Goal: Task Accomplishment & Management: Complete application form

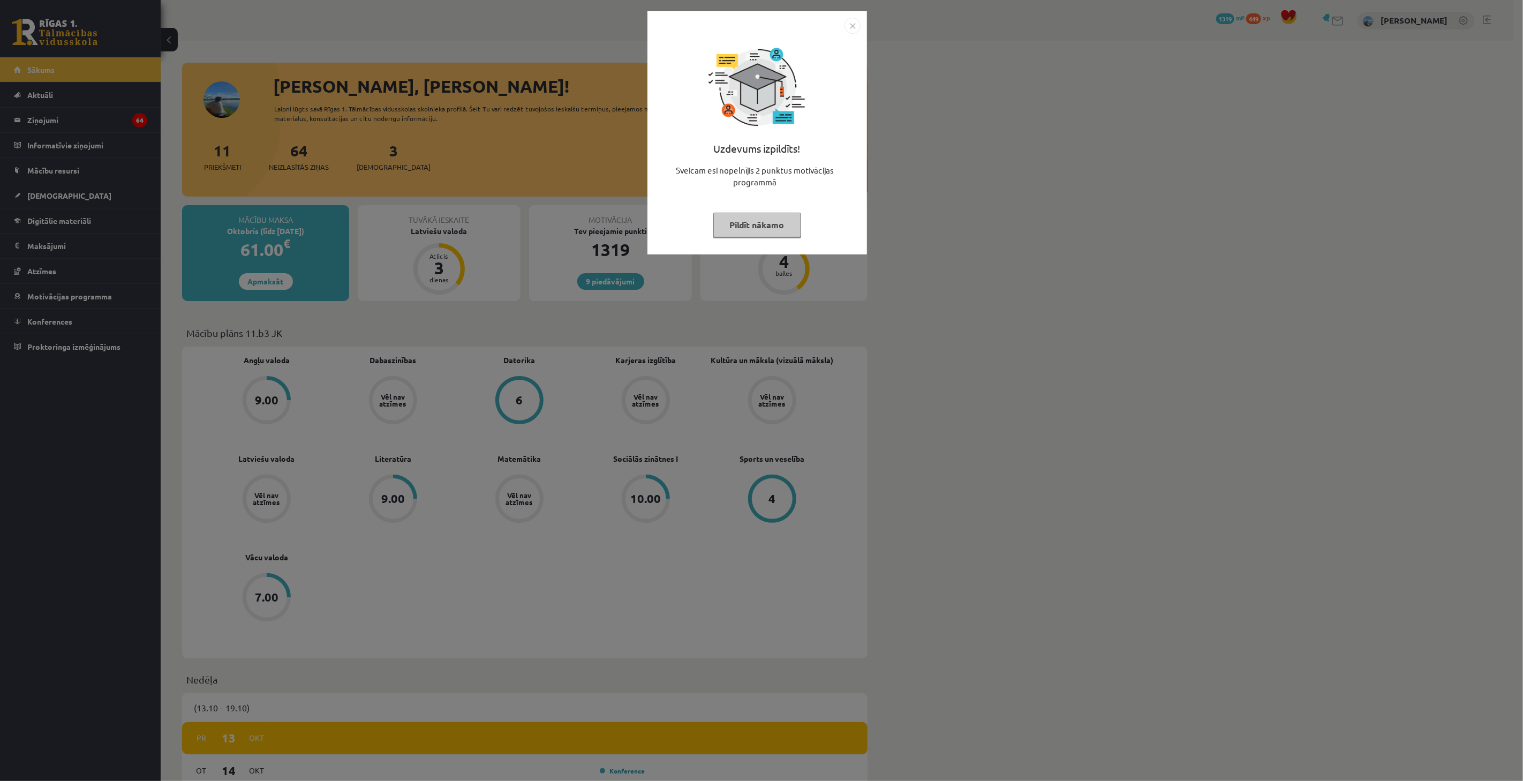
click at [617, 354] on div "Uzdevums izpildīts! Sveicam esi nopelnījis 2 punktus motivācijas programmā Pild…" at bounding box center [761, 390] width 1523 height 781
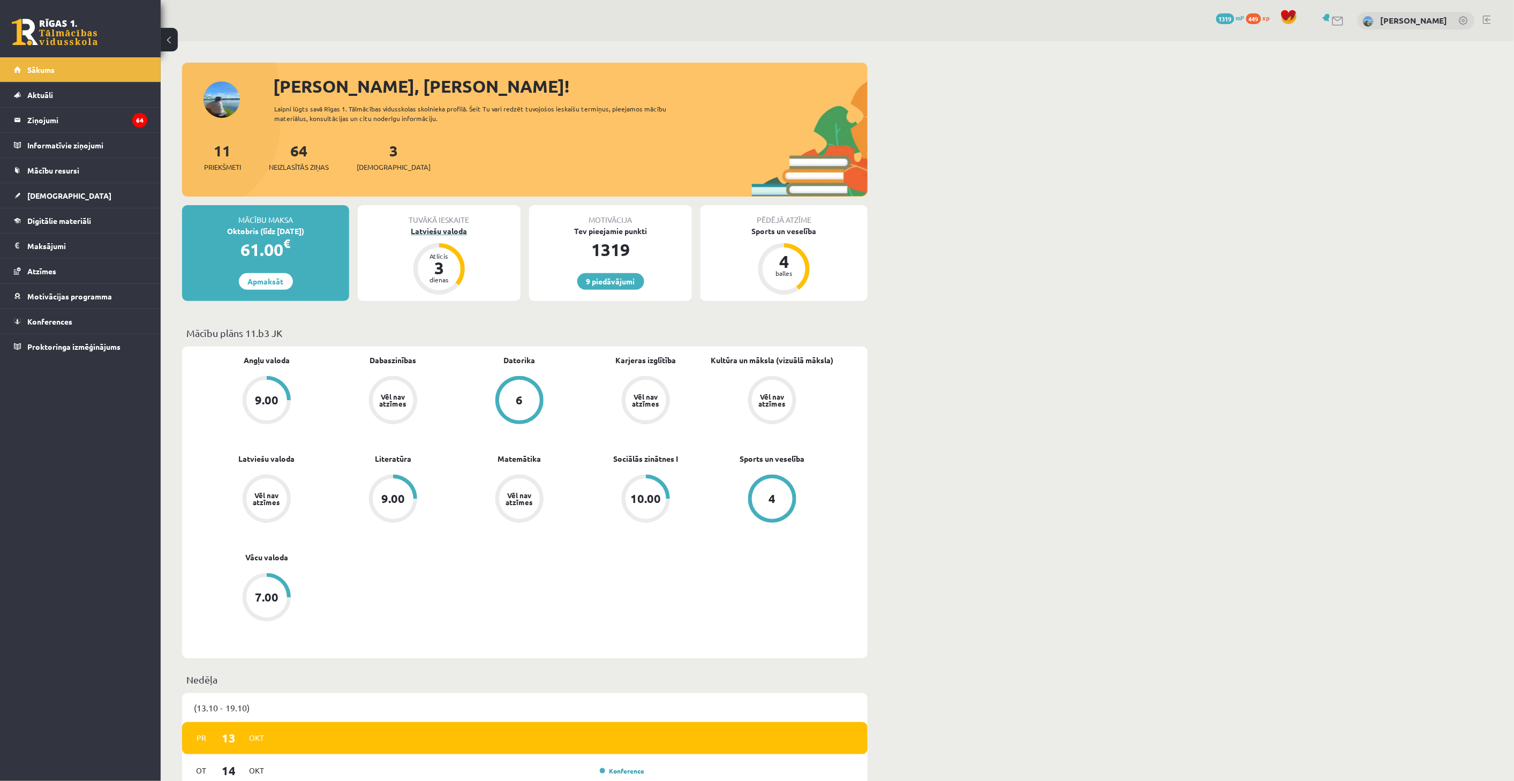
click at [441, 233] on div "Latviešu valoda" at bounding box center [439, 230] width 163 height 11
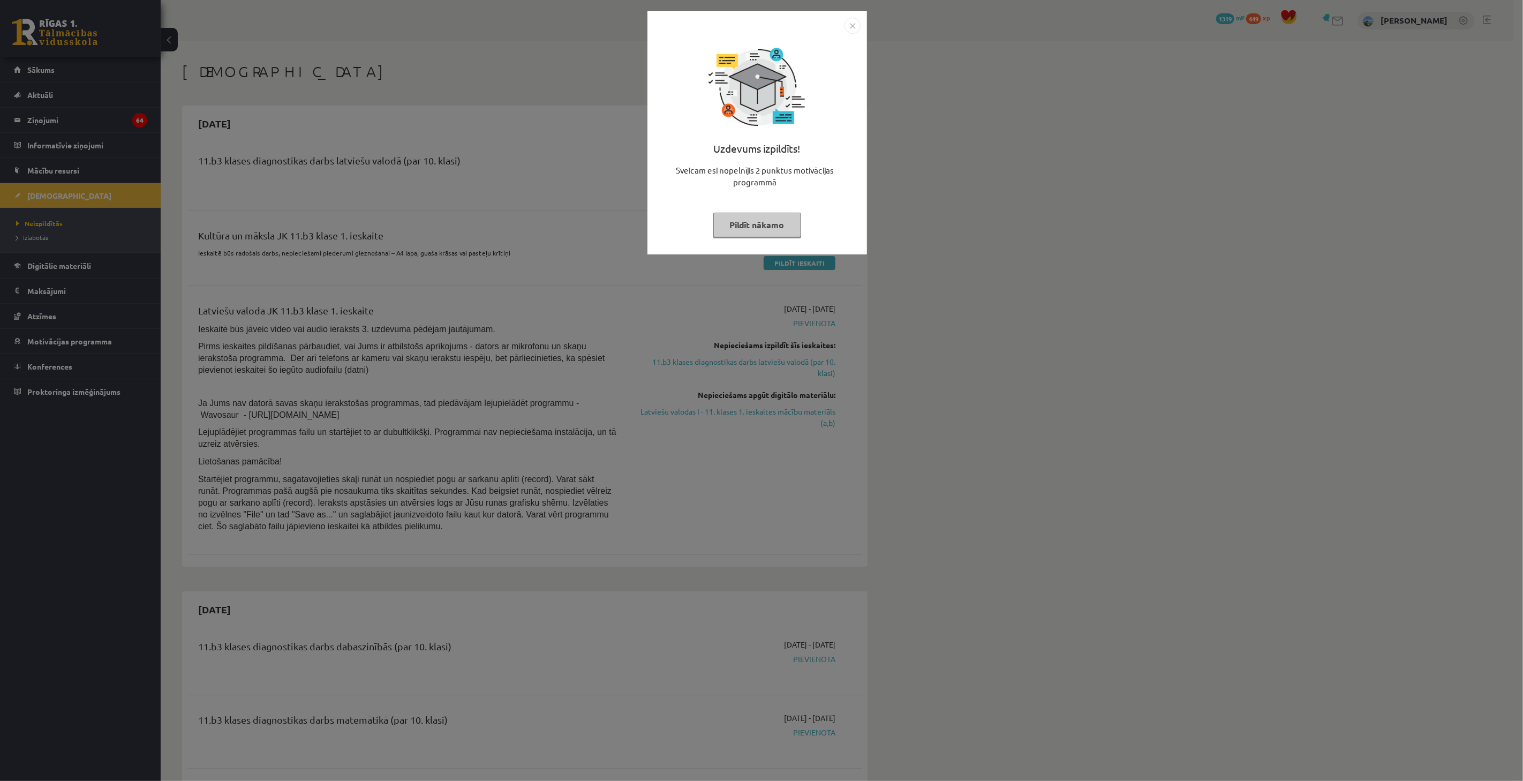
click at [492, 259] on div "Uzdevums izpildīts! Sveicam esi nopelnījis 2 punktus motivācijas programmā Pild…" at bounding box center [761, 390] width 1523 height 781
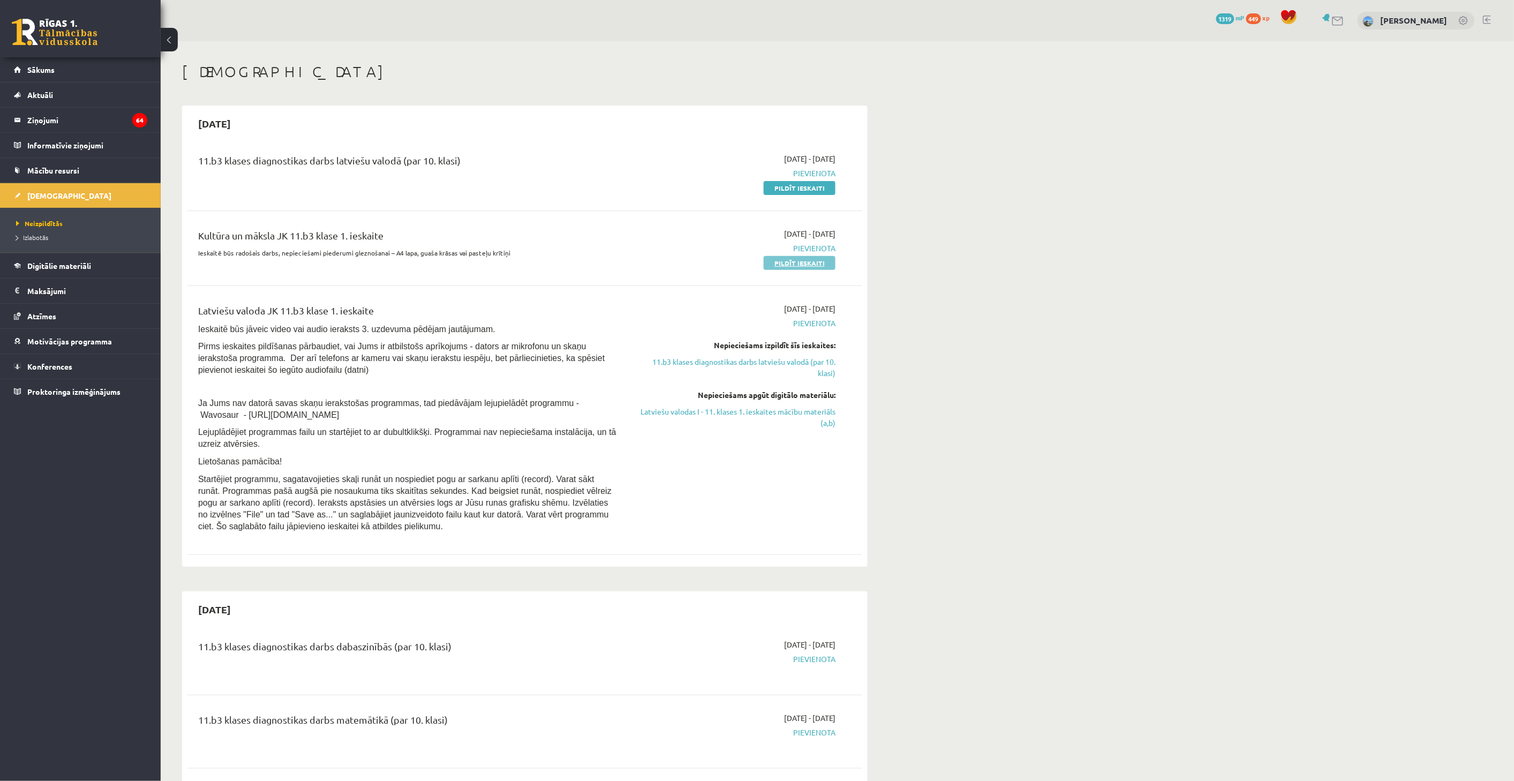
click at [795, 265] on link "Pildīt ieskaiti" at bounding box center [800, 263] width 72 height 14
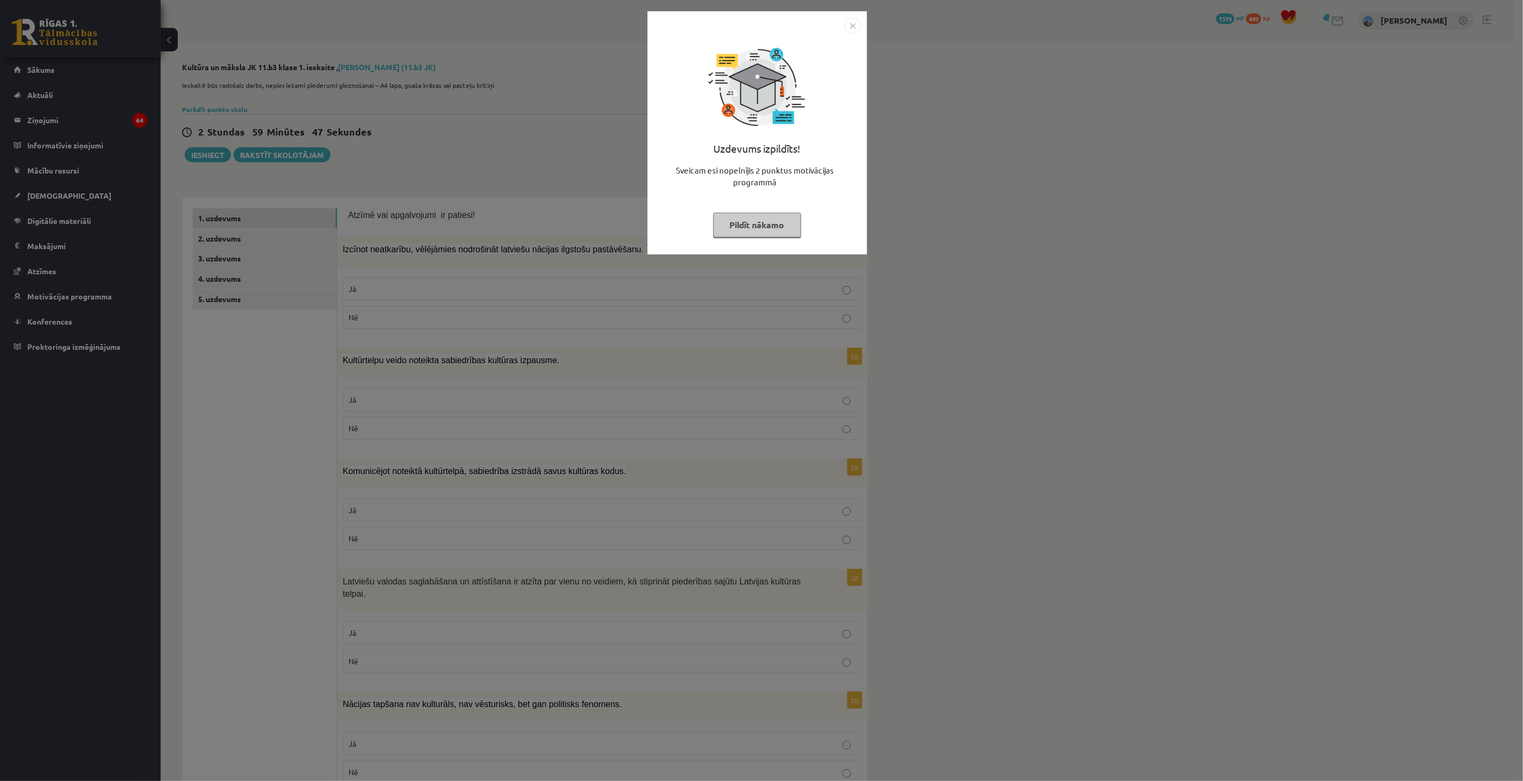
click at [822, 153] on div "Uzdevums izpildīts!" at bounding box center [757, 153] width 207 height 24
drag, startPoint x: 941, startPoint y: 137, endPoint x: 934, endPoint y: 136, distance: 7.0
click at [941, 137] on div "Uzdevums izpildīts! Sveicam esi nopelnījis 2 punktus motivācijas programmā Pild…" at bounding box center [761, 390] width 1523 height 781
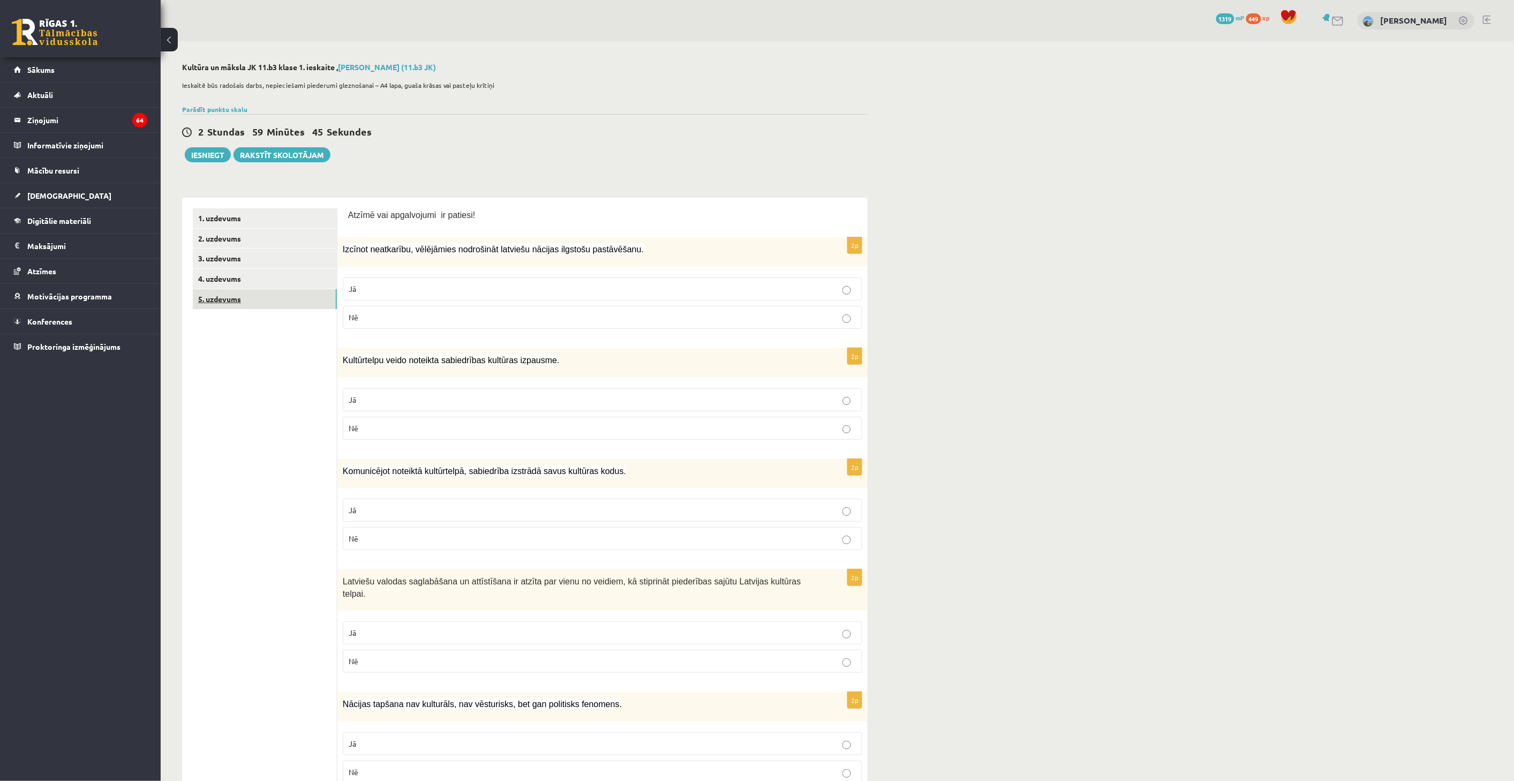
click at [250, 293] on link "5. uzdevums" at bounding box center [265, 299] width 144 height 20
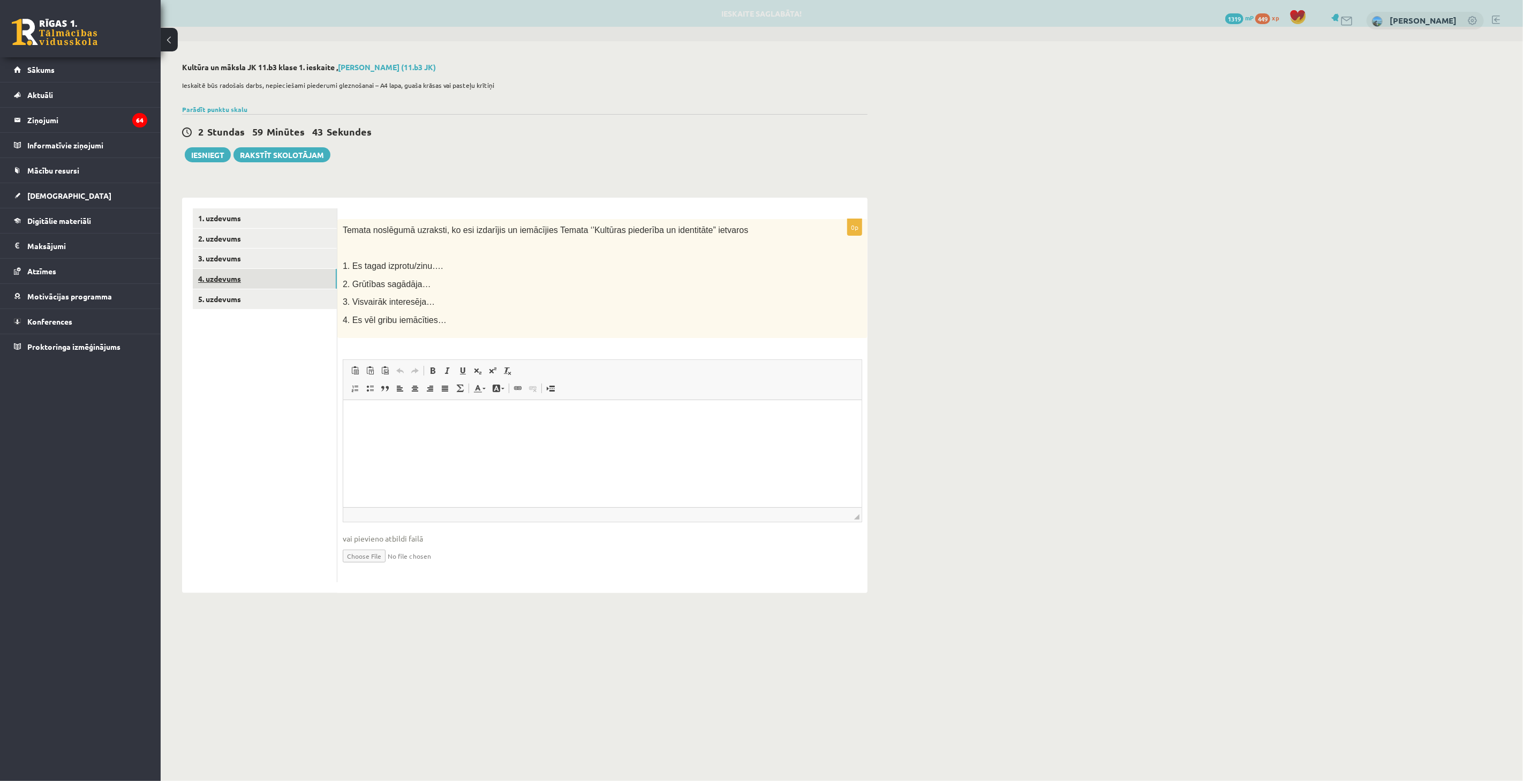
click at [260, 280] on link "4. uzdevums" at bounding box center [265, 279] width 144 height 20
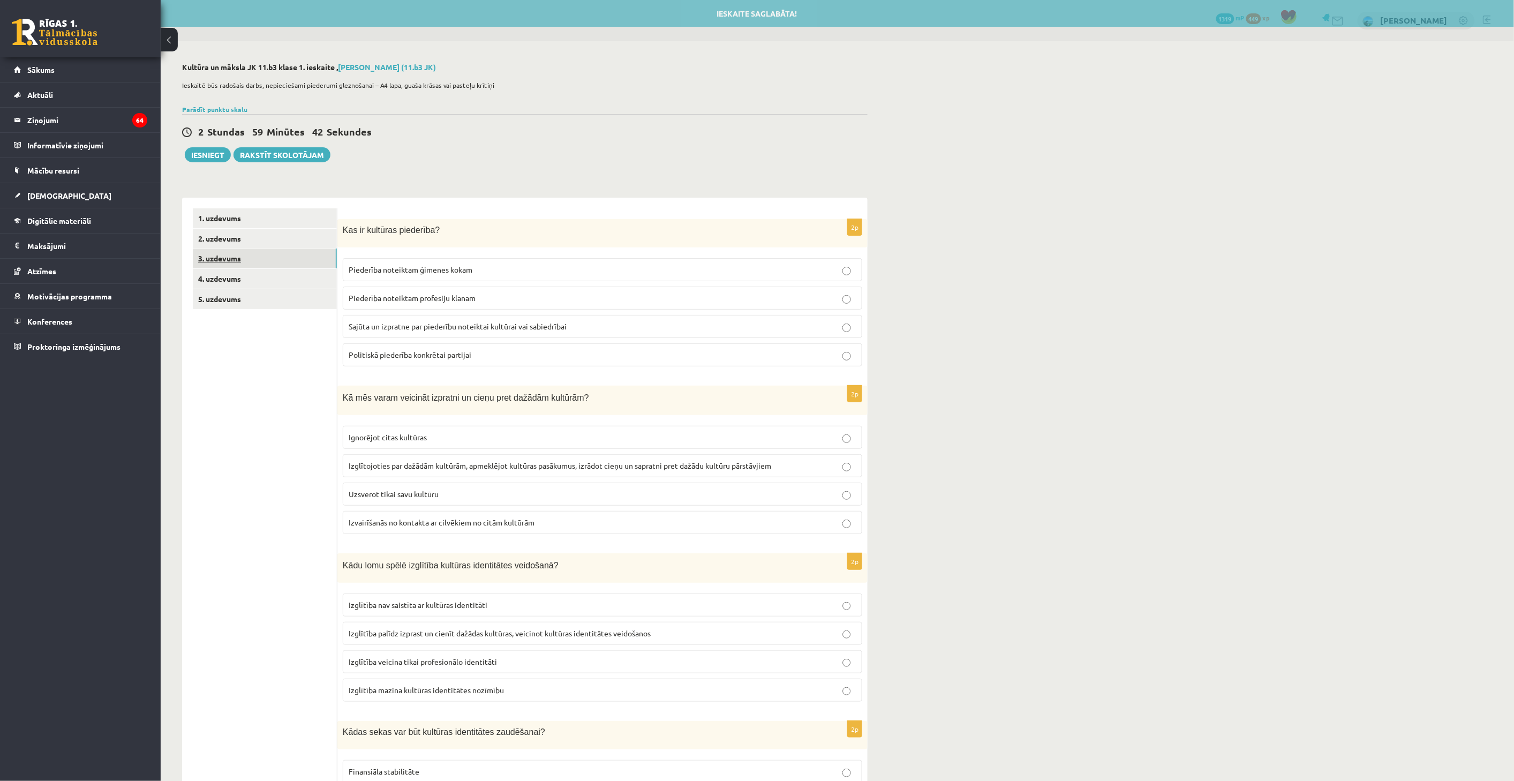
click at [268, 265] on link "3. uzdevums" at bounding box center [265, 258] width 144 height 20
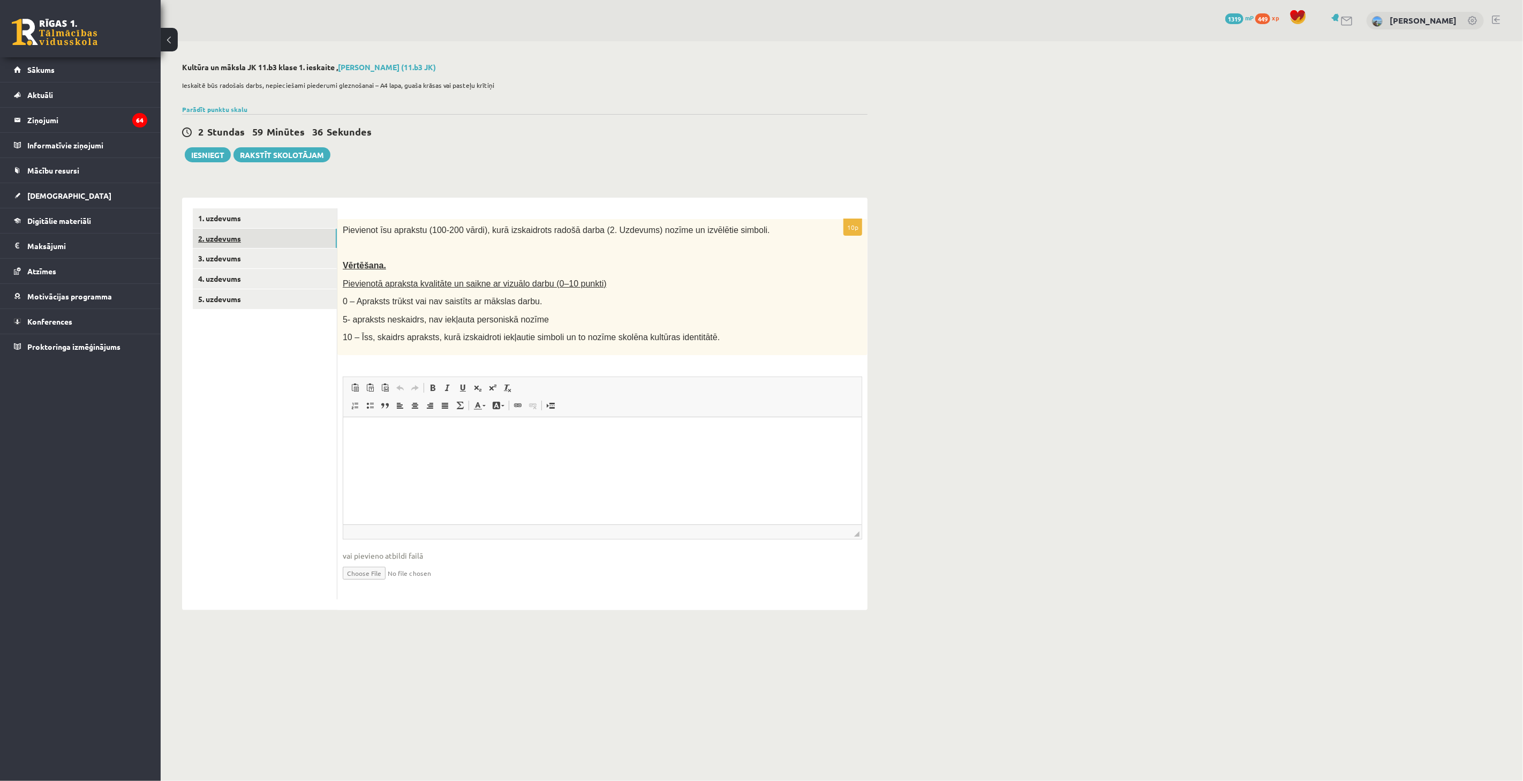
click at [279, 240] on link "2. uzdevums" at bounding box center [265, 239] width 144 height 20
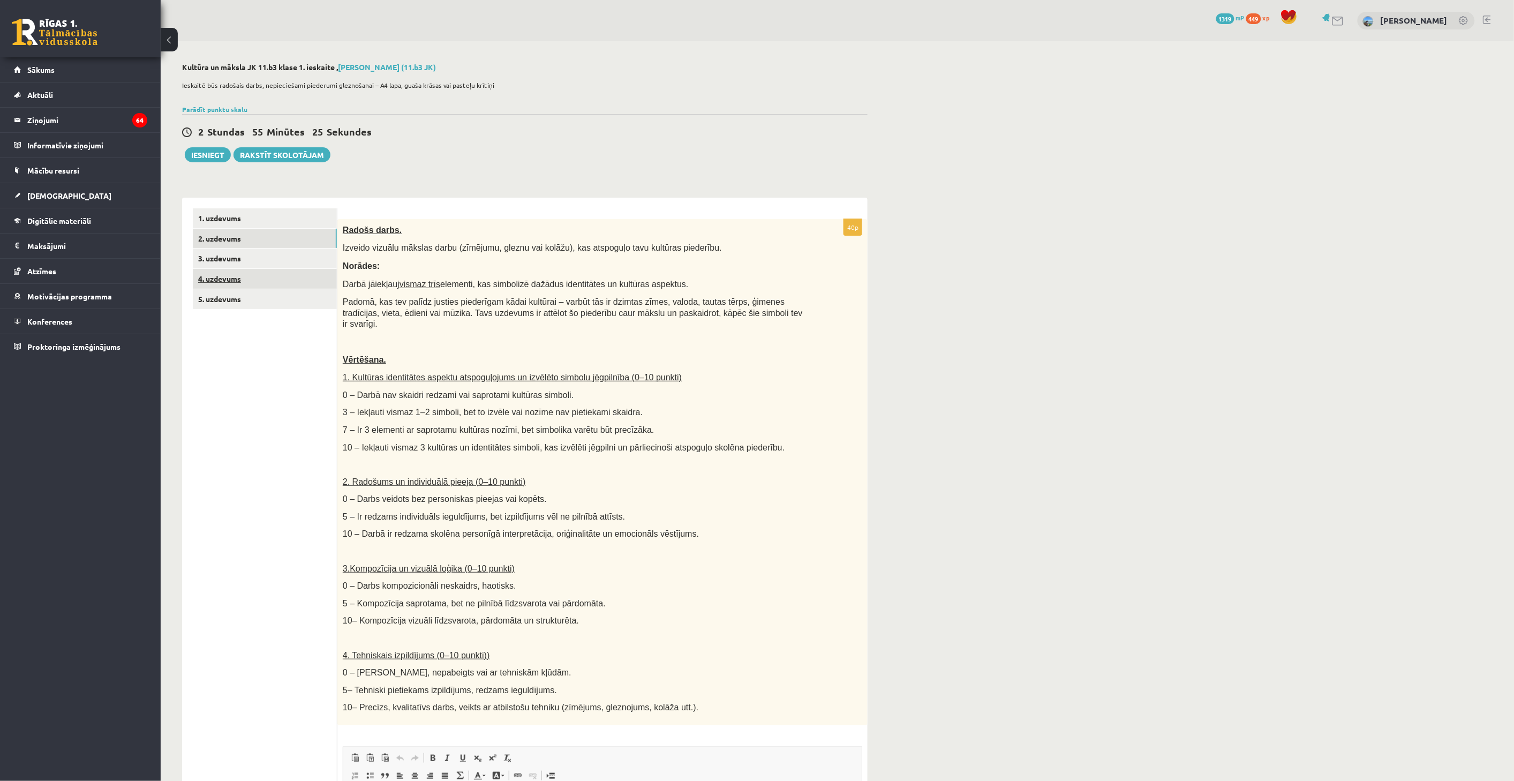
click at [268, 281] on link "4. uzdevums" at bounding box center [265, 279] width 144 height 20
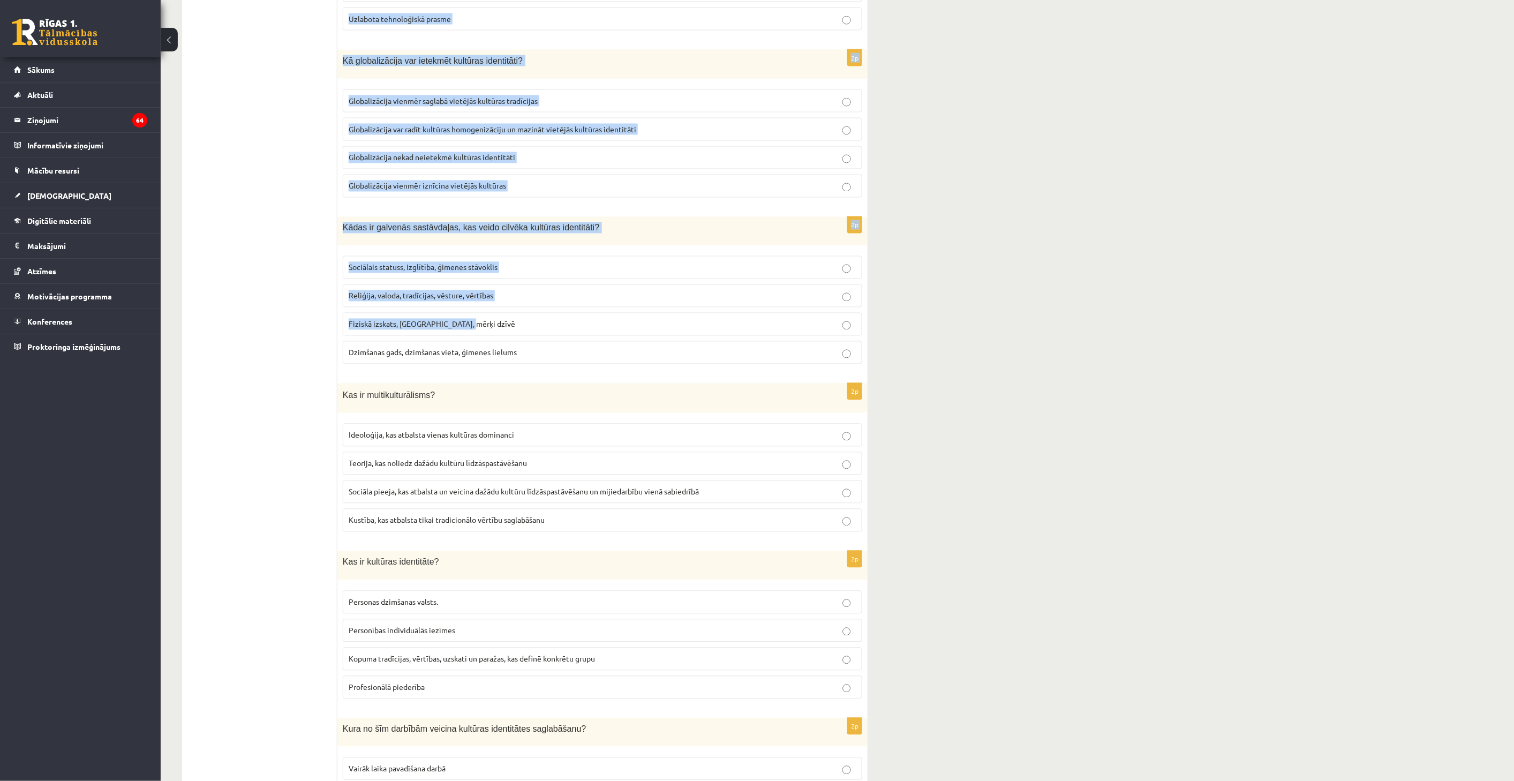
scroll to position [1134, 0]
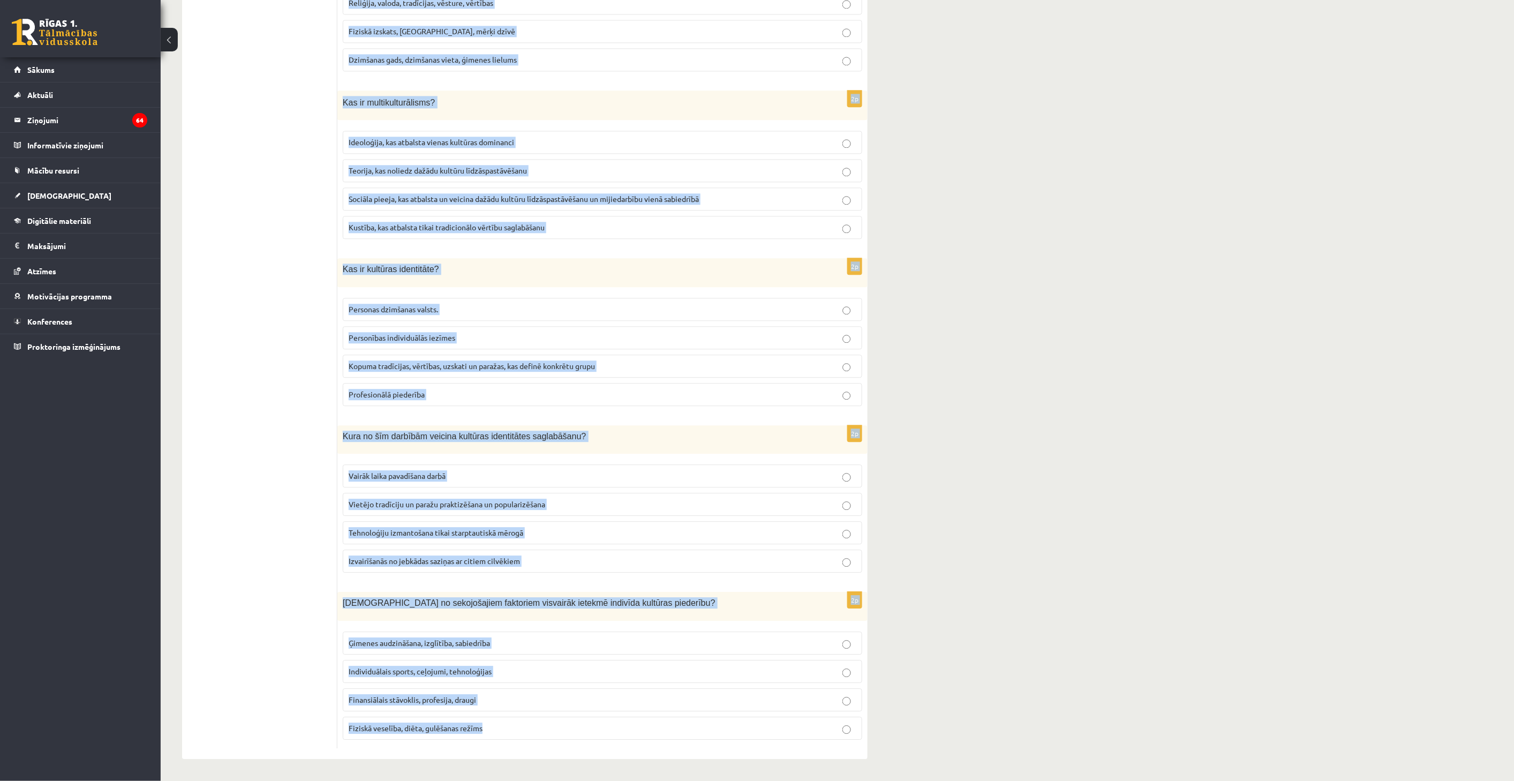
drag, startPoint x: 340, startPoint y: 227, endPoint x: 555, endPoint y: 726, distance: 543.3
copy form "Lor ip dolorsit ametconse? Adipiscin elitseddo eiusmod tempo Incididun utlabore…"
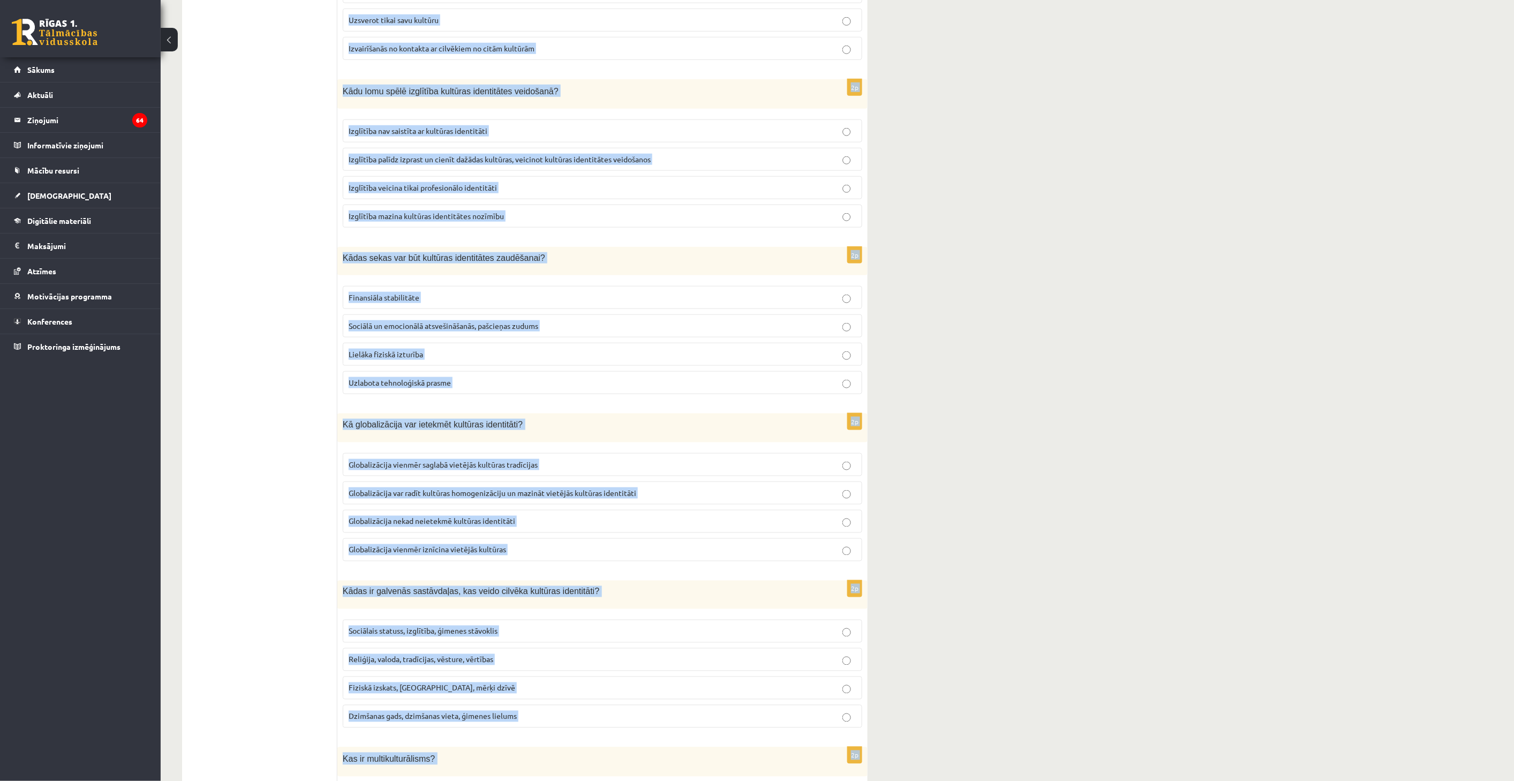
scroll to position [0, 0]
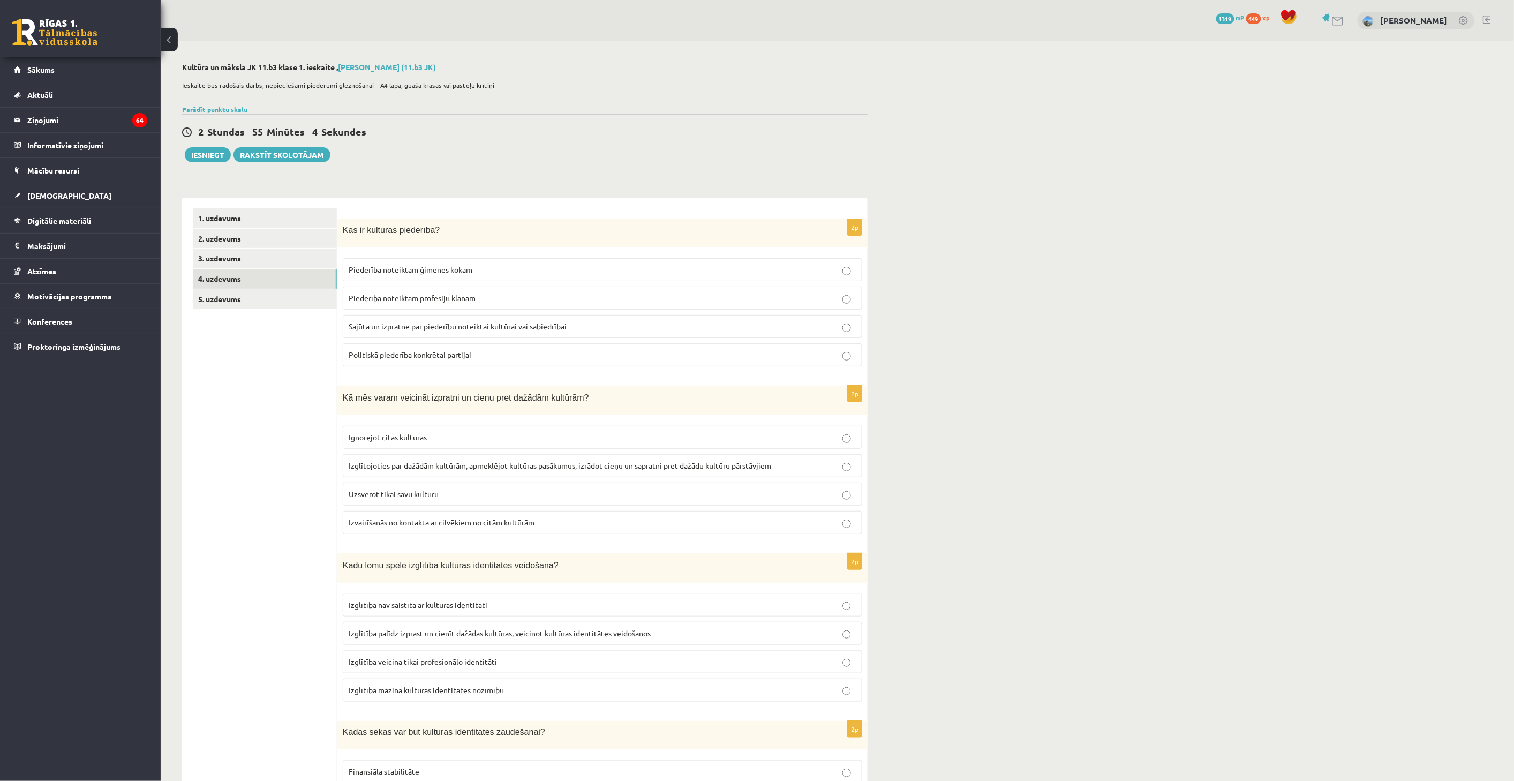
drag, startPoint x: 299, startPoint y: 396, endPoint x: 318, endPoint y: 382, distance: 24.1
click at [430, 319] on label "Sajūta un izpratne par piederību noteiktai kultūrai vai sabiedrībai" at bounding box center [602, 326] width 519 height 23
click at [442, 466] on span "Izglītojoties par dažādām kultūrām, apmeklējot kultūras pasākumus, izrādot cieņ…" at bounding box center [560, 466] width 422 height 10
click at [411, 638] on p "Izglītība palīdz izprast un cienīt dažādas kultūras, veicinot kultūras identitā…" at bounding box center [603, 633] width 508 height 11
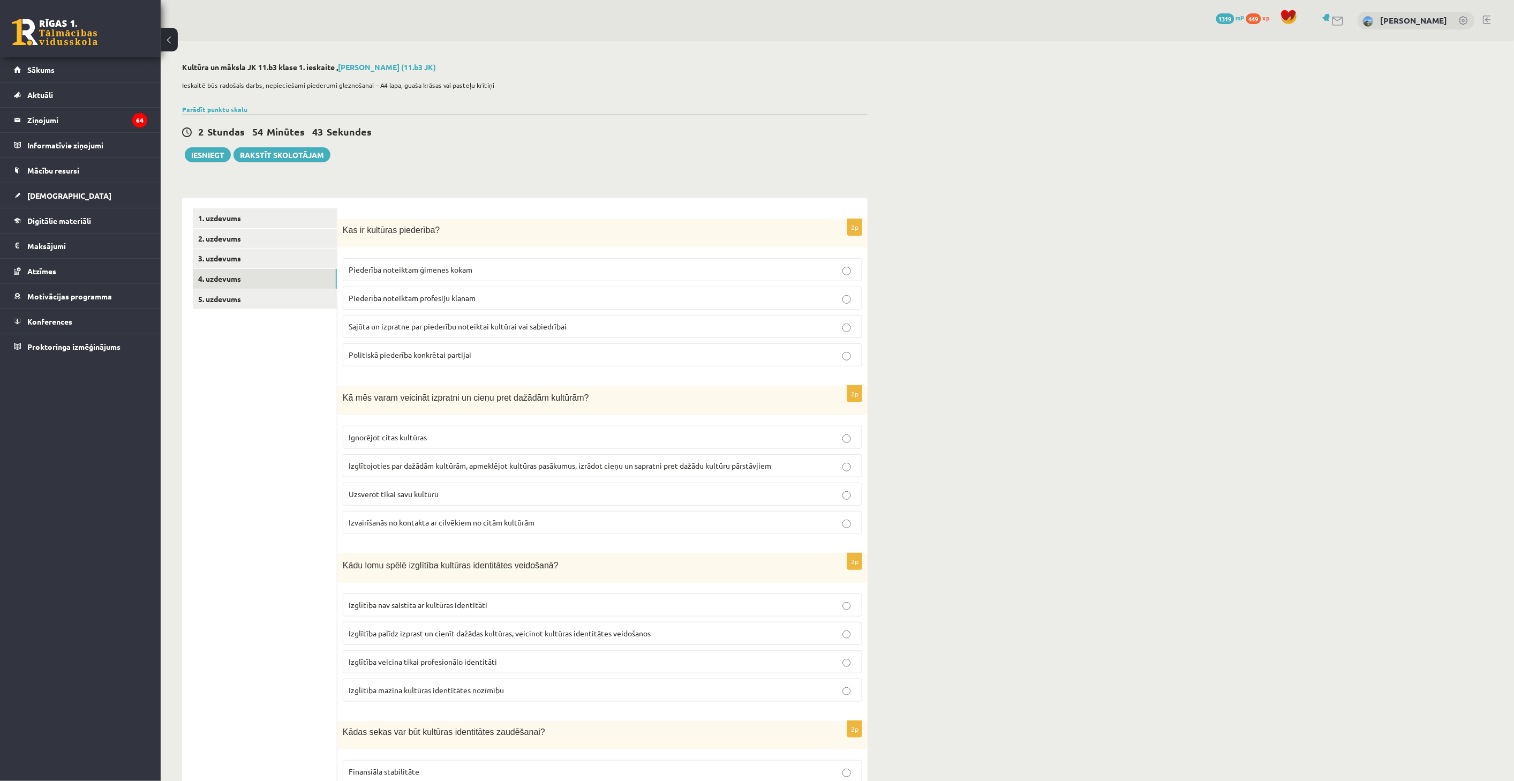
scroll to position [475, 0]
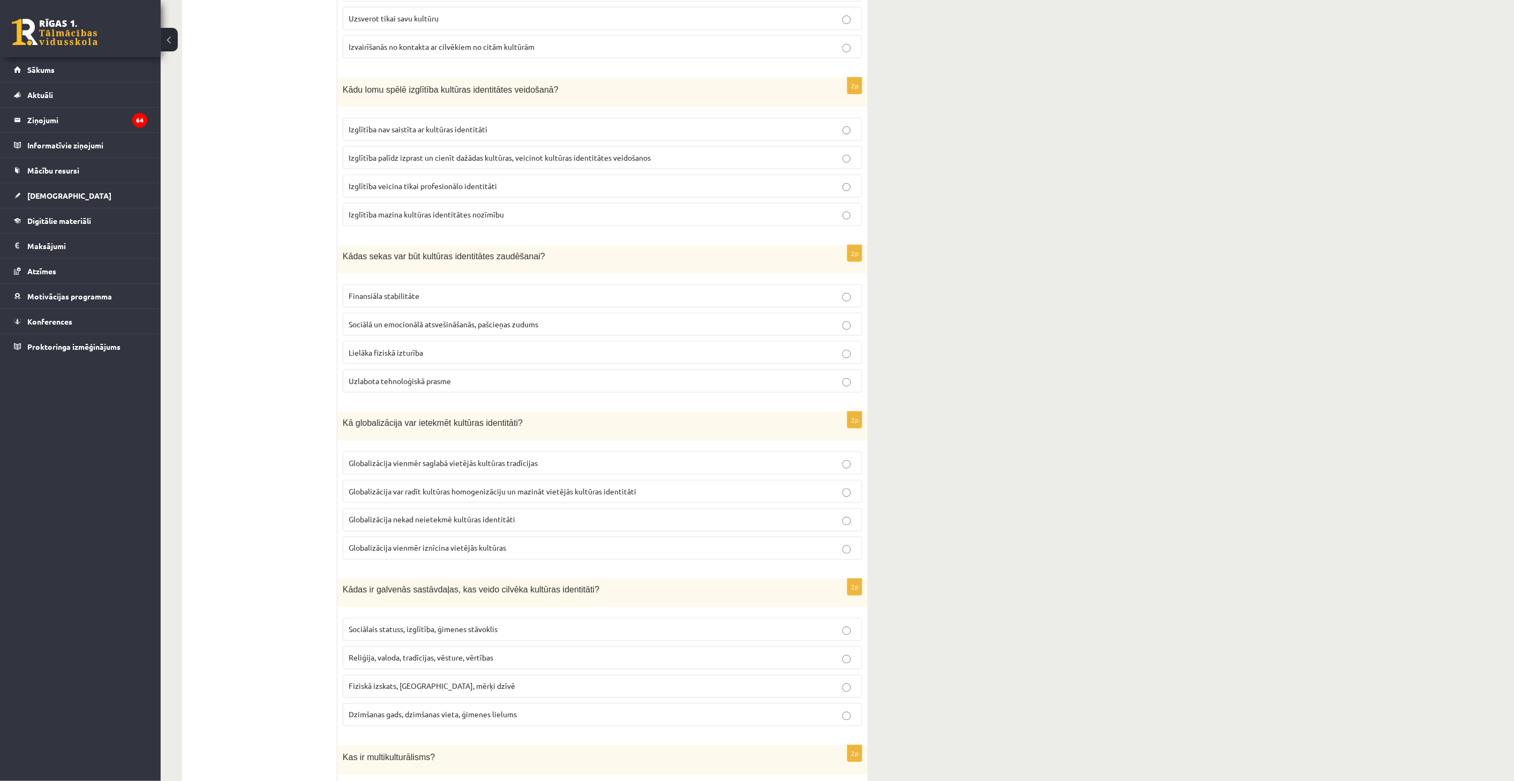
click at [438, 328] on span "Sociālā un emocionālā atsvešināšanās, pašcieņas zudums" at bounding box center [444, 324] width 190 height 10
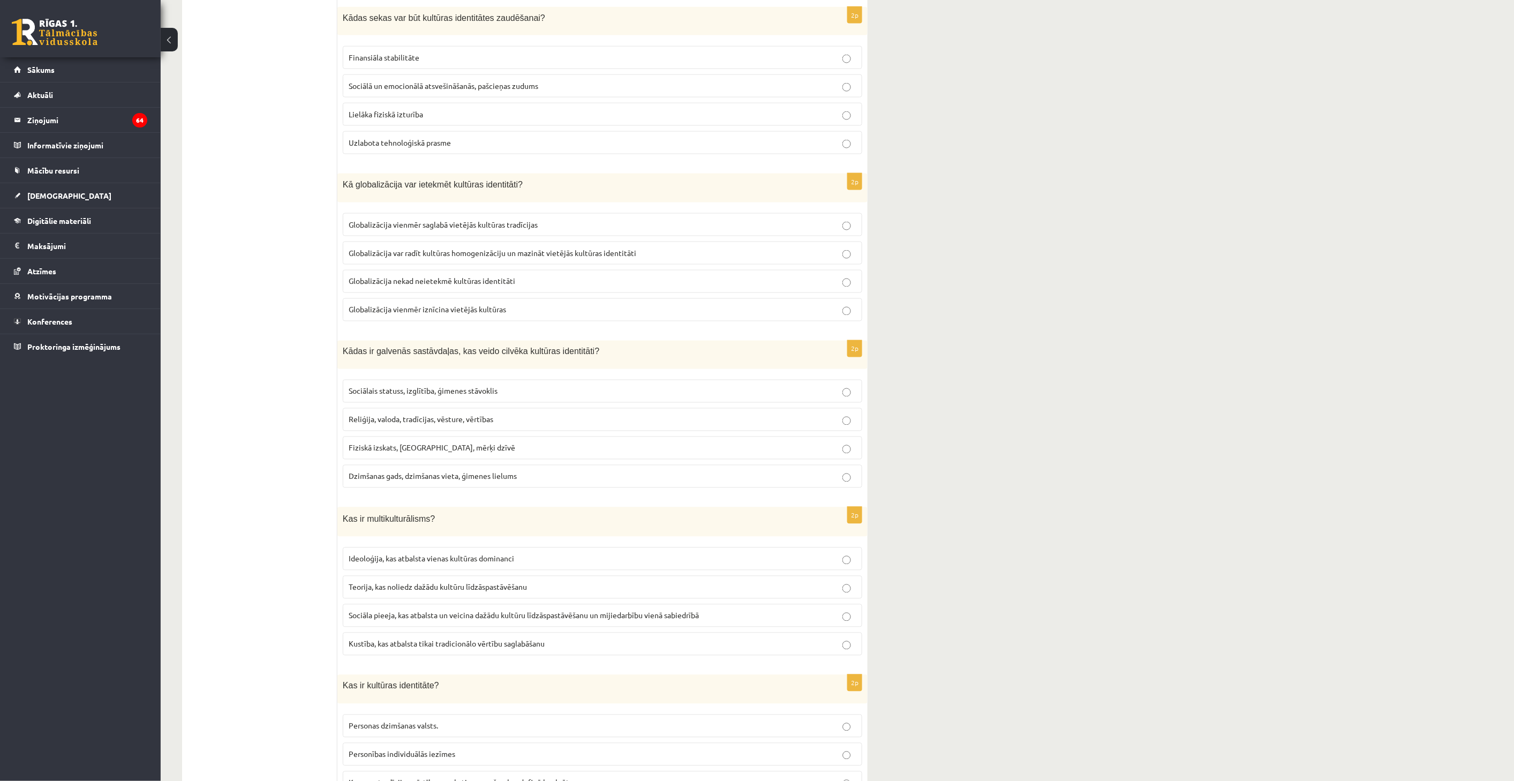
click at [464, 247] on label "Globalizācija var radīt kultūras homogenizāciju un mazināt vietējās kultūras id…" at bounding box center [602, 252] width 519 height 23
click at [490, 419] on span "Reliģija, valoda, tradīcijas, vēsture, vērtības" at bounding box center [421, 419] width 145 height 10
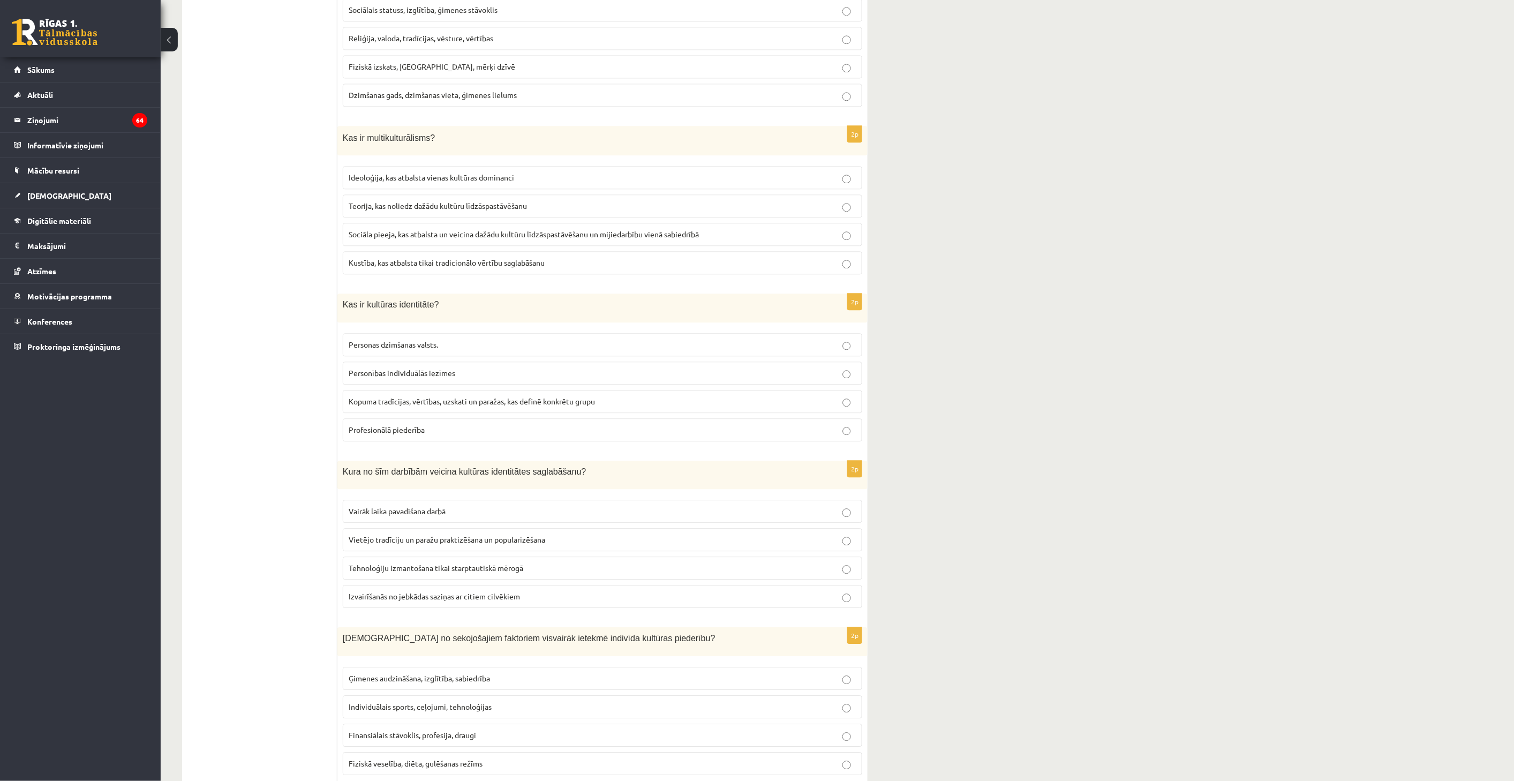
scroll to position [1134, 0]
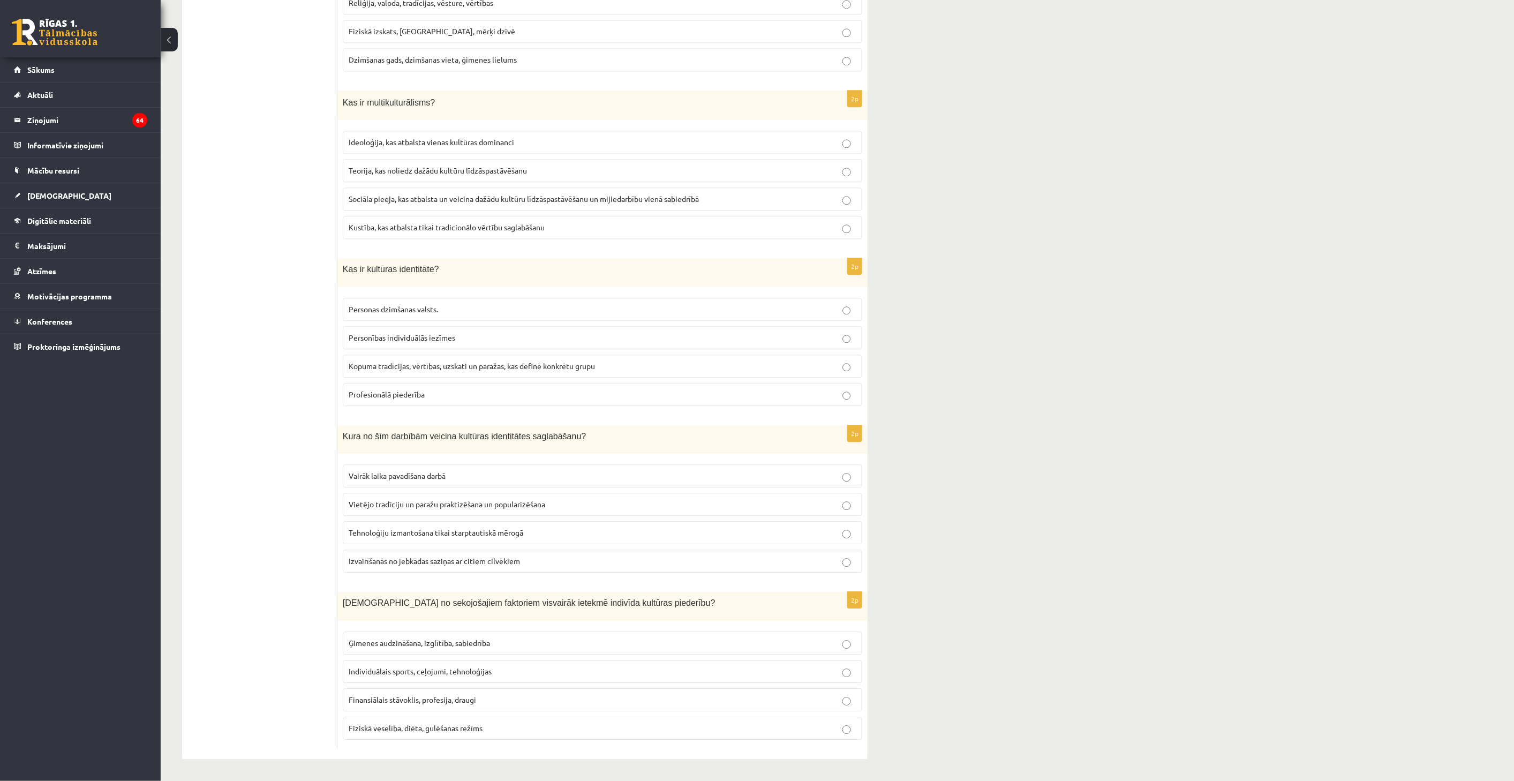
click at [502, 183] on fieldset "Ideoloģija, kas atbalsta vienas kultūras dominanci Teorija, kas noliedz dažādu …" at bounding box center [602, 183] width 519 height 117
click at [497, 194] on span "Sociāla pieeja, kas atbalsta un veicina dažādu kultūru līdzāspastāvēšanu un mij…" at bounding box center [524, 199] width 350 height 10
click at [441, 361] on span "Kopuma tradīcijas, vērtības, uzskati un paražas, kas definē konkrētu grupu" at bounding box center [472, 366] width 246 height 10
click at [408, 505] on span "Vietējo tradīciju un paražu praktizēšana un popularizēšana" at bounding box center [447, 504] width 197 height 10
click at [457, 637] on p "Ģimenes audzināšana, izglītība, sabiedrība" at bounding box center [603, 642] width 508 height 11
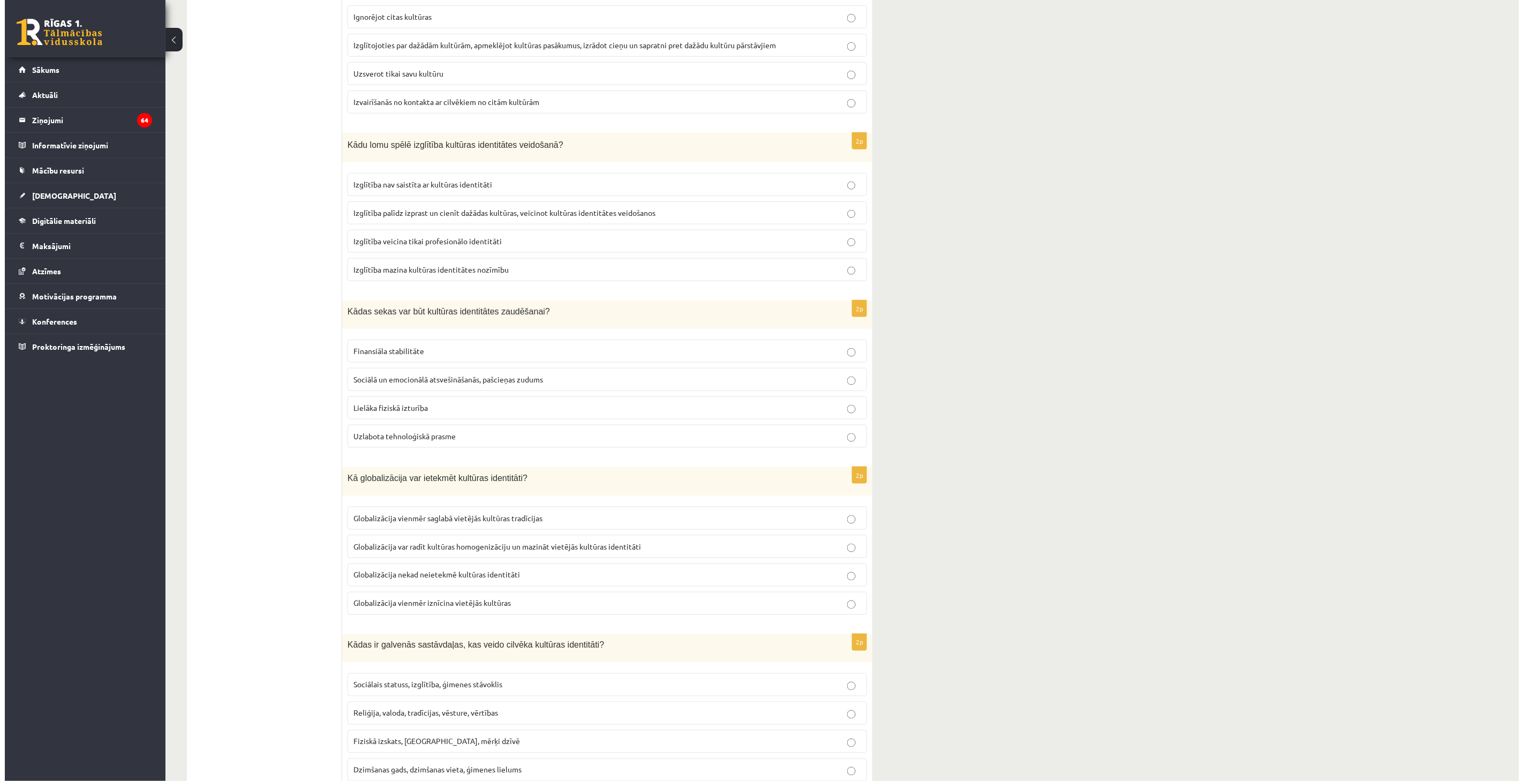
scroll to position [0, 0]
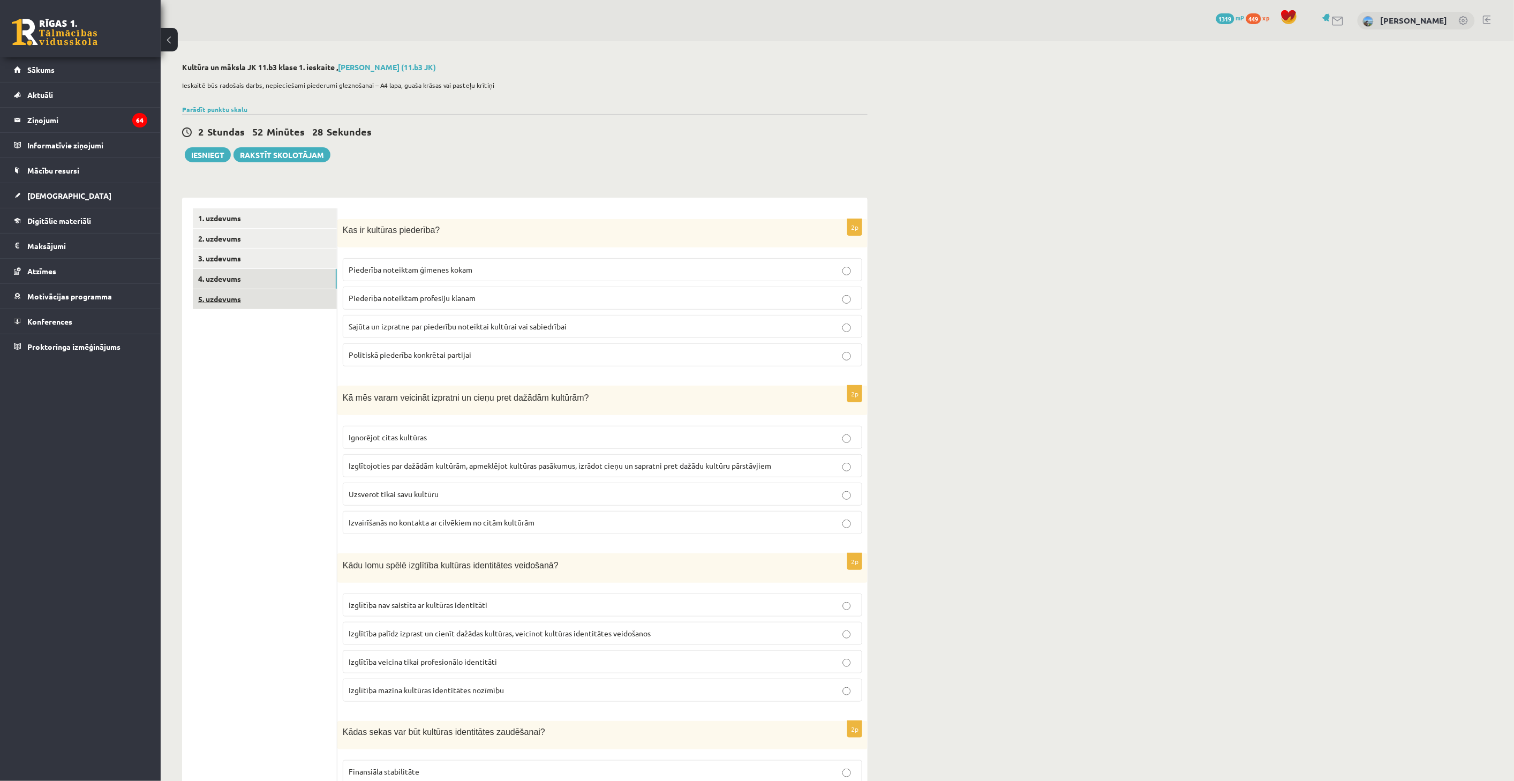
click at [257, 291] on link "5. uzdevums" at bounding box center [265, 299] width 144 height 20
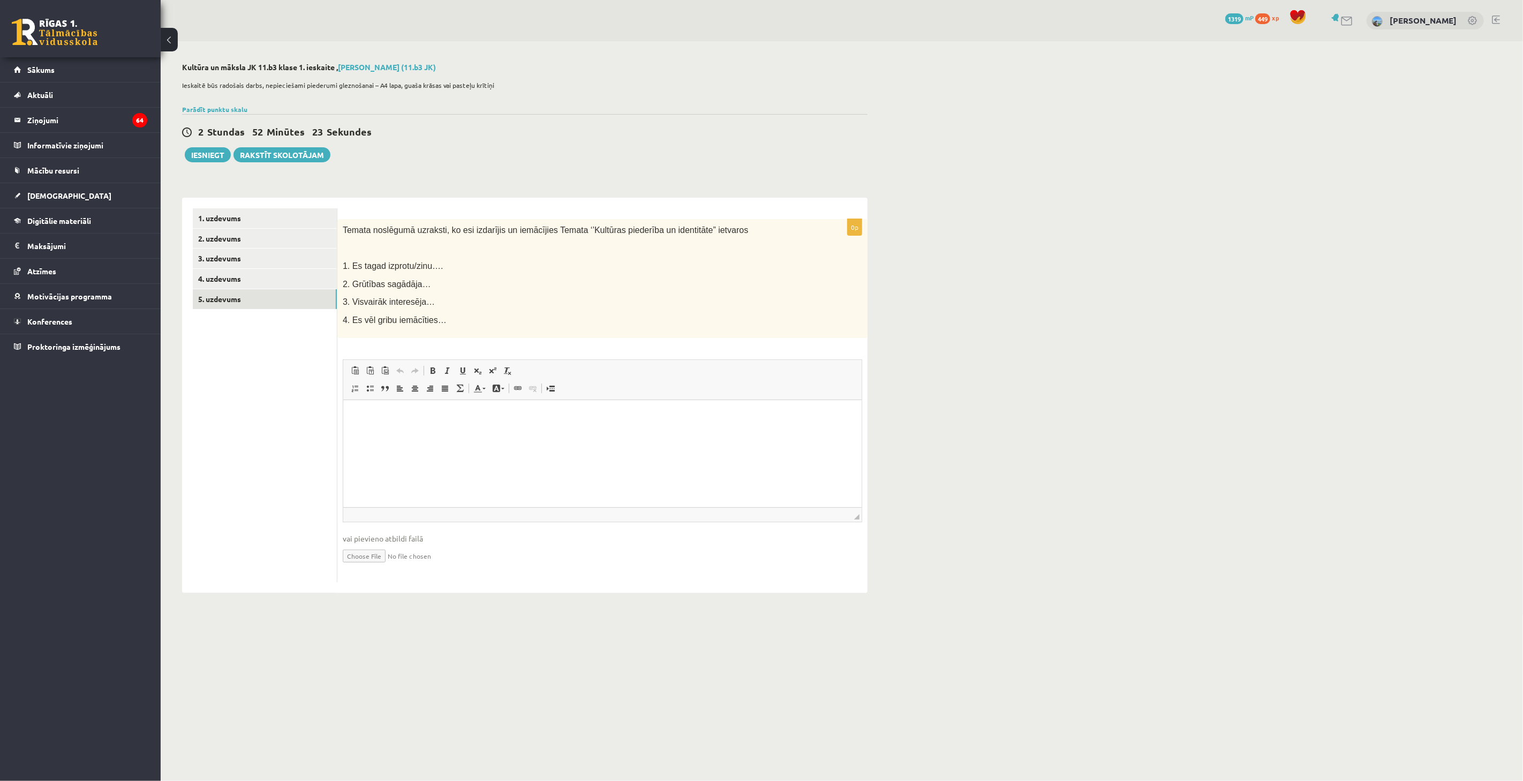
drag, startPoint x: 336, startPoint y: 228, endPoint x: 639, endPoint y: 316, distance: 315.3
click at [639, 316] on div "**********" at bounding box center [524, 396] width 685 height 396
copy div "2. uzdevums 3. uzdevums 4. uzdevums 5. uzdevums 0p Temata noslēgumā uzraksti, k…"
click at [514, 273] on div "Temata noslēgumā uzraksti, ko esi izdarījis un iemācījies Temata ‘’Kultūras pie…" at bounding box center [602, 278] width 530 height 119
click at [490, 433] on html at bounding box center [602, 416] width 518 height 33
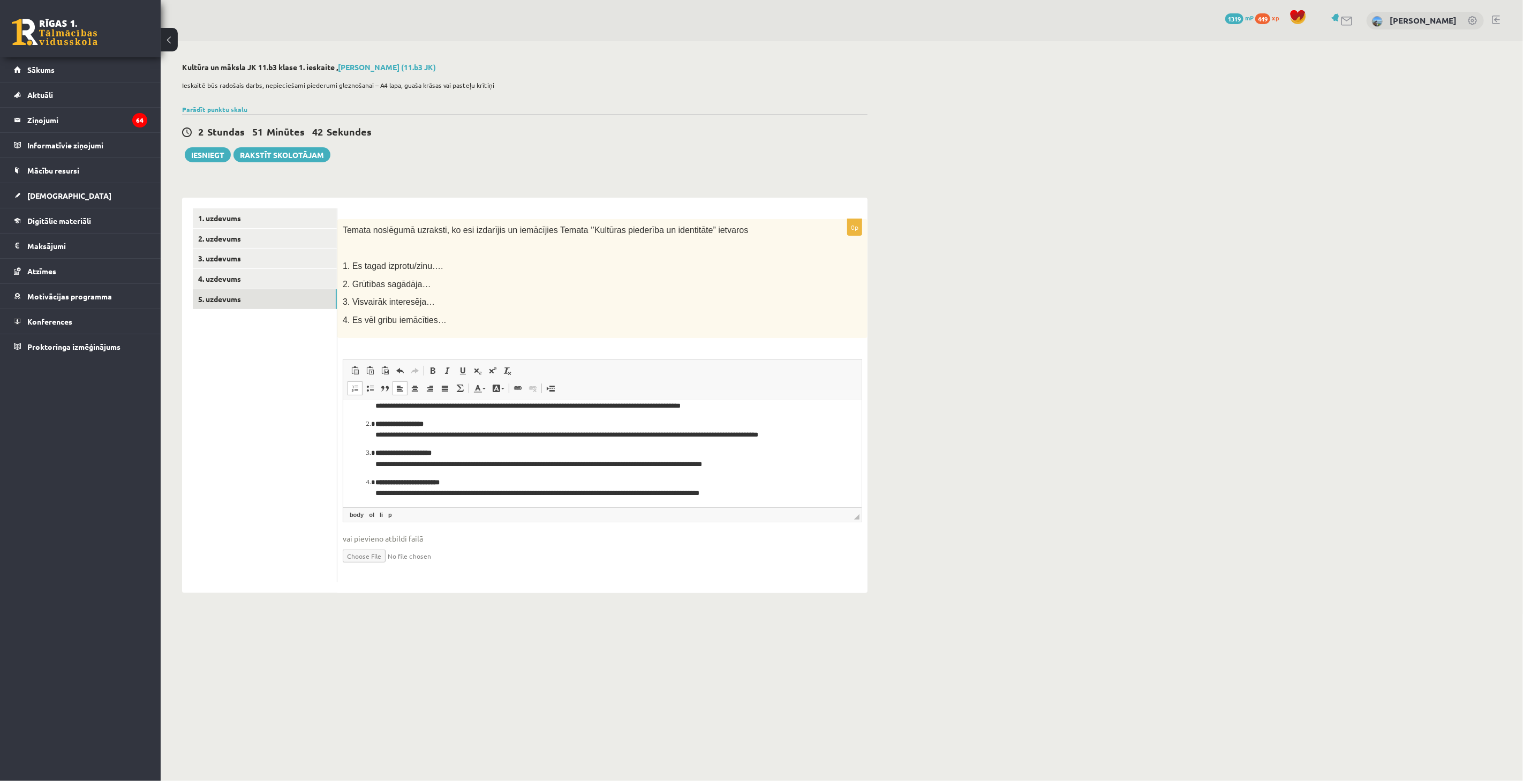
scroll to position [24, 0]
click at [384, 489] on p "**********" at bounding box center [597, 485] width 445 height 22
click at [381, 492] on p "**********" at bounding box center [597, 485] width 445 height 22
click at [382, 490] on p "**********" at bounding box center [597, 485] width 445 height 22
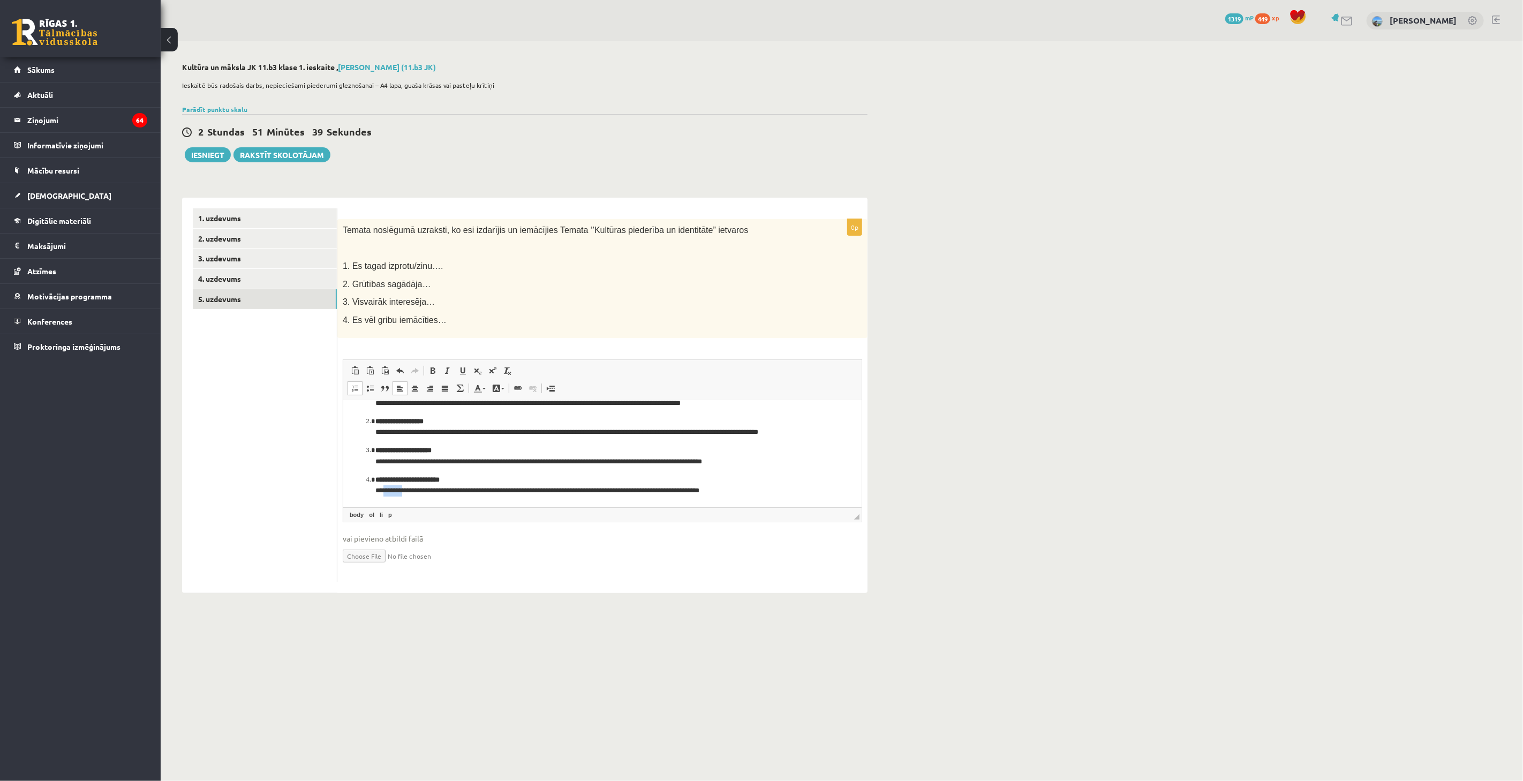
click at [382, 490] on p "**********" at bounding box center [597, 485] width 445 height 22
click at [382, 489] on p "**********" at bounding box center [597, 485] width 445 height 22
click at [381, 461] on p "**********" at bounding box center [597, 456] width 445 height 22
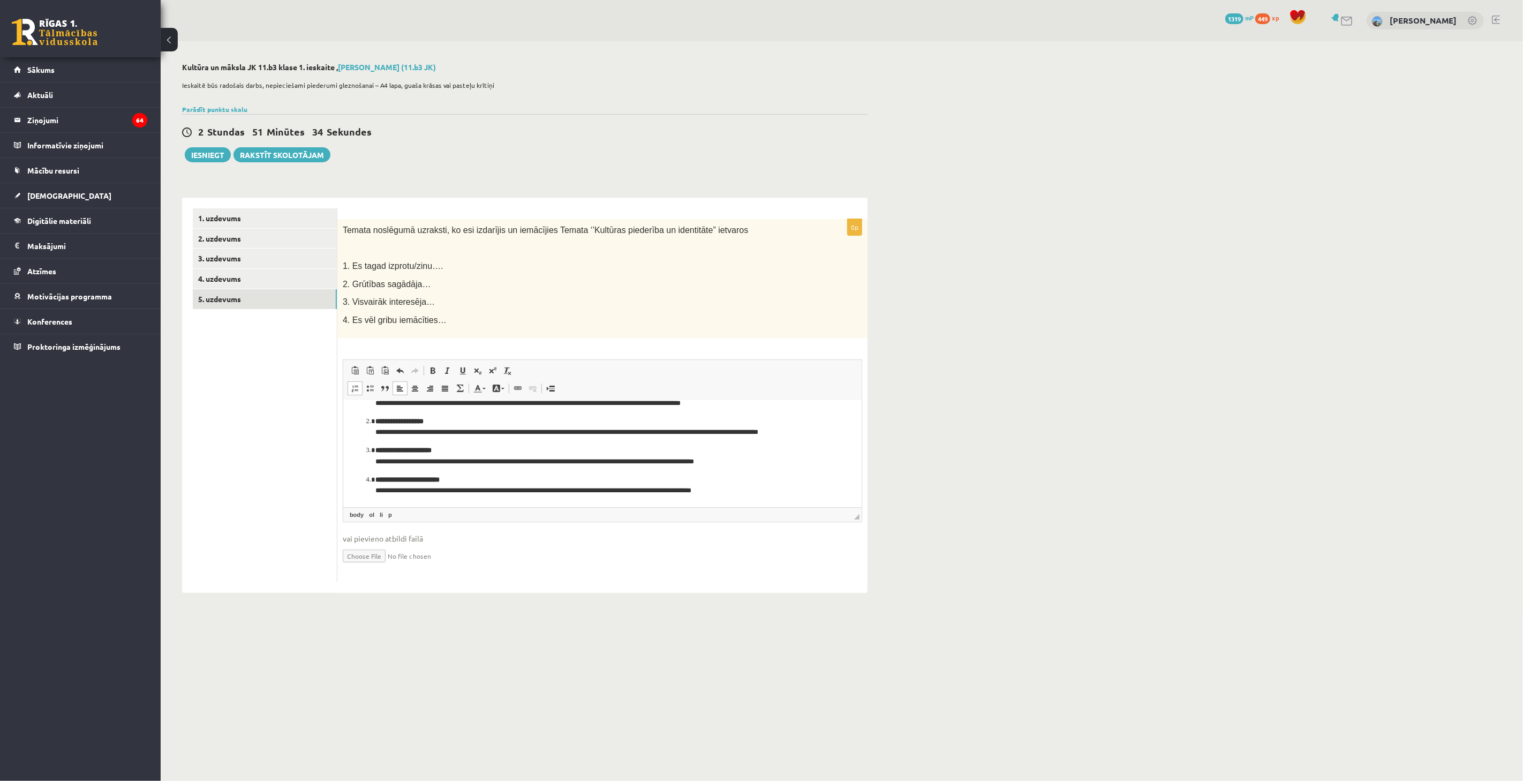
scroll to position [0, 0]
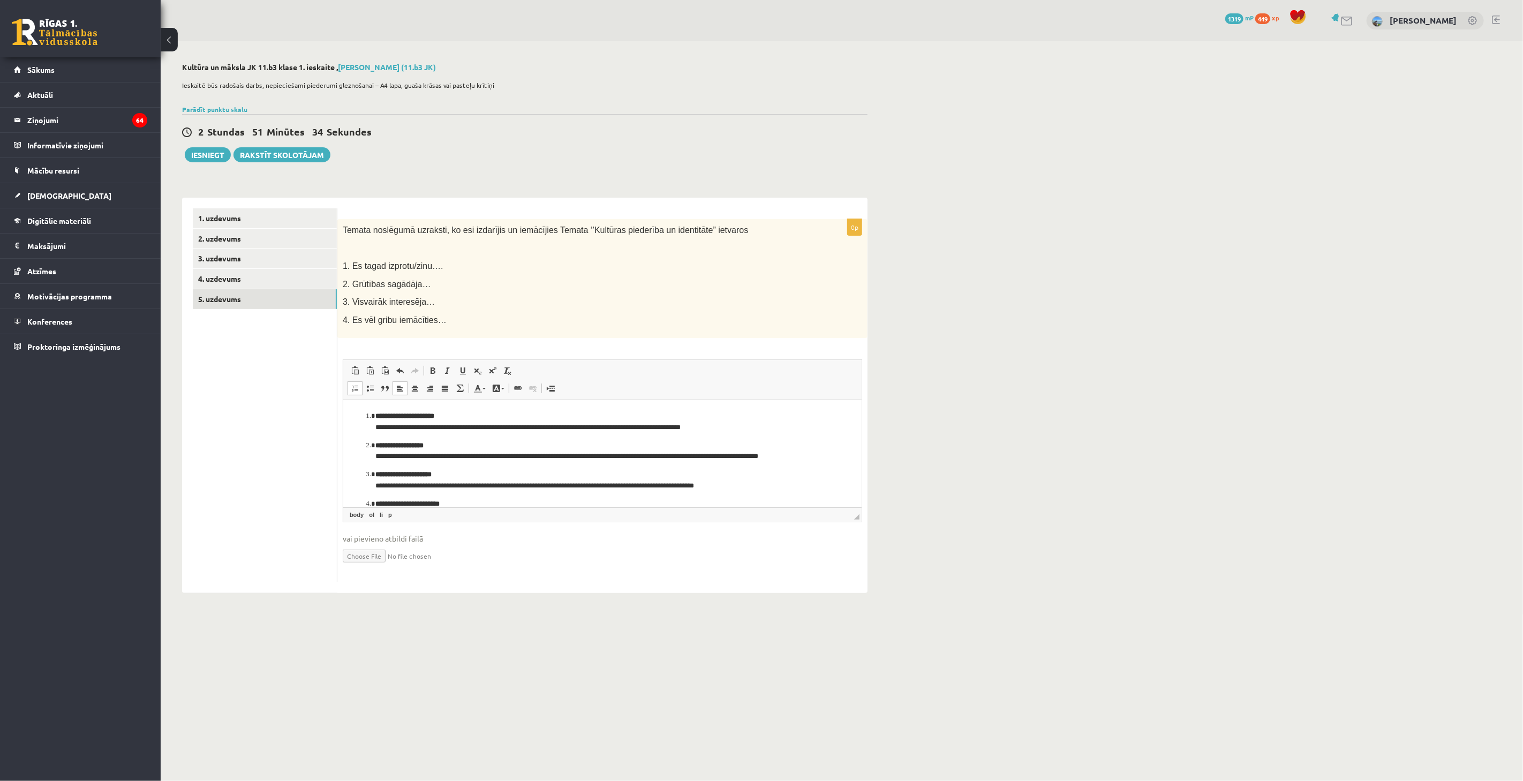
click at [386, 459] on p "**********" at bounding box center [597, 451] width 445 height 22
click at [382, 457] on p "**********" at bounding box center [597, 451] width 445 height 22
click at [381, 427] on p "**********" at bounding box center [597, 422] width 445 height 22
click at [281, 284] on link "4. uzdevums" at bounding box center [265, 279] width 144 height 20
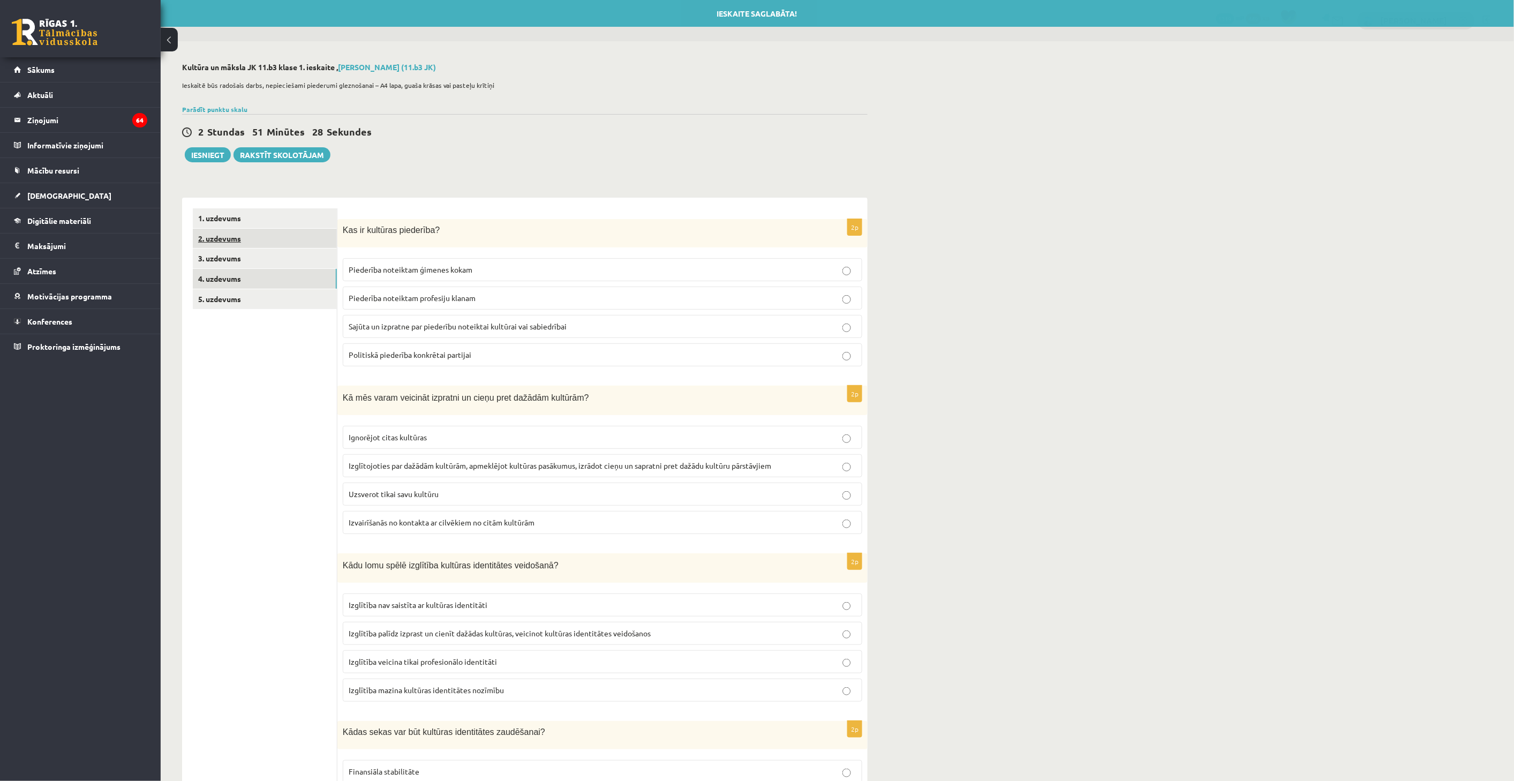
click at [278, 247] on link "2. uzdevums" at bounding box center [265, 239] width 144 height 20
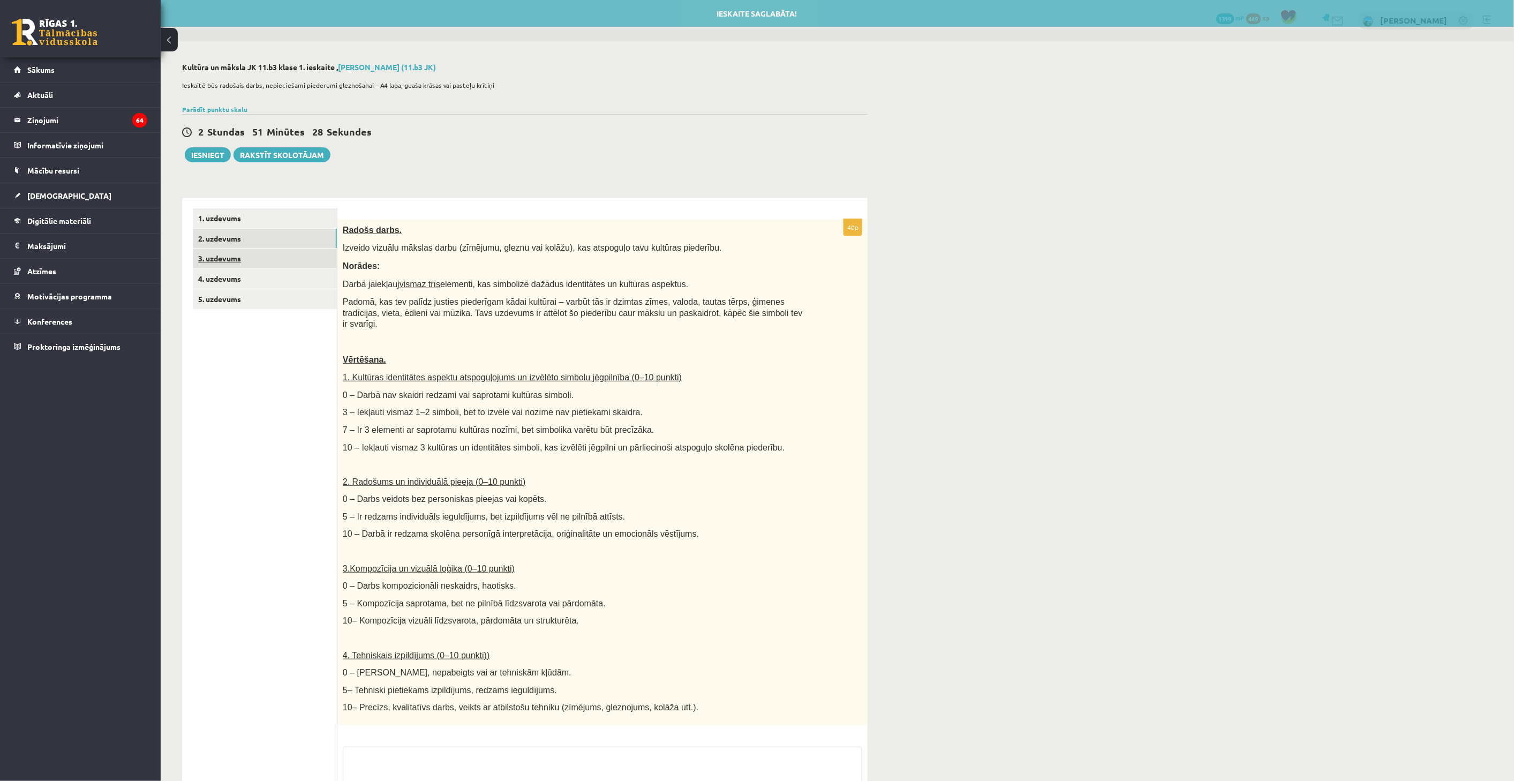
click at [278, 251] on link "3. uzdevums" at bounding box center [265, 258] width 144 height 20
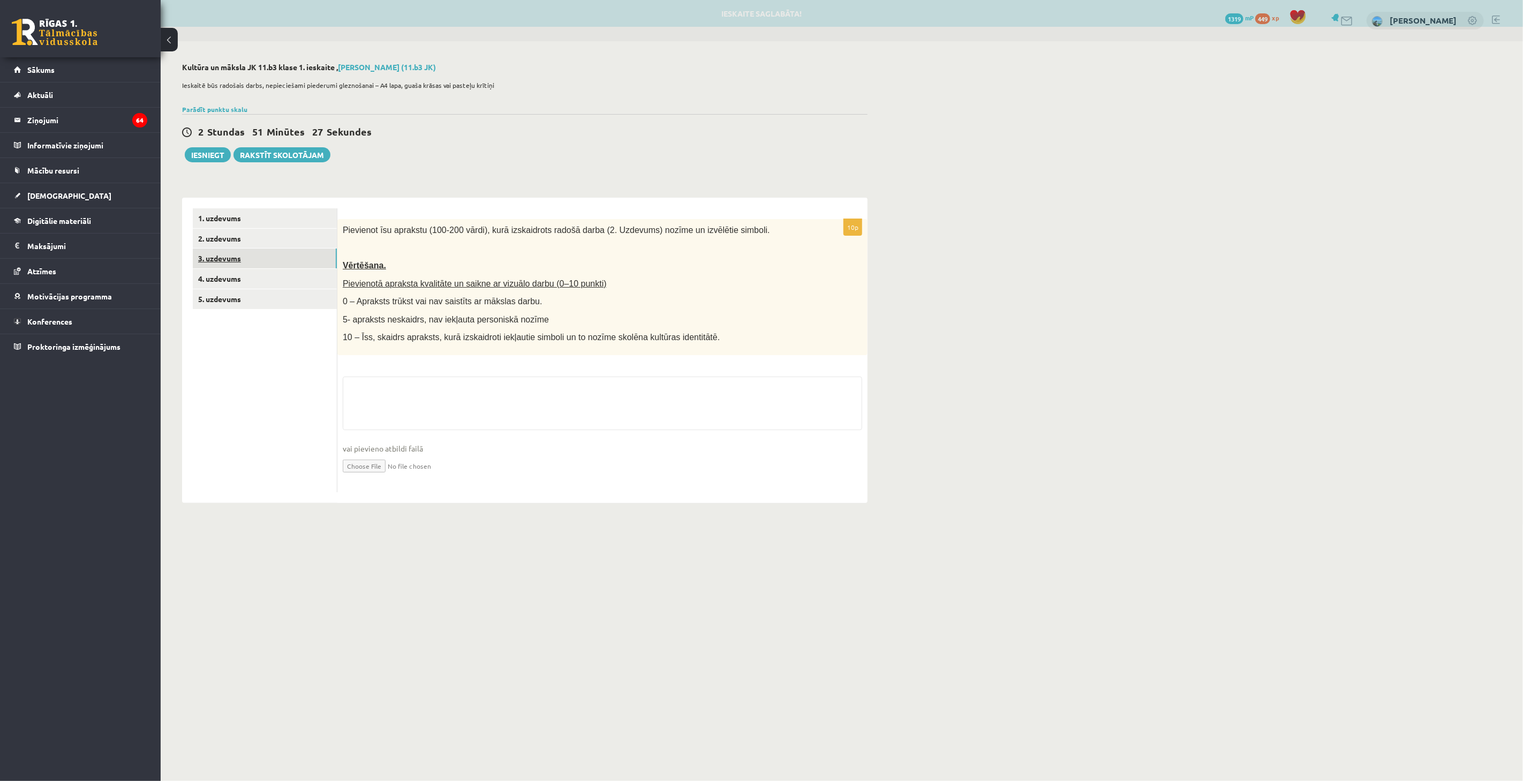
click at [277, 265] on link "3. uzdevums" at bounding box center [265, 258] width 144 height 20
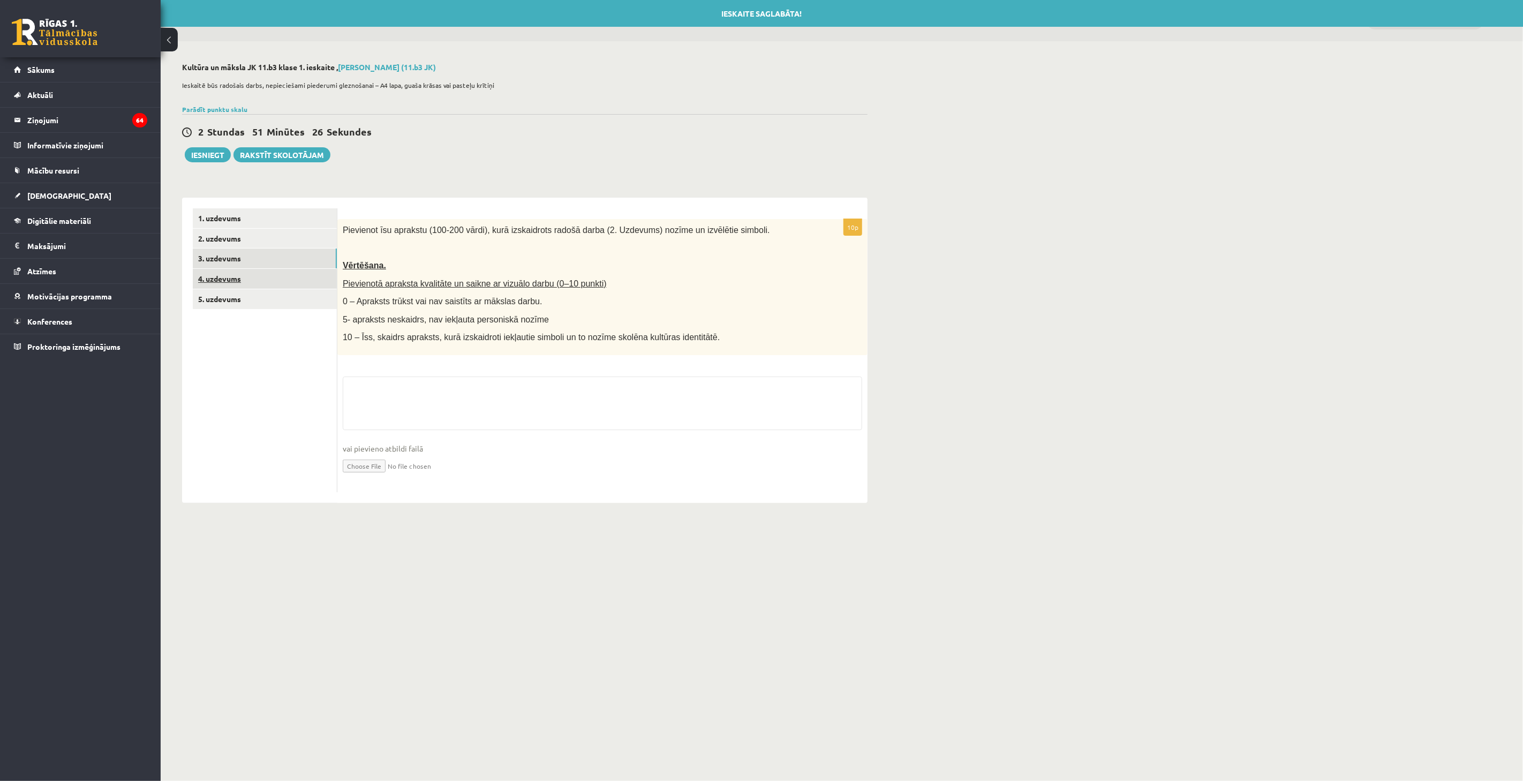
click at [277, 275] on link "4. uzdevums" at bounding box center [265, 279] width 144 height 20
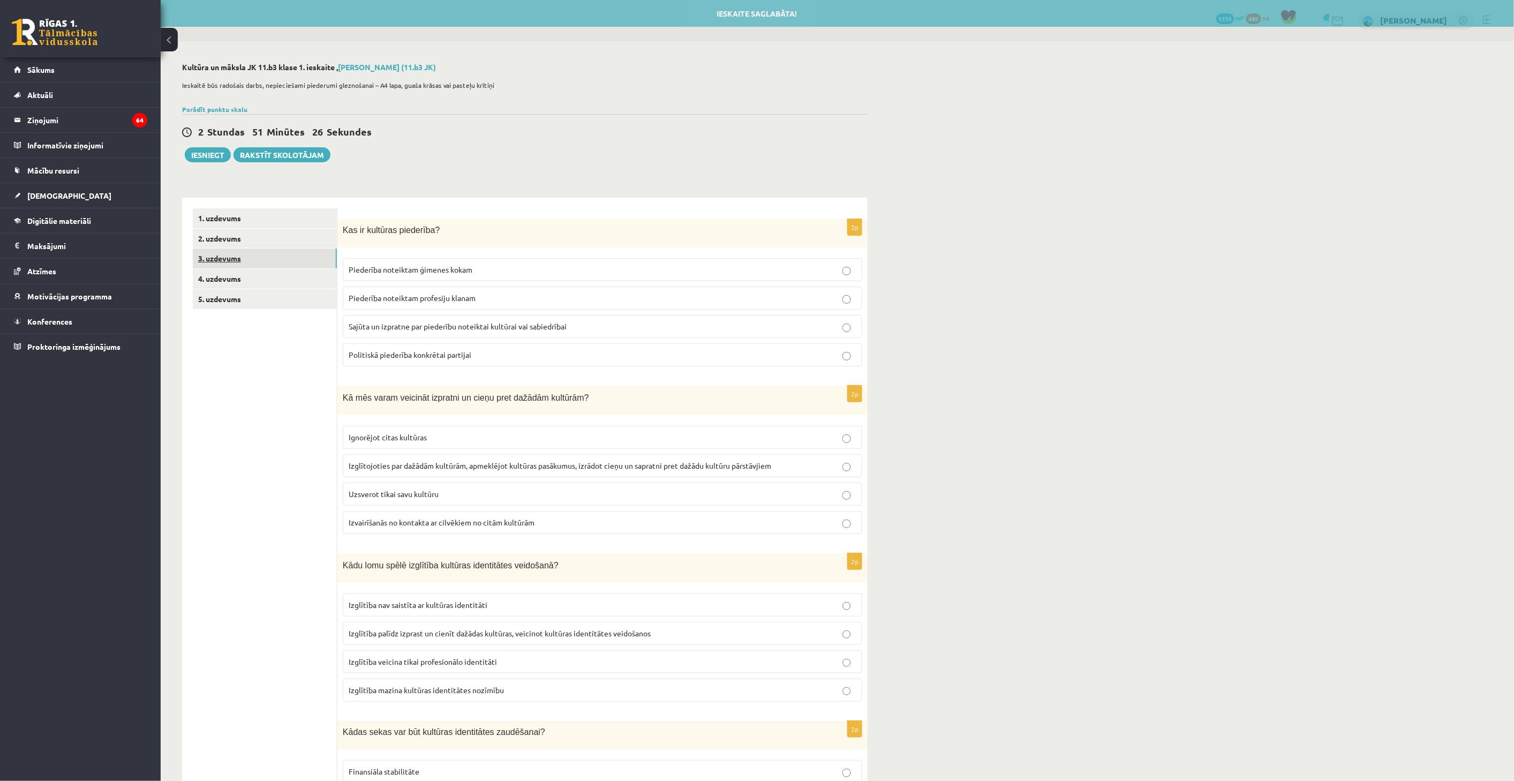
click at [278, 265] on link "3. uzdevums" at bounding box center [265, 258] width 144 height 20
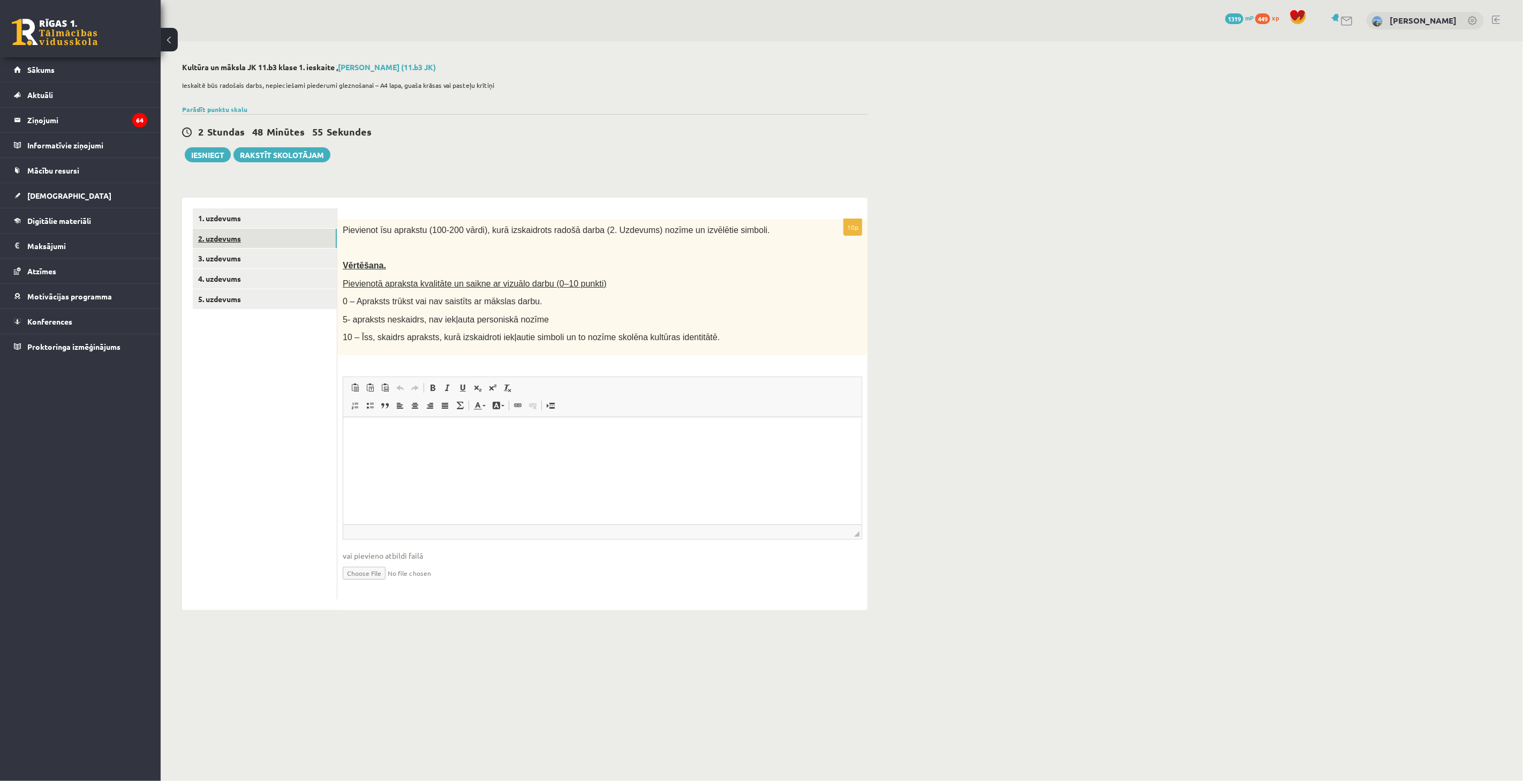
click at [265, 237] on link "2. uzdevums" at bounding box center [265, 239] width 144 height 20
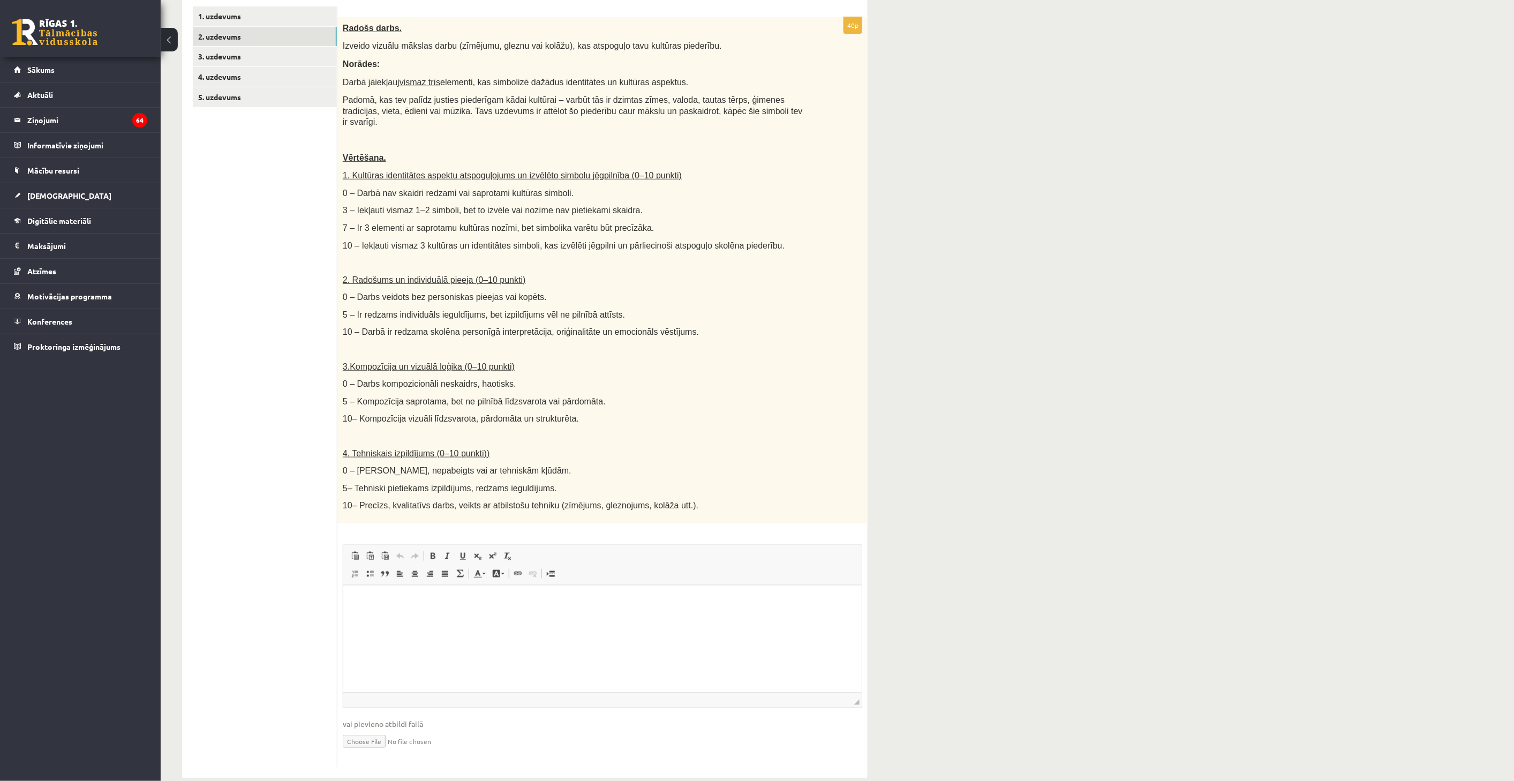
scroll to position [210, 0]
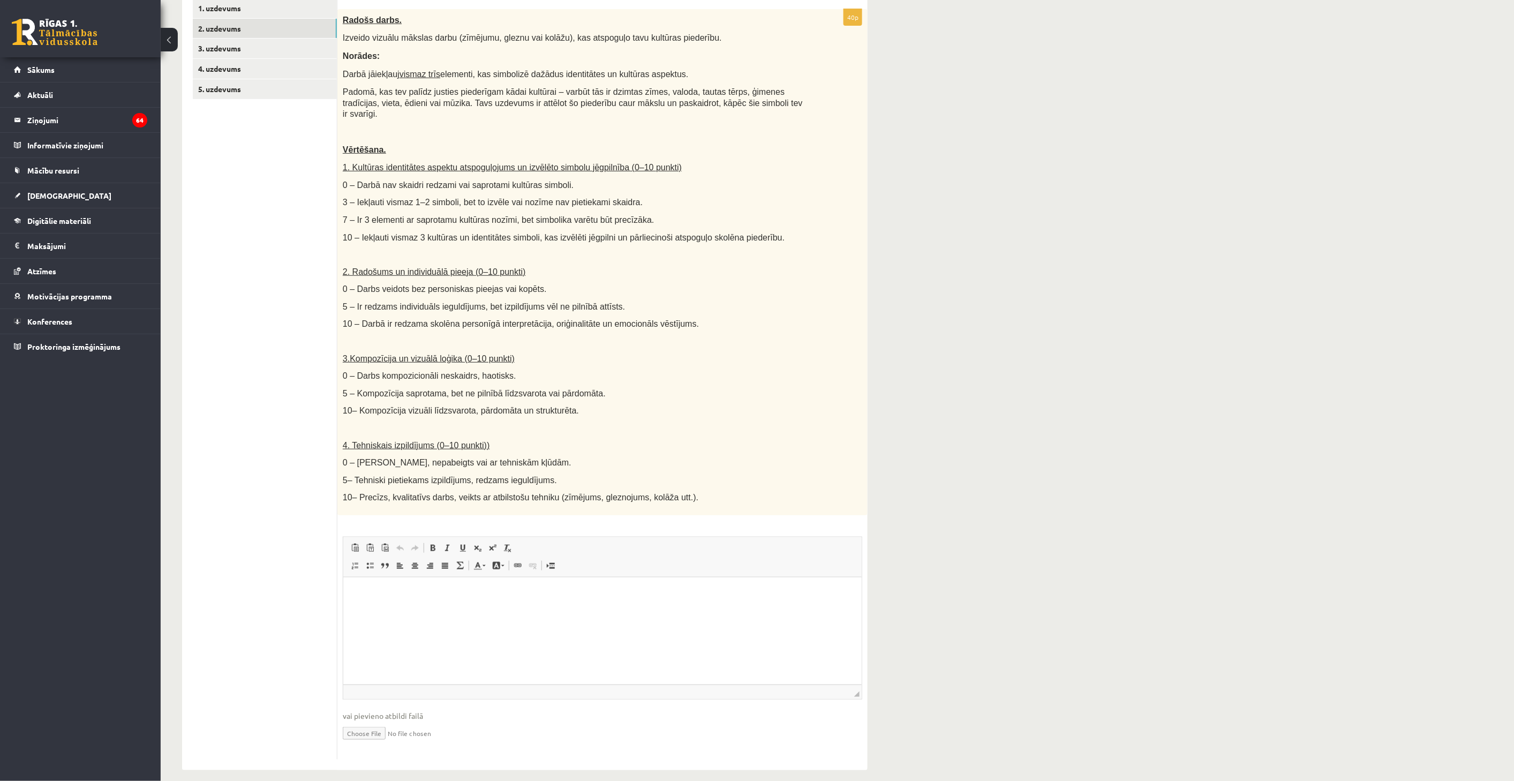
click at [375, 721] on input "file" at bounding box center [602, 732] width 519 height 22
type input "**********"
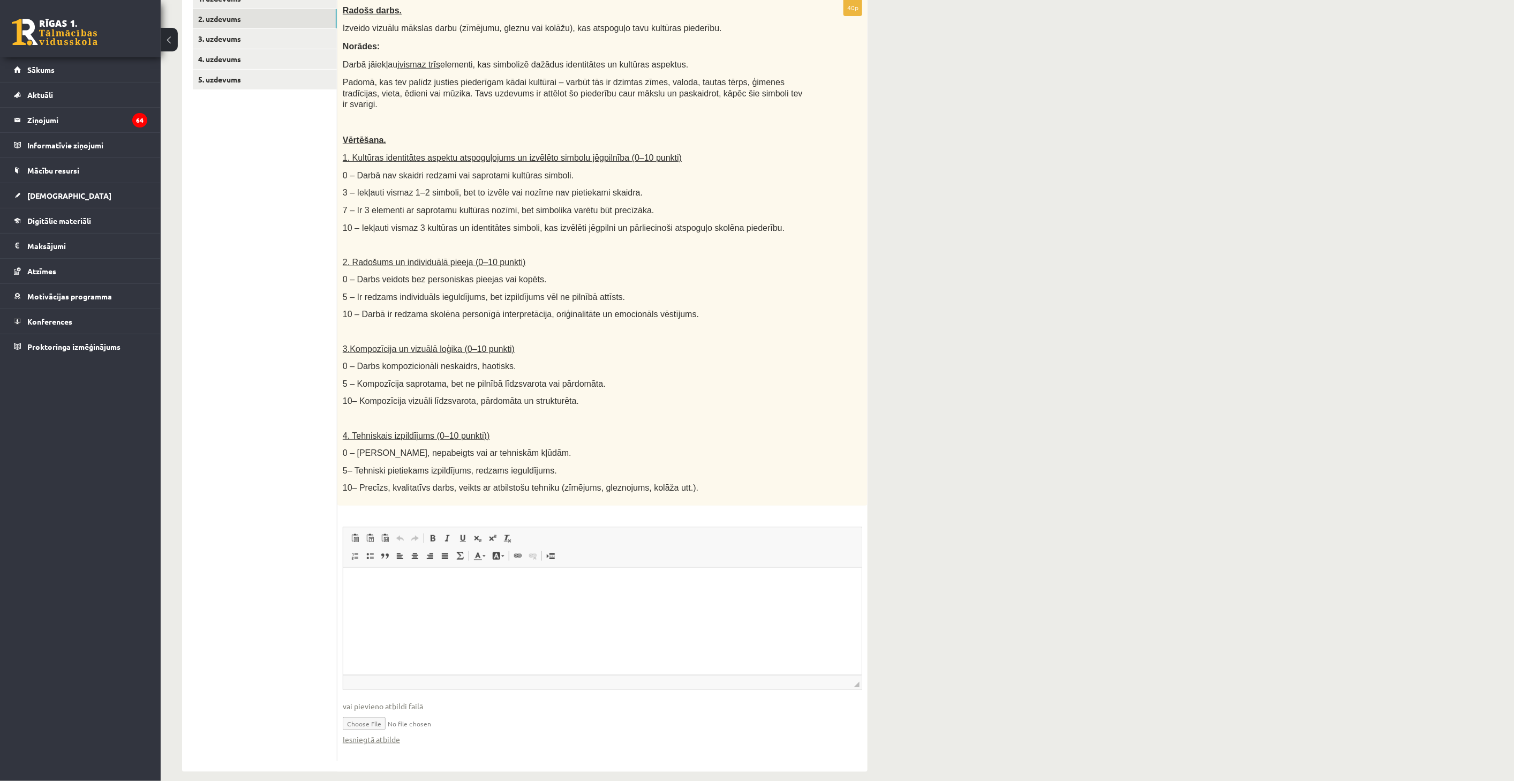
scroll to position [221, 0]
click at [411, 710] on input "file" at bounding box center [602, 721] width 519 height 22
click at [391, 734] on fieldset "Rich Text Editor, wiswyg-editor-user-answer-47434040484900 Editor toolbars Past…" at bounding box center [602, 639] width 519 height 229
click at [393, 732] on link "Iesniegtā atbilde" at bounding box center [371, 737] width 57 height 11
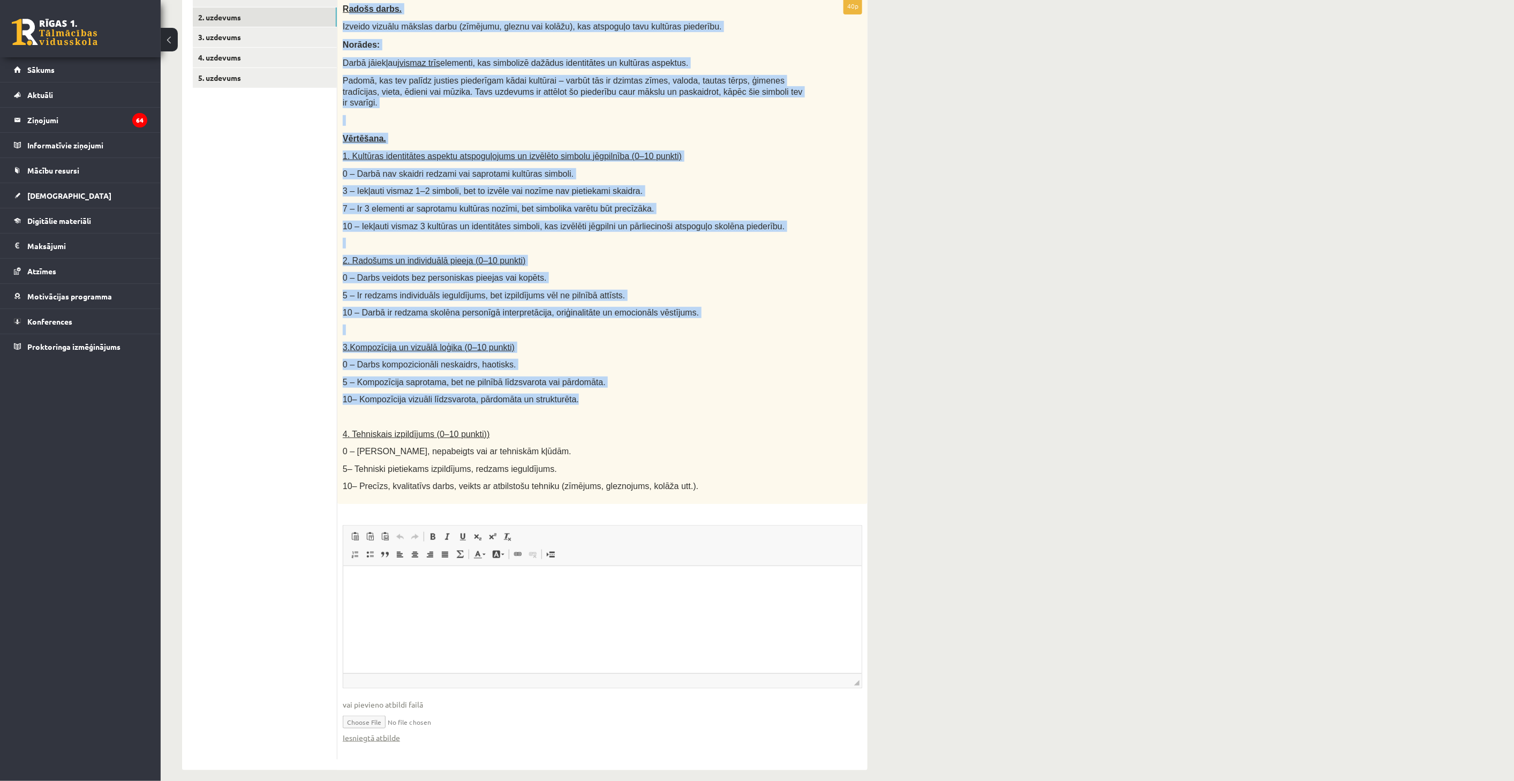
drag, startPoint x: 345, startPoint y: 230, endPoint x: 656, endPoint y: 381, distance: 345.6
click at [656, 381] on div "Radošs darbs. Izveido vizuālu mākslas darbu (zīmējumu, gleznu vai kolāžu), kas …" at bounding box center [602, 251] width 530 height 506
click at [756, 376] on p "5 – Kompozīcija saprotama, bet ne pilnībā līdzsvarota vai pārdomāta." at bounding box center [576, 381] width 466 height 11
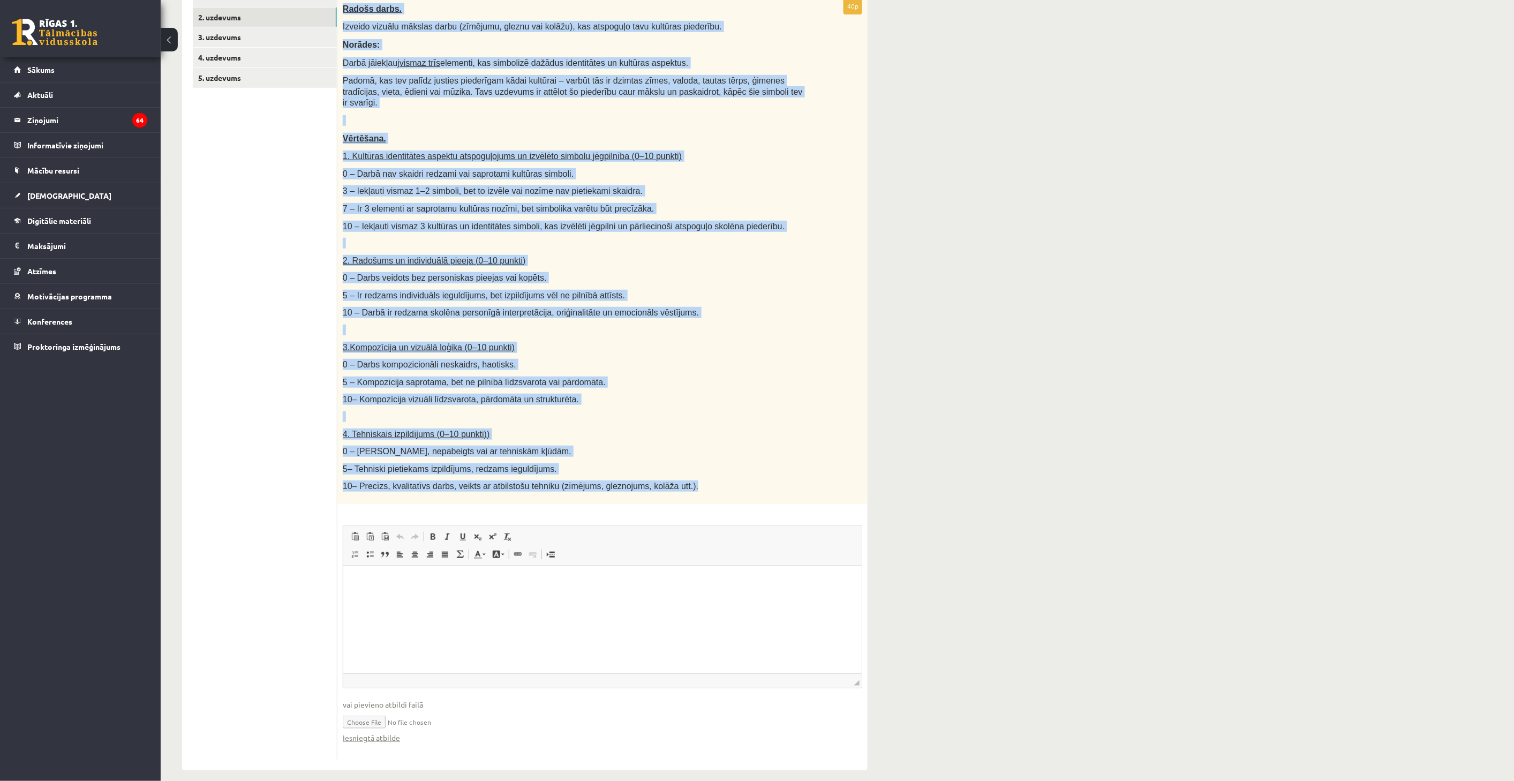
drag, startPoint x: 342, startPoint y: 227, endPoint x: 719, endPoint y: 469, distance: 448.3
click at [719, 469] on div "Radošs darbs. Izveido vizuālu mākslas darbu (zīmējumu, gleznu vai kolāžu), kas …" at bounding box center [602, 251] width 530 height 506
copy div "Loremi dolor. Sitamet consect adipisc elits (doeiusmo, tempor inc utlabo), etd …"
click at [688, 416] on div "Radošs darbs. Izveido vizuālu mākslas darbu (zīmējumu, gleznu vai kolāžu), kas …" at bounding box center [602, 251] width 530 height 506
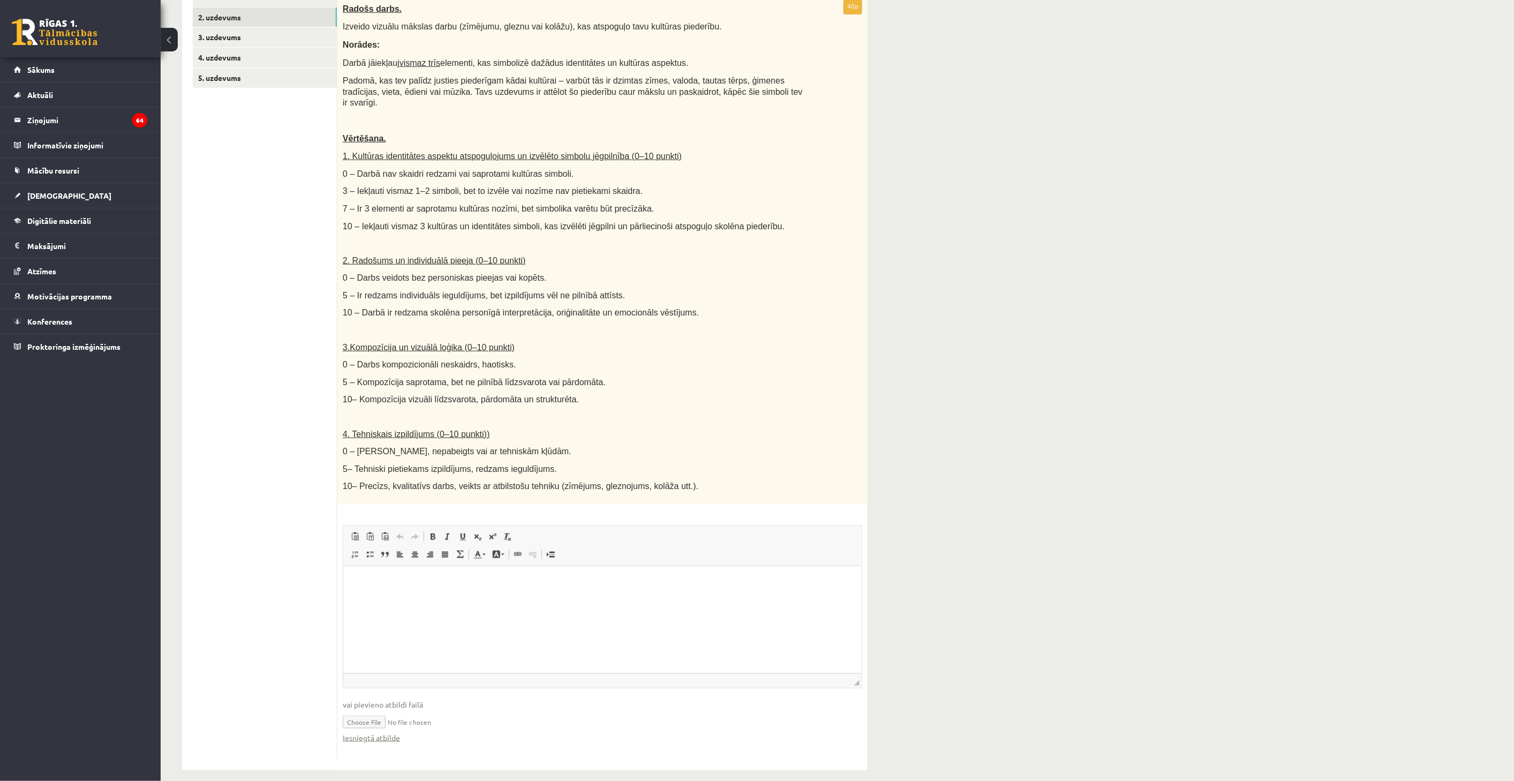
scroll to position [0, 0]
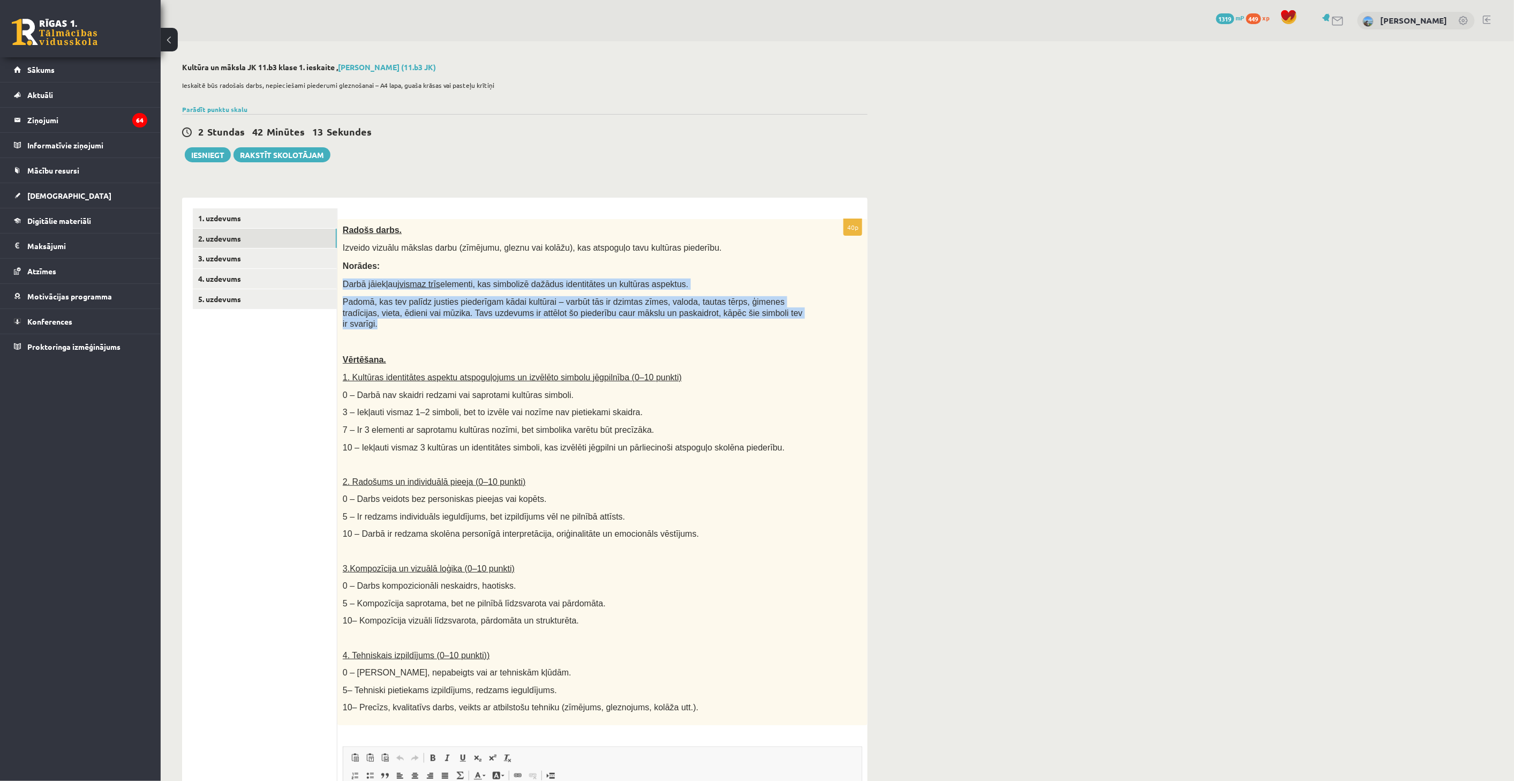
drag, startPoint x: 350, startPoint y: 283, endPoint x: 772, endPoint y: 314, distance: 423.7
click at [772, 314] on div "Radošs darbs. Izveido vizuālu mākslas darbu (zīmējumu, gleznu vai kolāžu), kas …" at bounding box center [602, 472] width 530 height 506
click at [772, 314] on p "Padomā, kas tev palīdz justies piederīgam kādai kultūrai – varbūt tās ir dzimta…" at bounding box center [576, 312] width 466 height 33
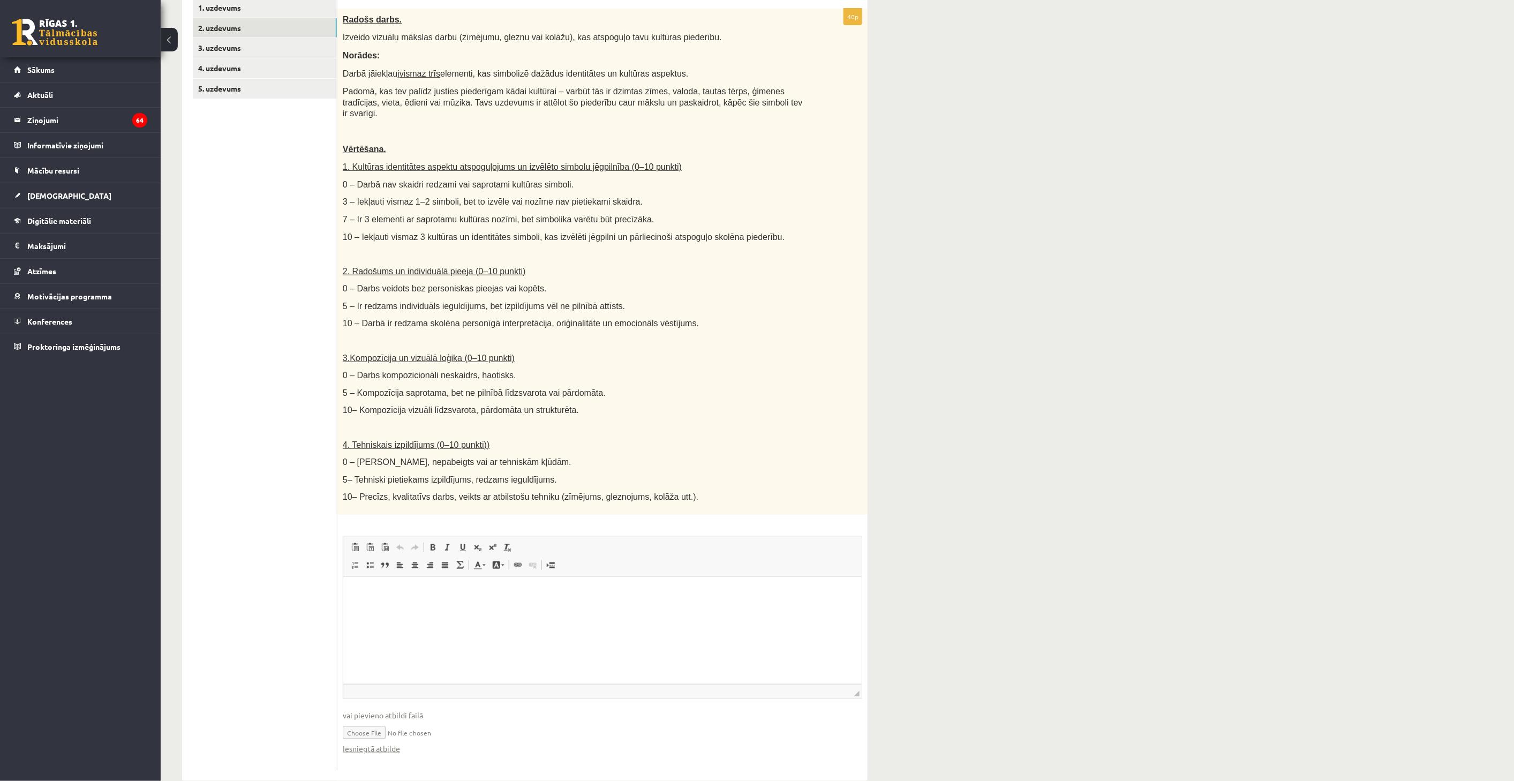
scroll to position [221, 0]
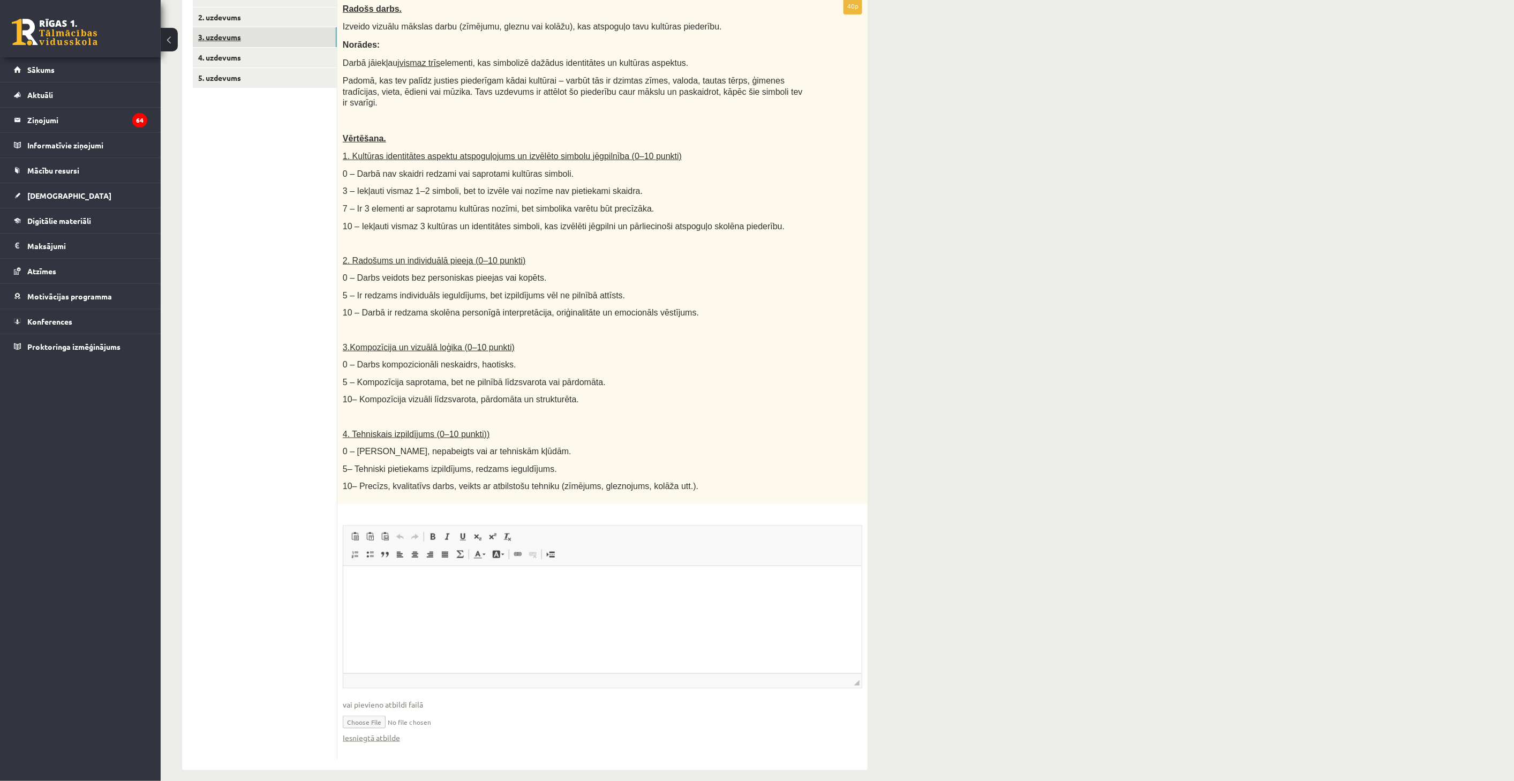
click at [284, 42] on link "3. uzdevums" at bounding box center [265, 37] width 144 height 20
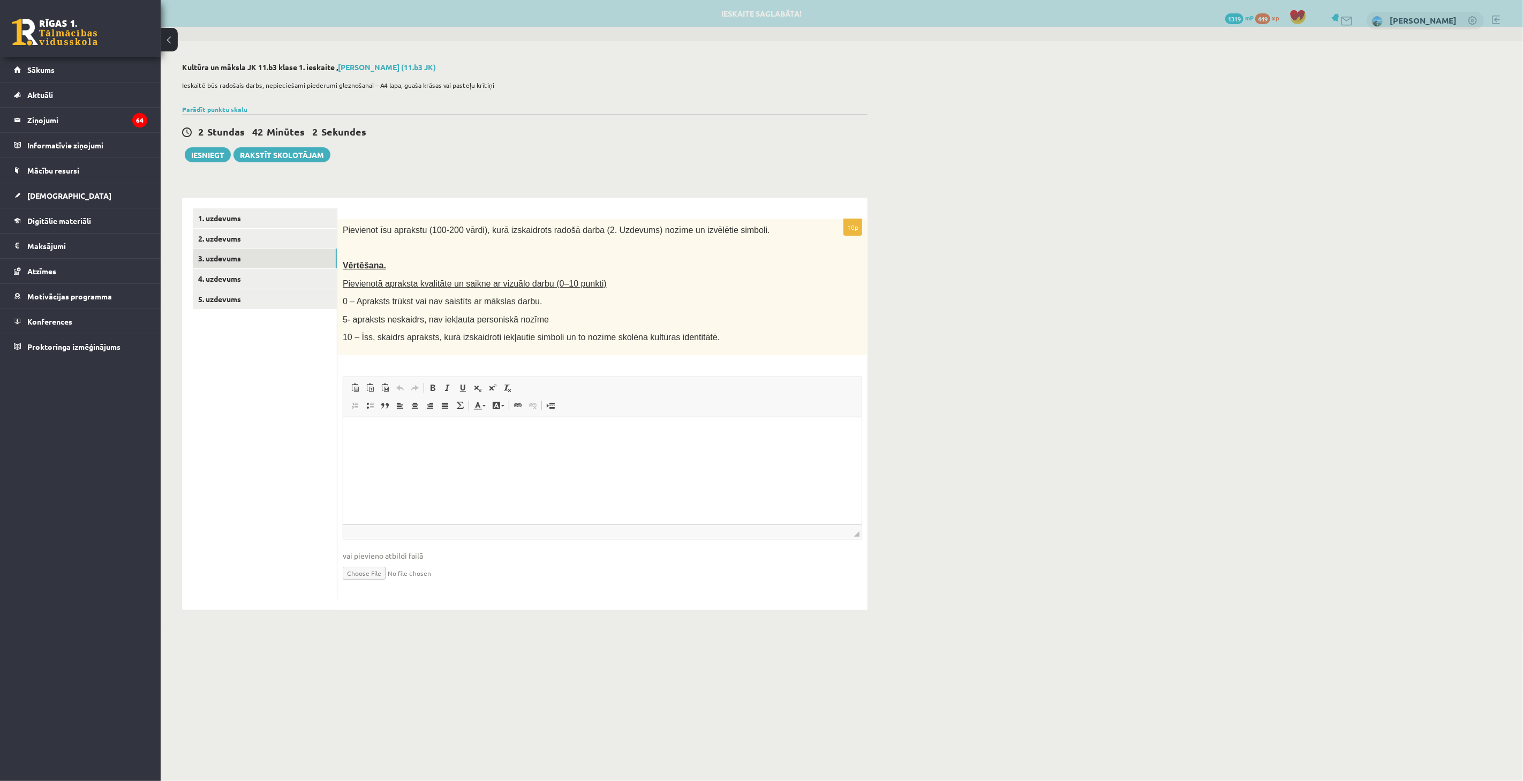
scroll to position [0, 0]
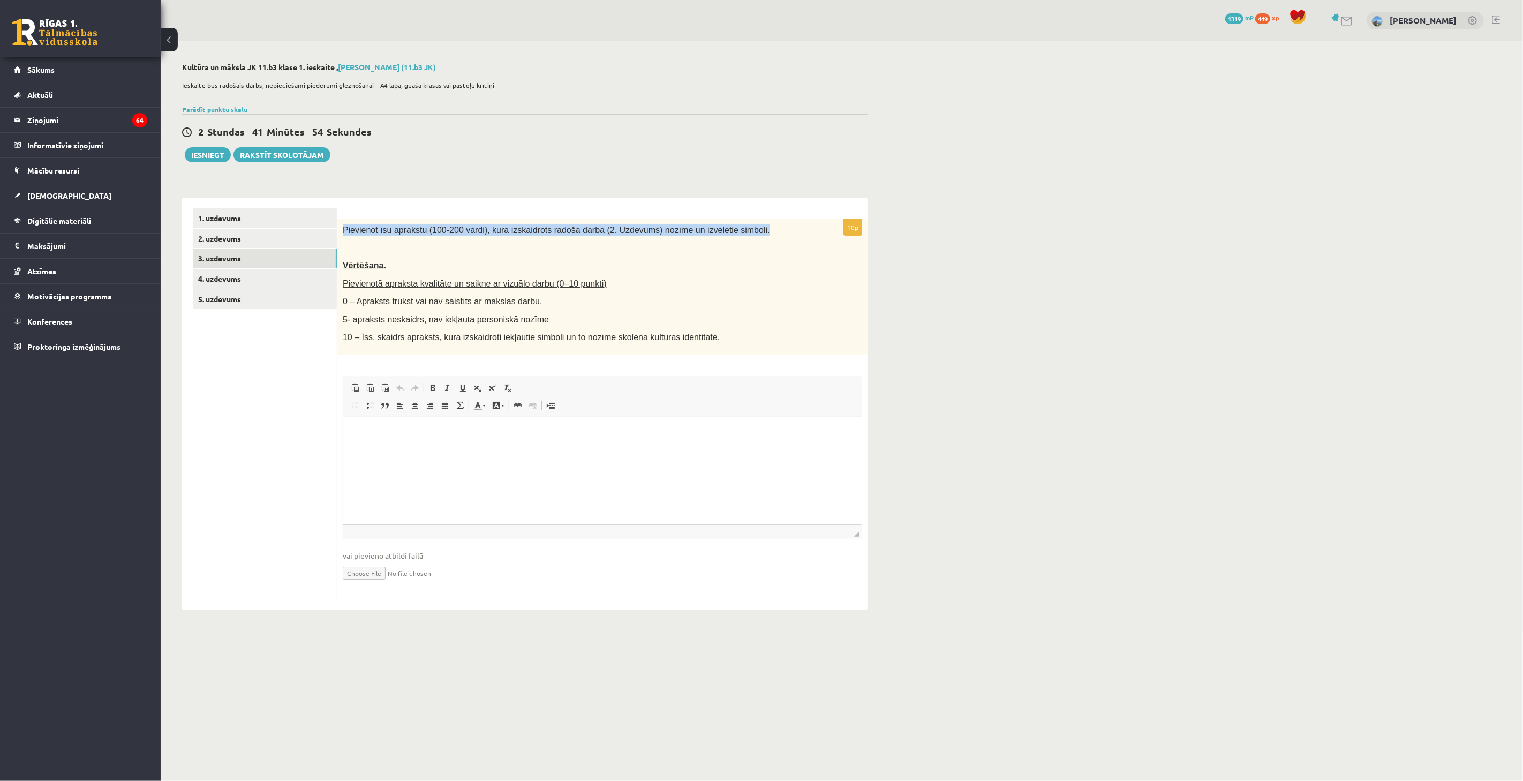
drag, startPoint x: 342, startPoint y: 223, endPoint x: 775, endPoint y: 231, distance: 433.3
click at [775, 231] on div "Pievienot īsu aprakstu (100-200 vārdi), kurā izskaidrots radošā darba (2. Uzdev…" at bounding box center [602, 287] width 530 height 136
copy span "Pievienot īsu aprakstu (100-200 vārdi), kurā izskaidrots radošā darba (2. Uzdev…"
click at [464, 444] on html at bounding box center [602, 433] width 518 height 33
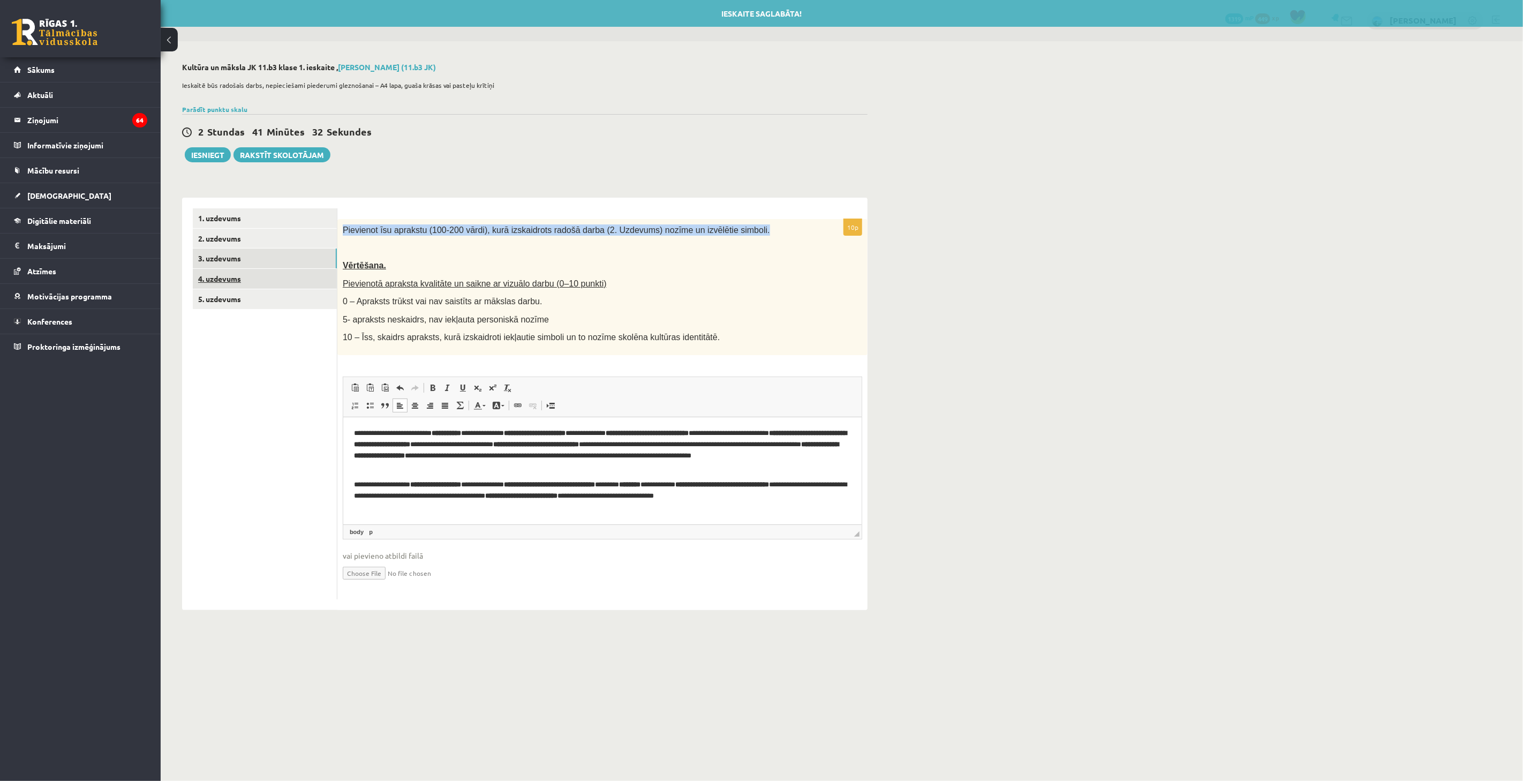
click at [253, 276] on link "4. uzdevums" at bounding box center [265, 279] width 144 height 20
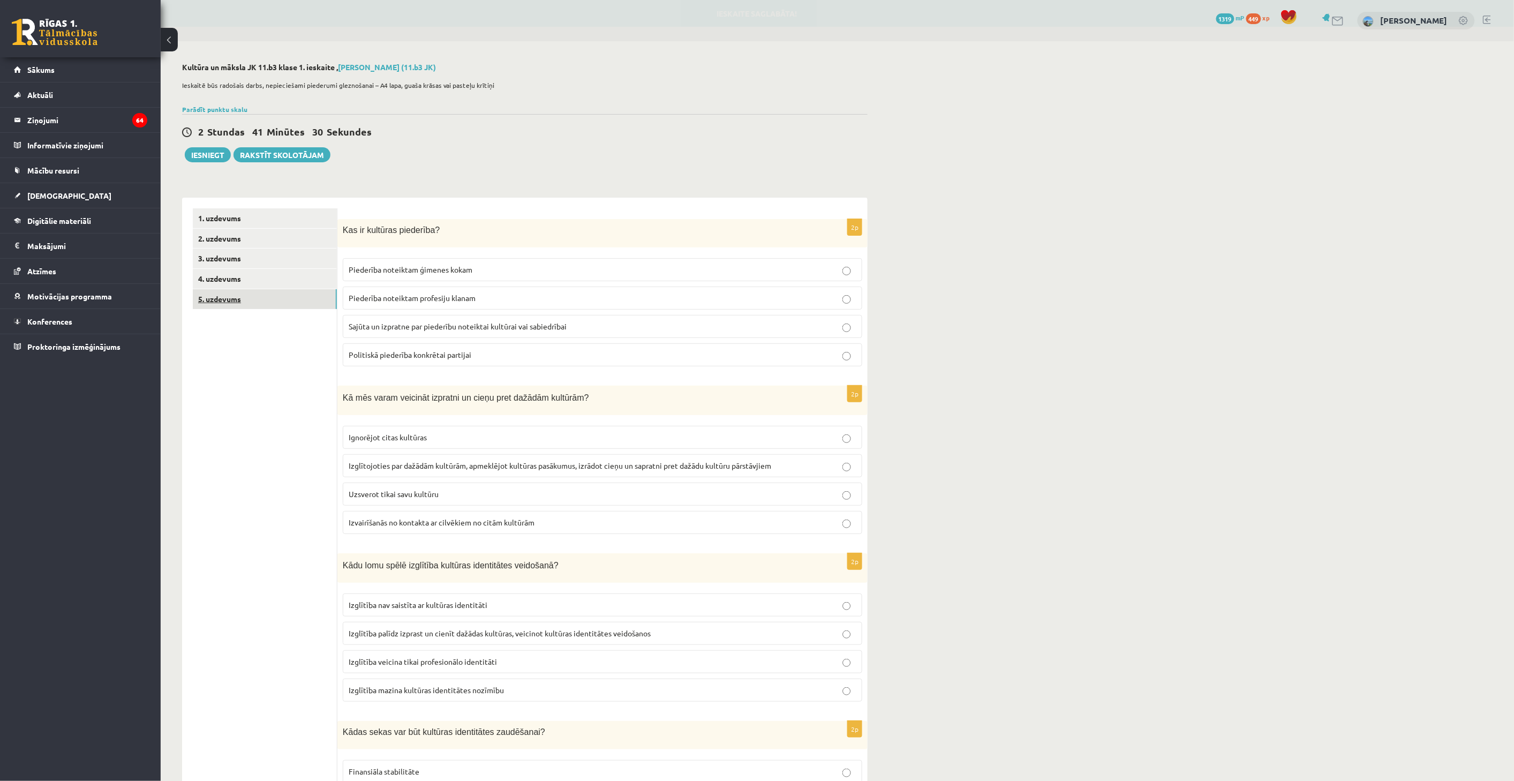
click at [252, 295] on link "5. uzdevums" at bounding box center [265, 299] width 144 height 20
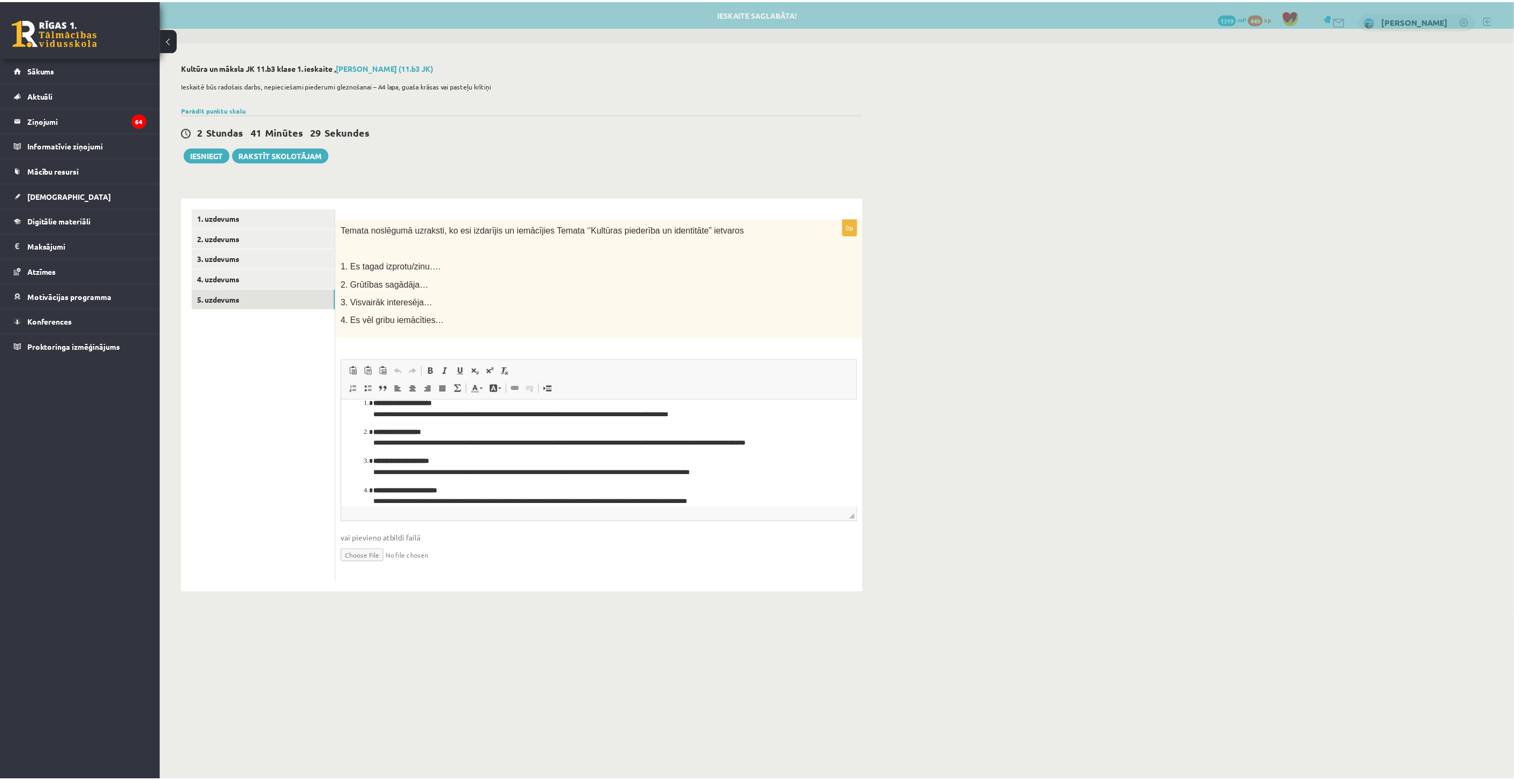
scroll to position [24, 0]
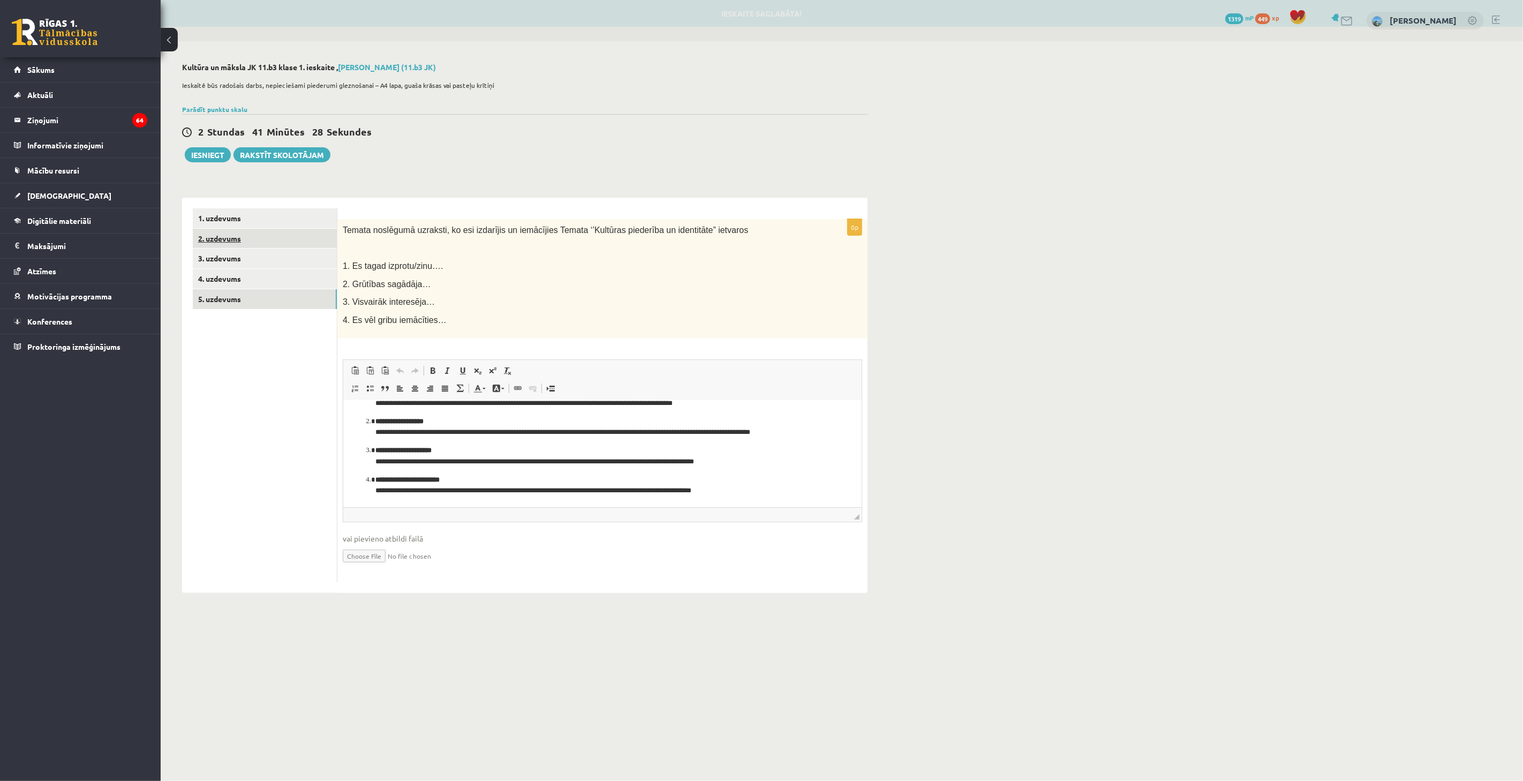
click at [235, 244] on link "2. uzdevums" at bounding box center [265, 239] width 144 height 20
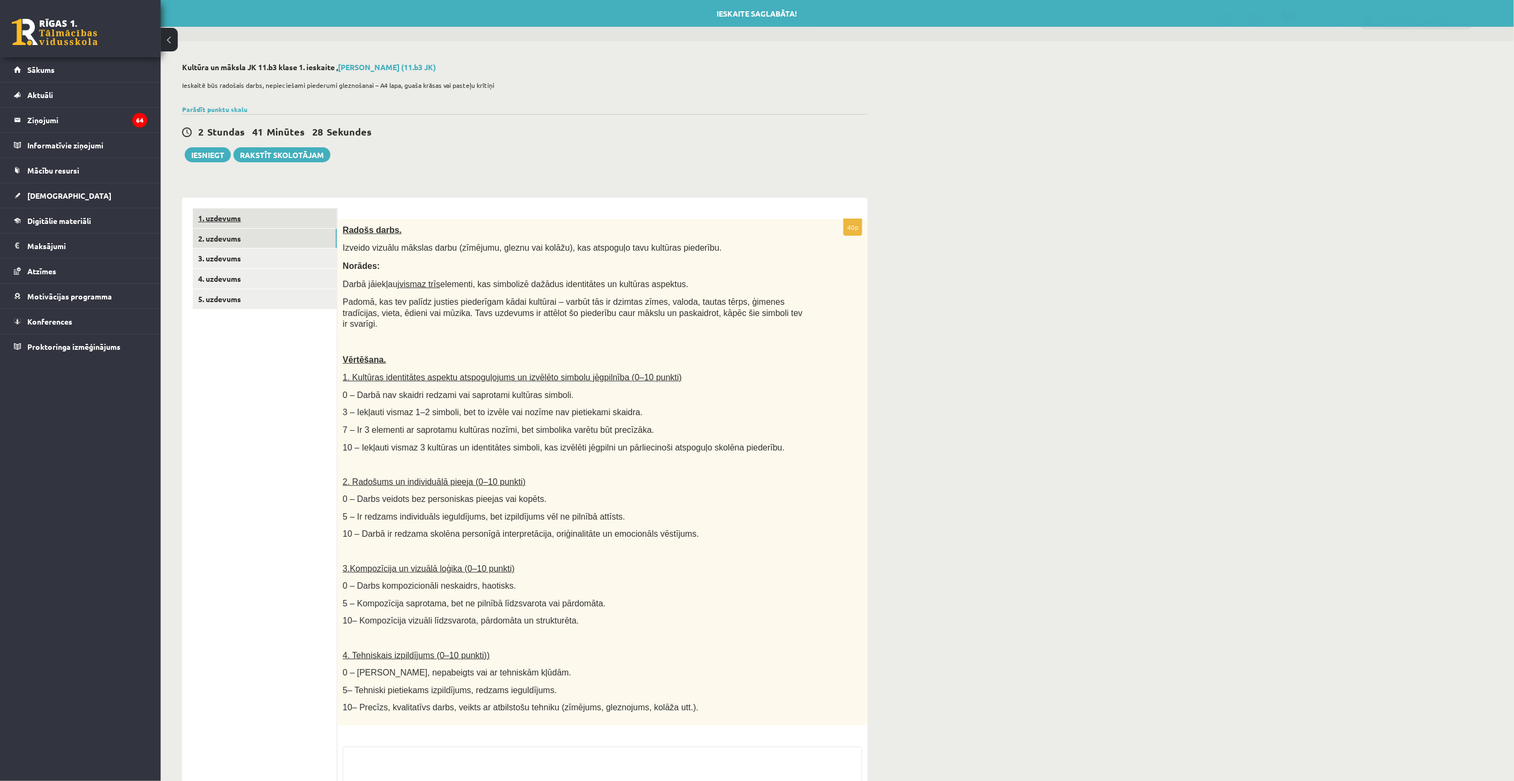
click at [250, 221] on link "1. uzdevums" at bounding box center [265, 218] width 144 height 20
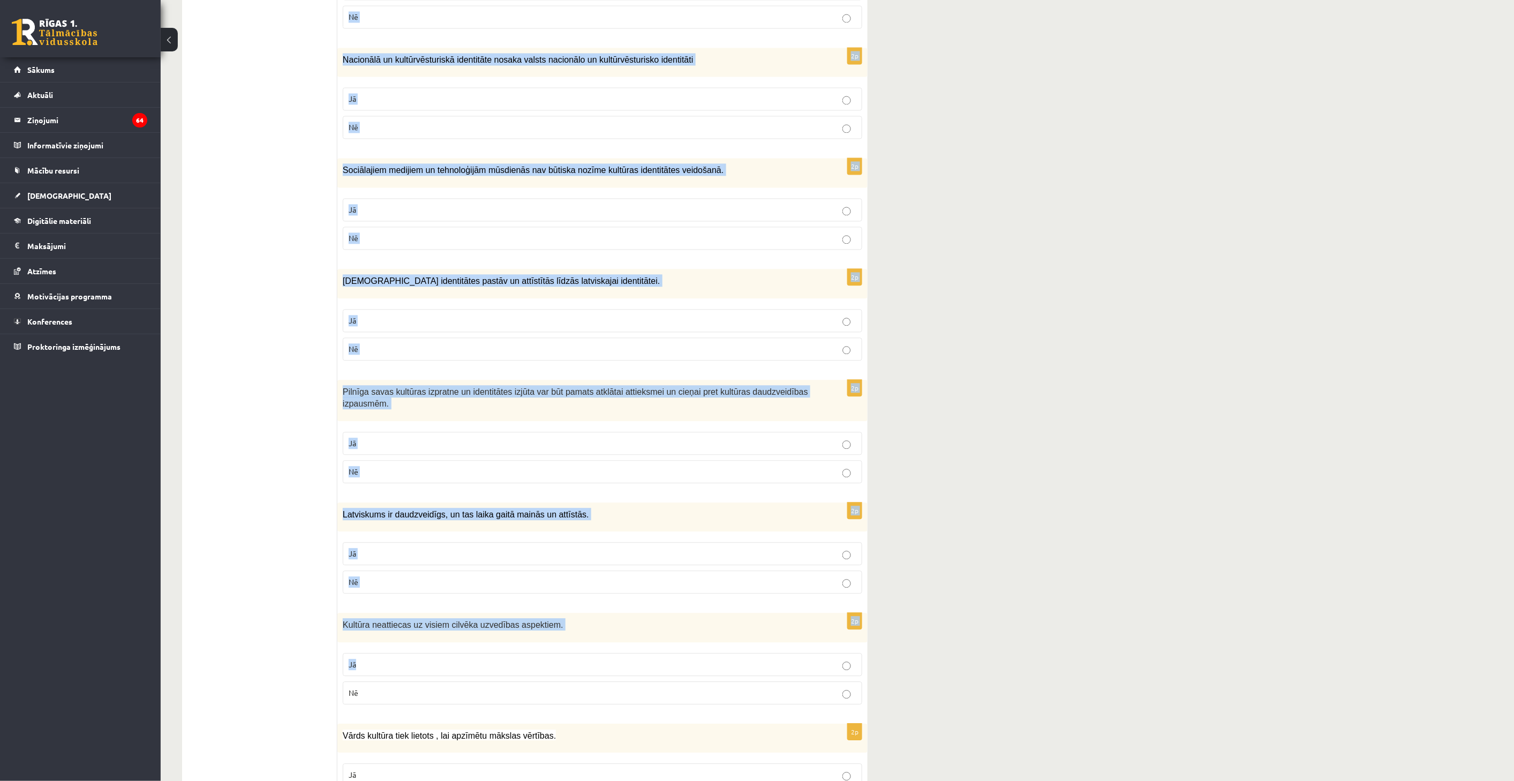
scroll to position [1163, 0]
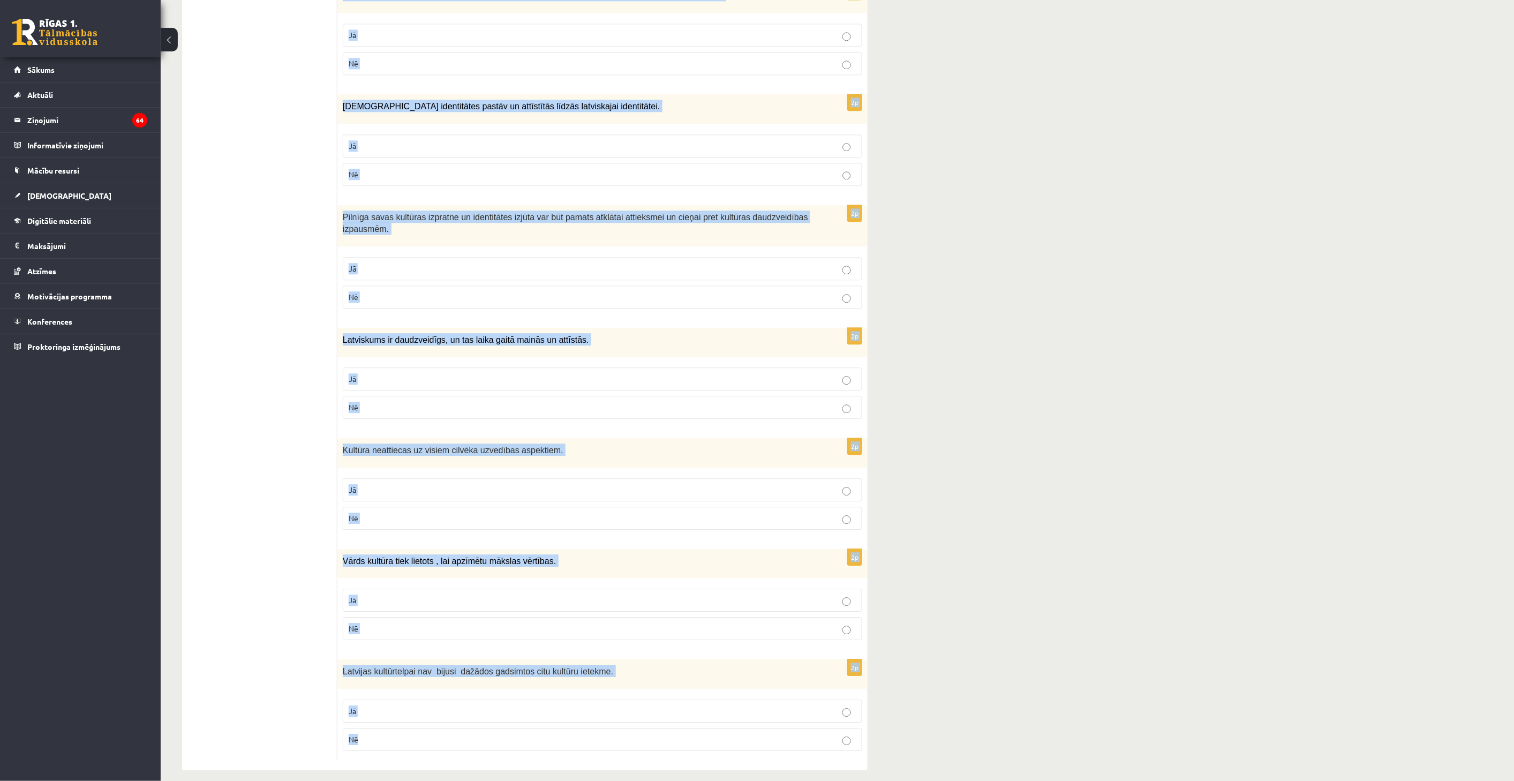
drag, startPoint x: 339, startPoint y: 247, endPoint x: 647, endPoint y: 732, distance: 574.6
copy form "Loremip dolorsitam, consectetu adipiscing elitsedd eiusmod temporin utlaboreetd…"
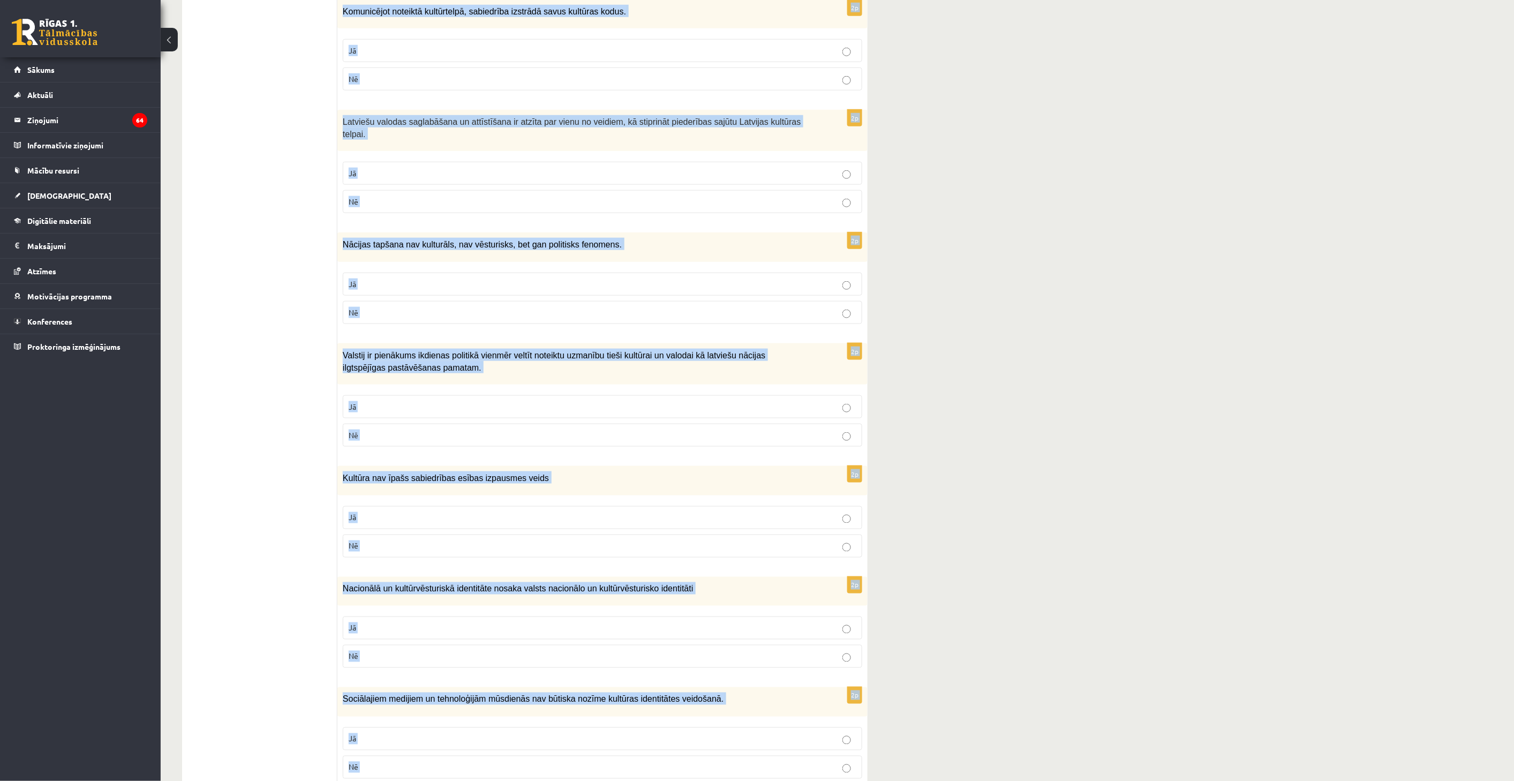
scroll to position [211, 0]
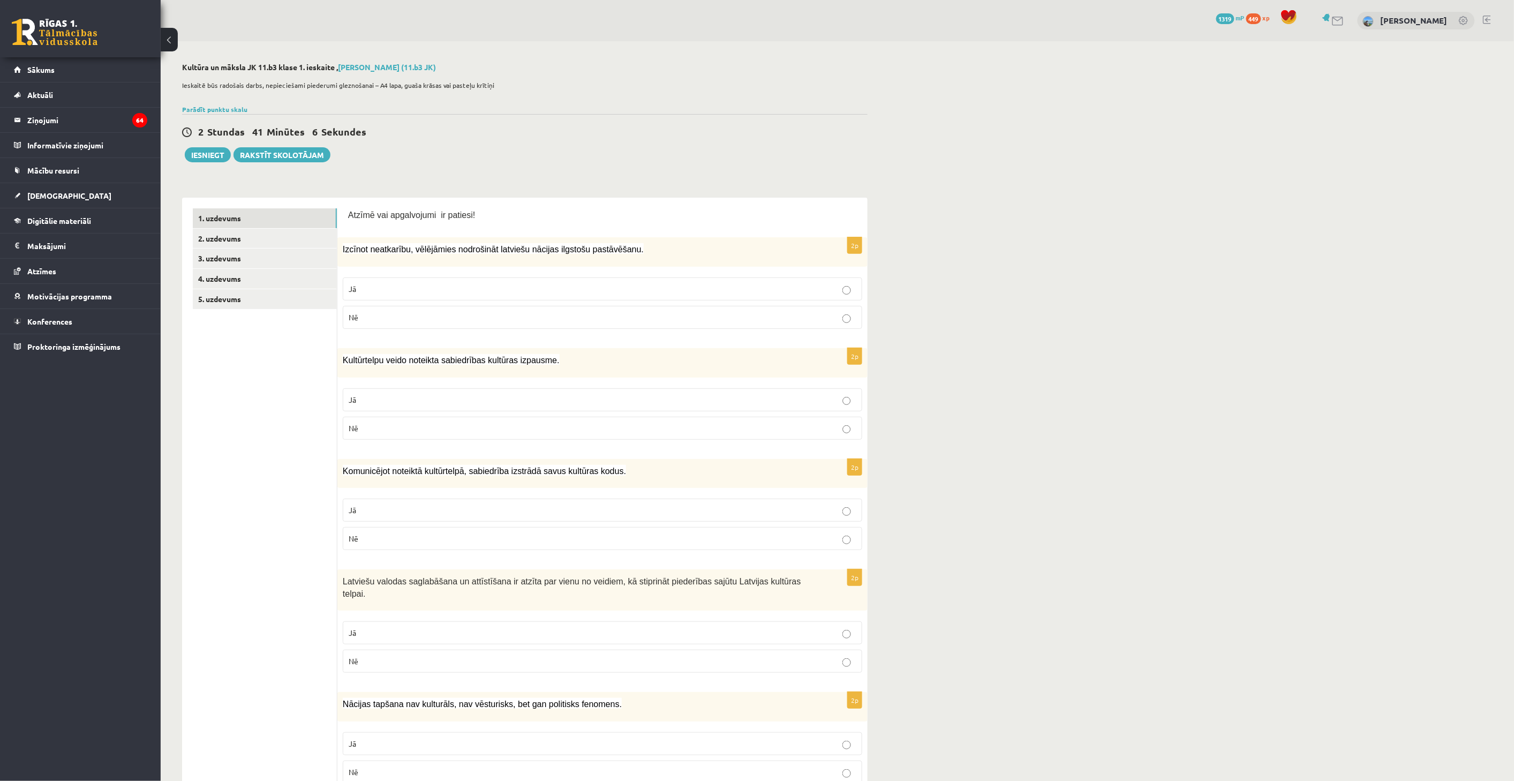
click at [401, 300] on fieldset "Jā Nē" at bounding box center [602, 302] width 519 height 60
click at [409, 295] on label "Jā" at bounding box center [602, 288] width 519 height 23
click at [409, 404] on p "Jā" at bounding box center [603, 399] width 508 height 11
click at [433, 510] on p "Jā" at bounding box center [603, 509] width 508 height 11
click at [454, 627] on p "Jā" at bounding box center [603, 632] width 508 height 11
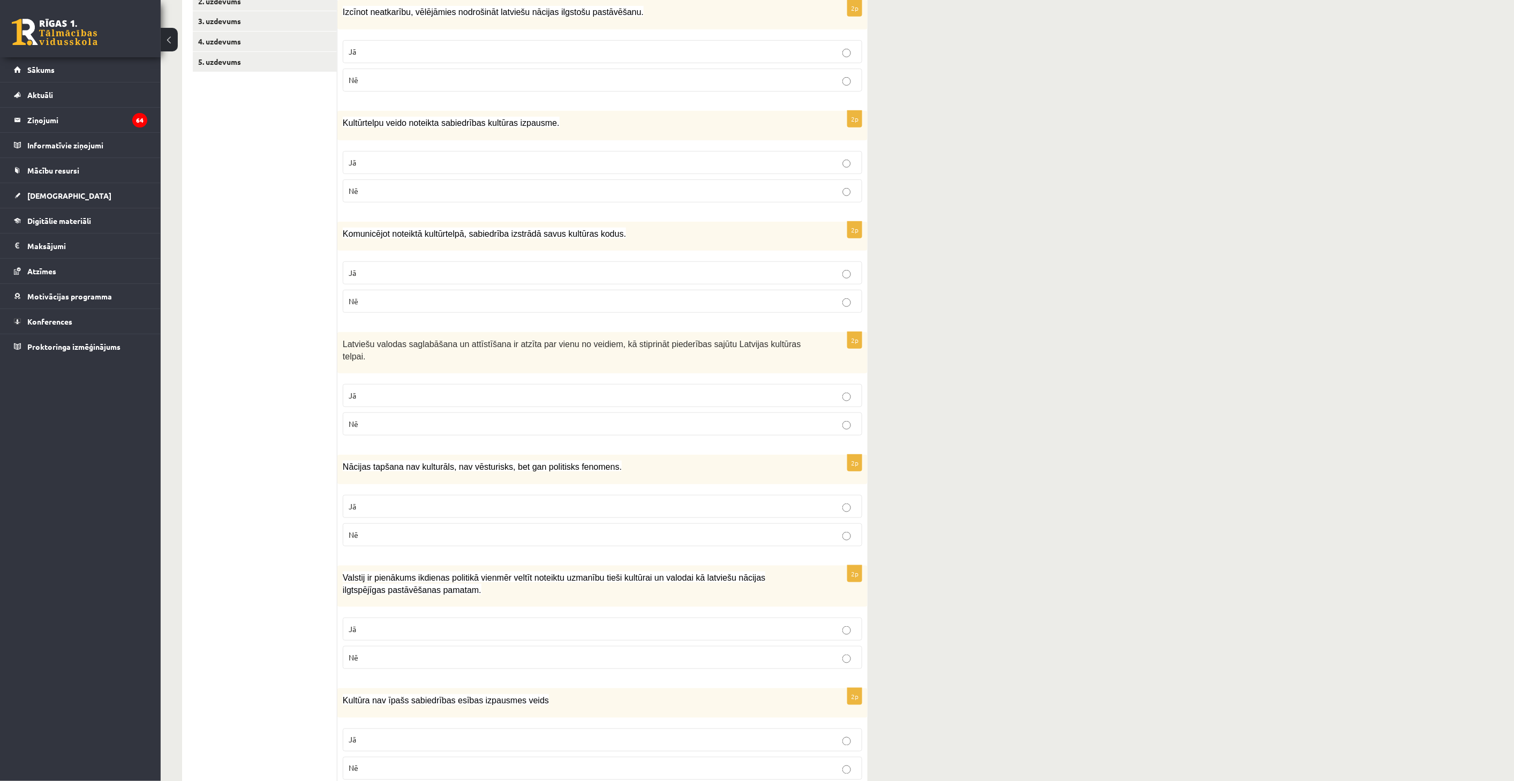
scroll to position [238, 0]
click at [415, 418] on p "Nē" at bounding box center [603, 423] width 508 height 11
click at [520, 500] on p "Jā" at bounding box center [603, 505] width 508 height 11
click at [459, 651] on p "Nē" at bounding box center [603, 656] width 508 height 11
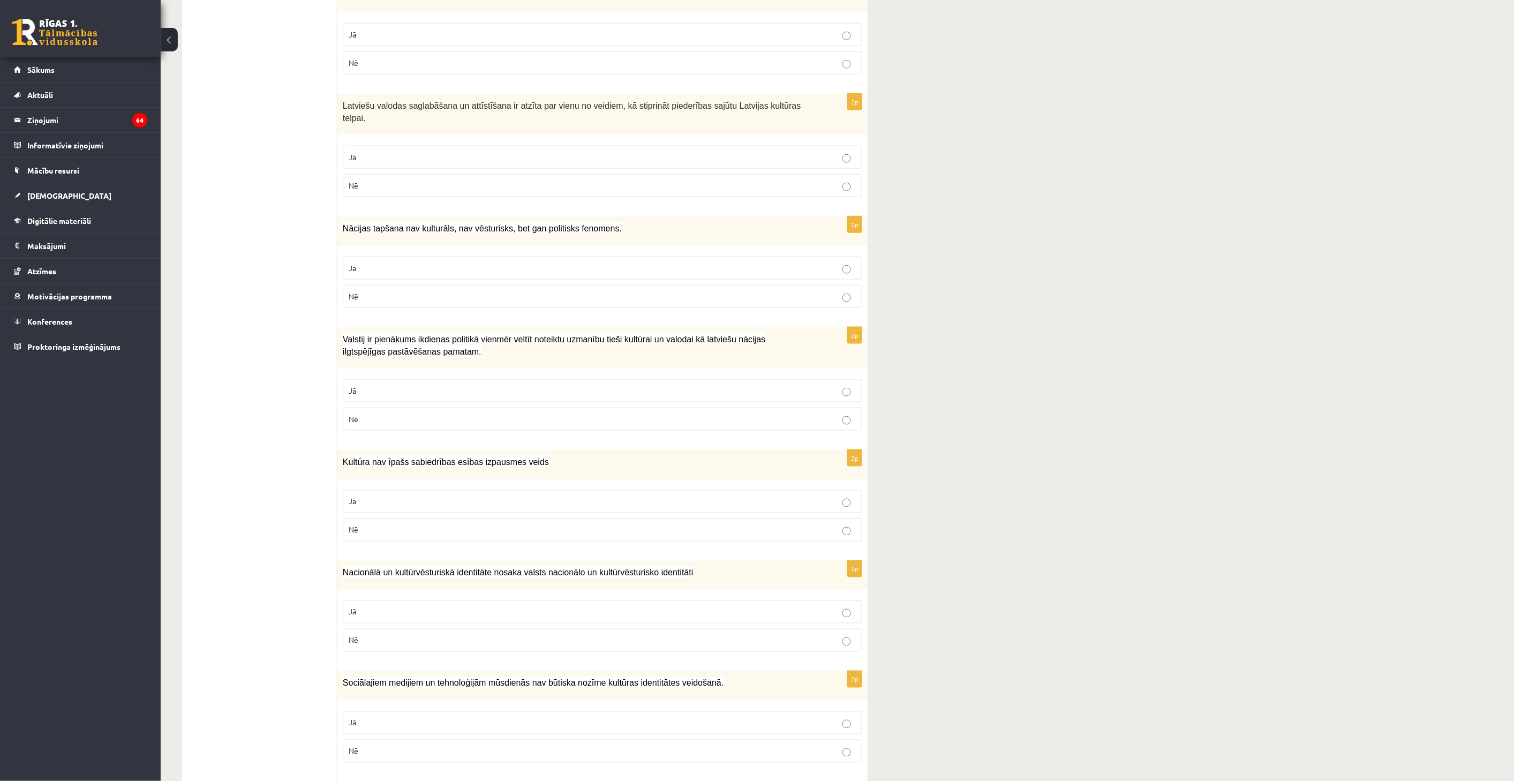
click at [420, 385] on p "Jā" at bounding box center [603, 390] width 508 height 11
click at [420, 518] on label "Nē" at bounding box center [602, 529] width 519 height 23
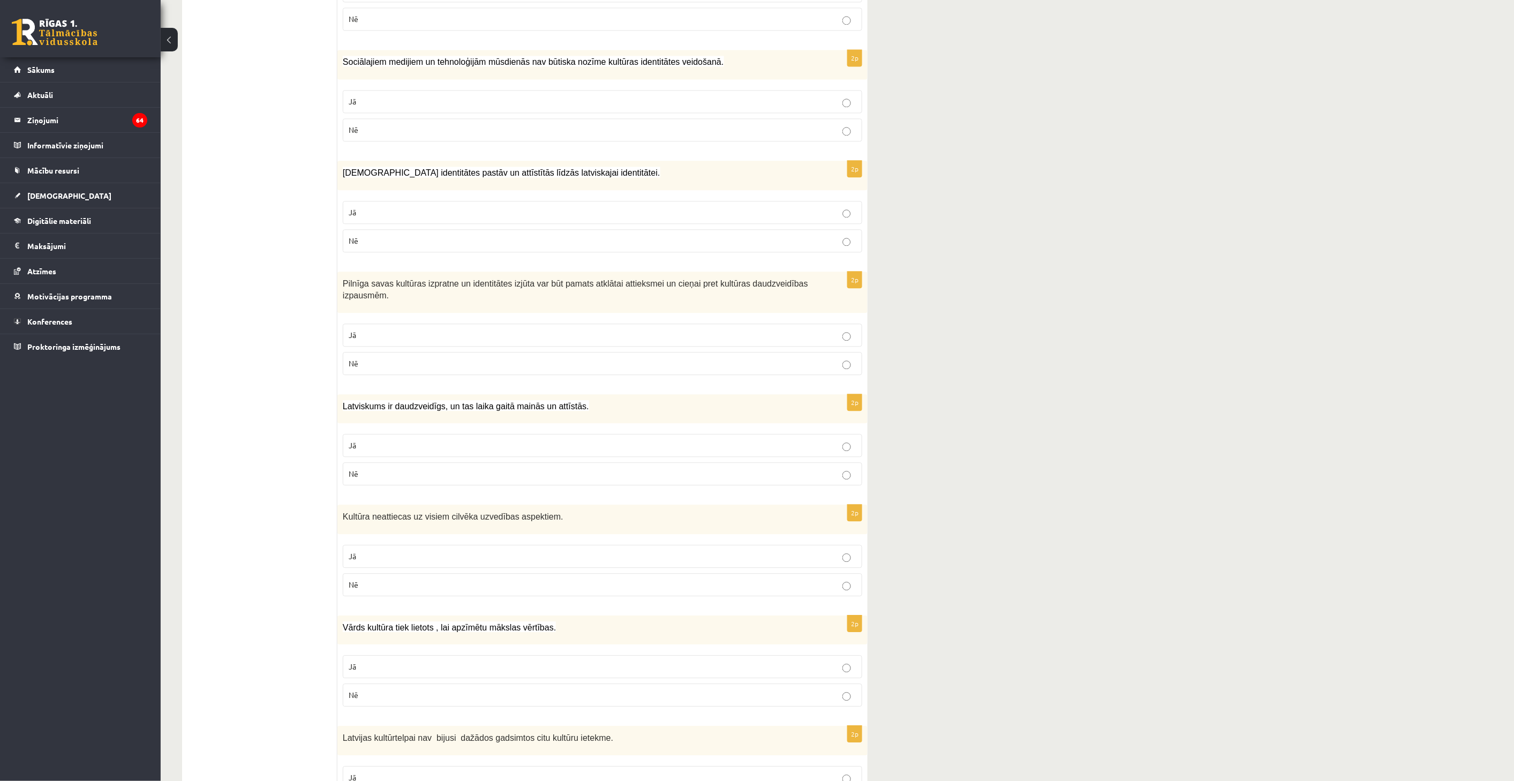
scroll to position [1163, 0]
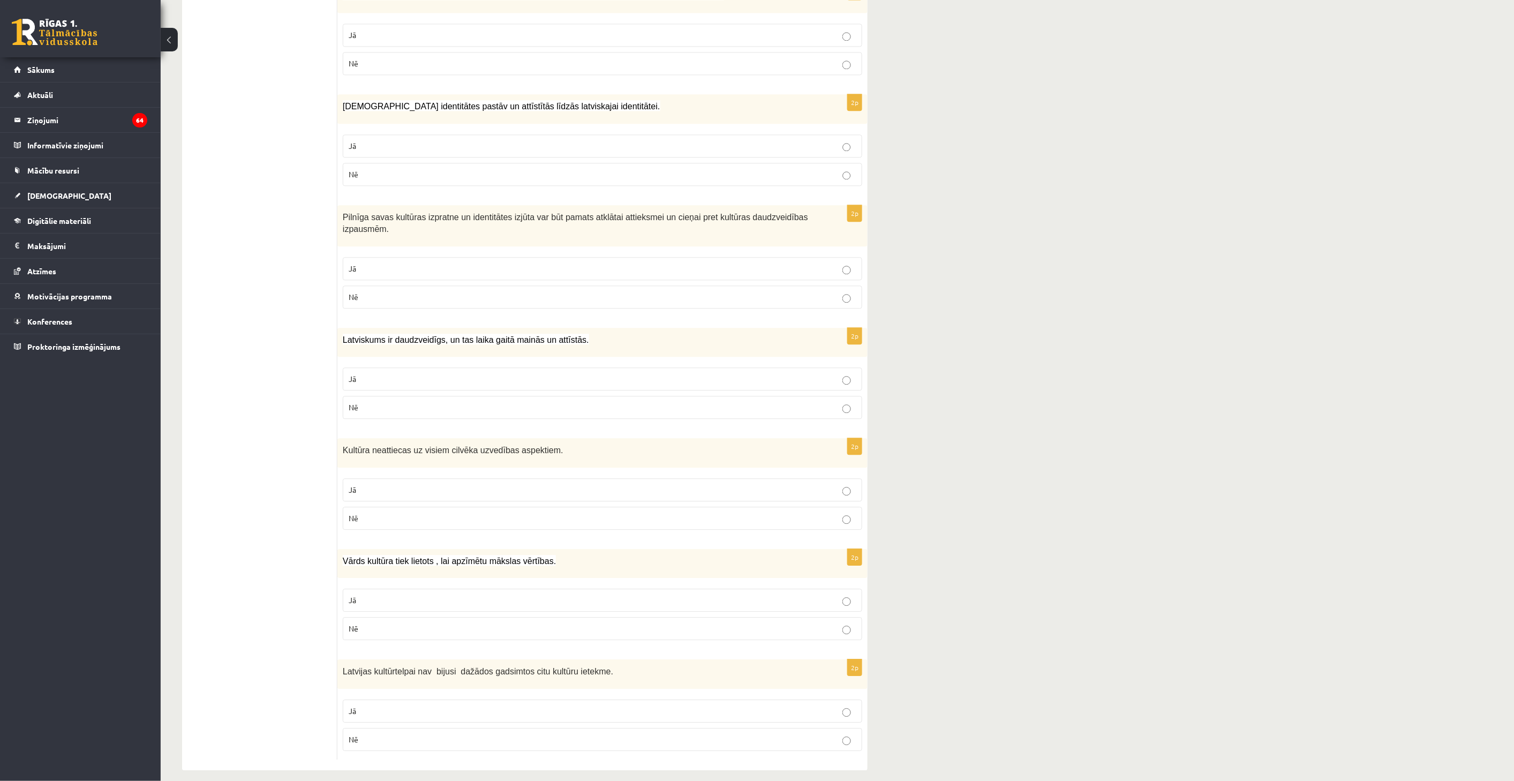
click at [427, 734] on label "Nē" at bounding box center [602, 739] width 519 height 23
click at [383, 583] on fieldset "Jā Nē" at bounding box center [602, 613] width 519 height 60
click at [389, 594] on p "Jā" at bounding box center [603, 599] width 508 height 11
click at [539, 512] on p "Nē" at bounding box center [603, 517] width 508 height 11
click at [521, 374] on label "Jā" at bounding box center [602, 378] width 519 height 23
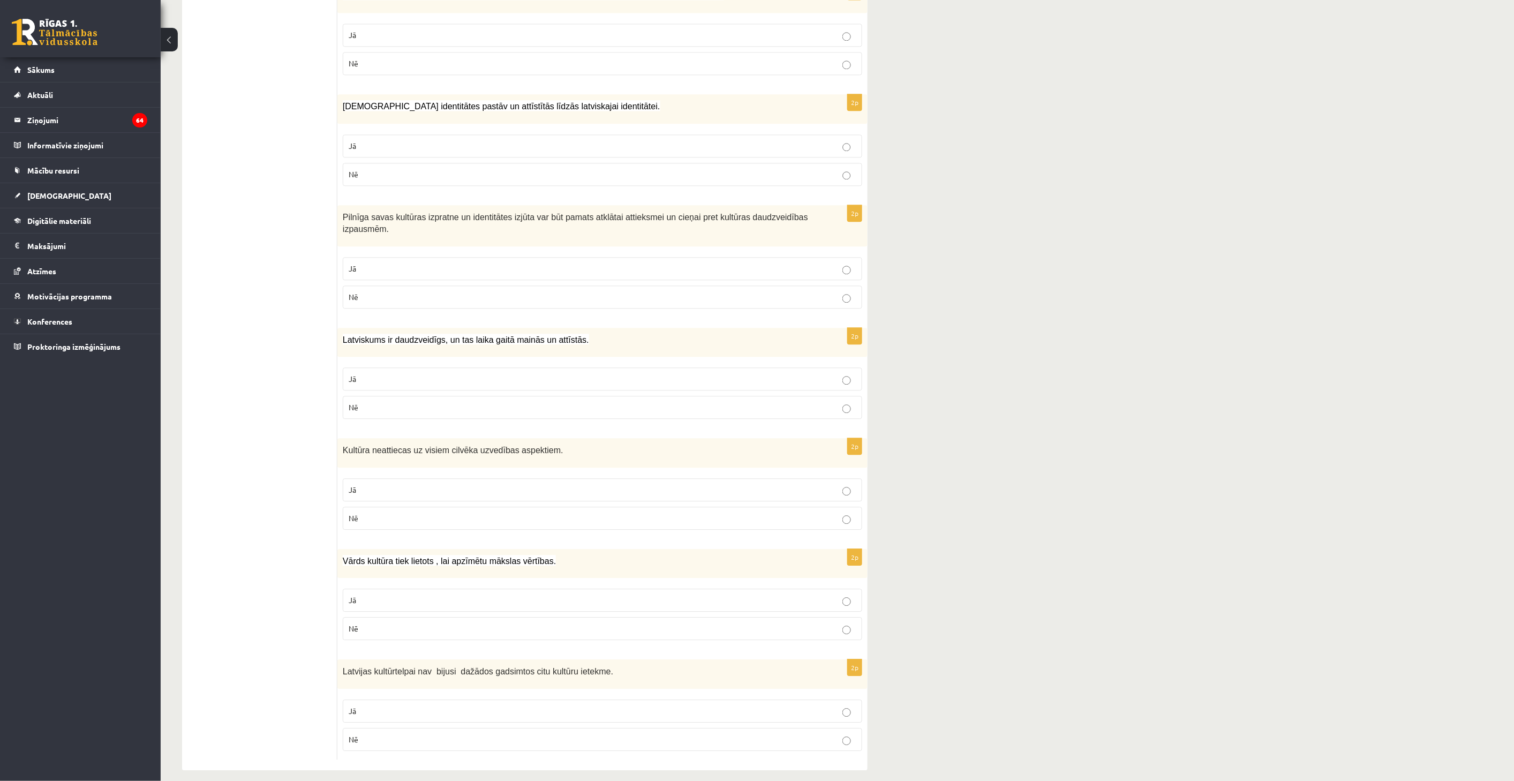
click at [473, 266] on label "Jā" at bounding box center [602, 268] width 519 height 23
click at [641, 163] on label "Nē" at bounding box center [602, 174] width 519 height 23
click at [640, 62] on label "Nē" at bounding box center [602, 63] width 519 height 23
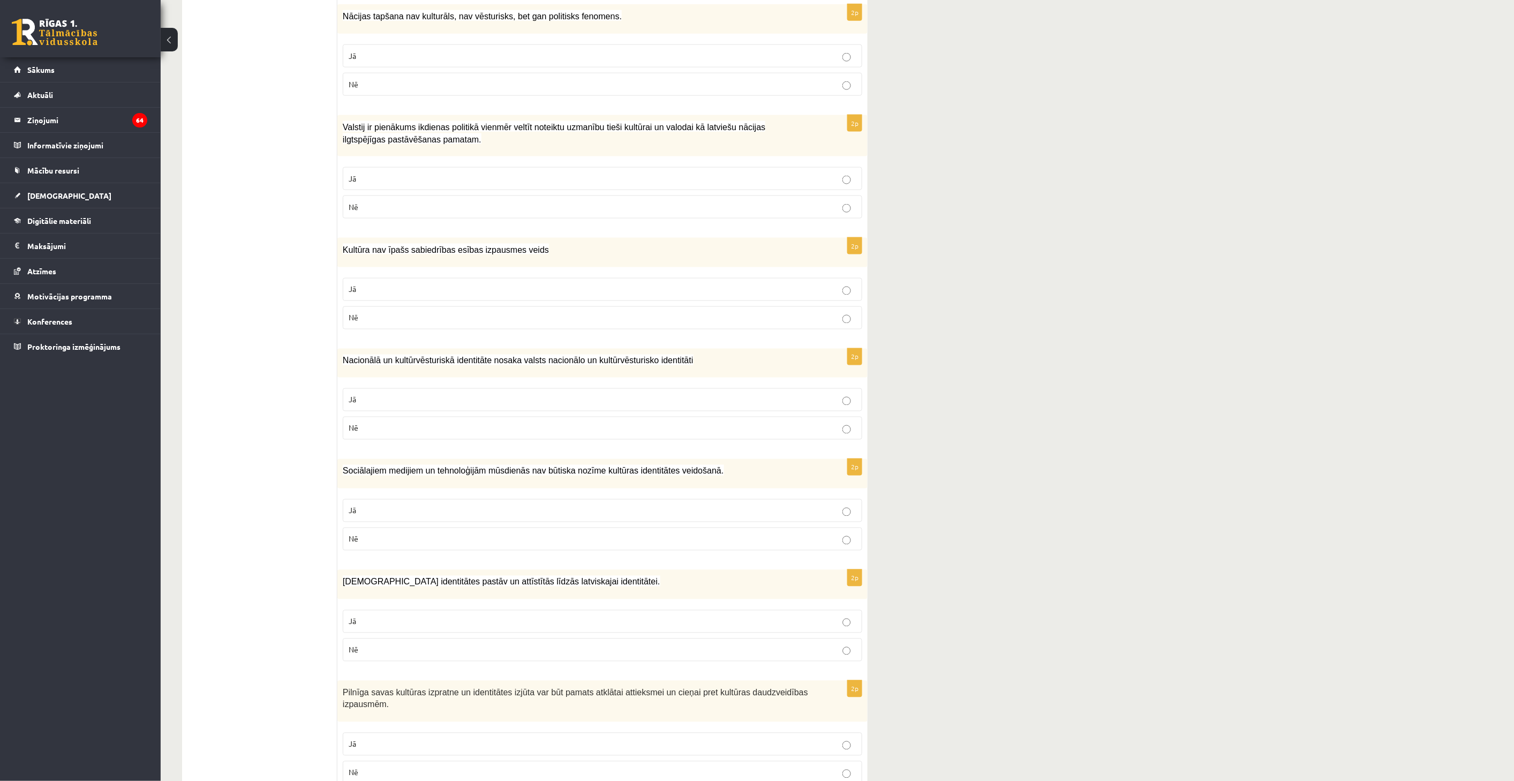
scroll to position [687, 0]
click at [519, 168] on label "Jā" at bounding box center [602, 179] width 519 height 23
click at [483, 395] on p "Jā" at bounding box center [603, 400] width 508 height 11
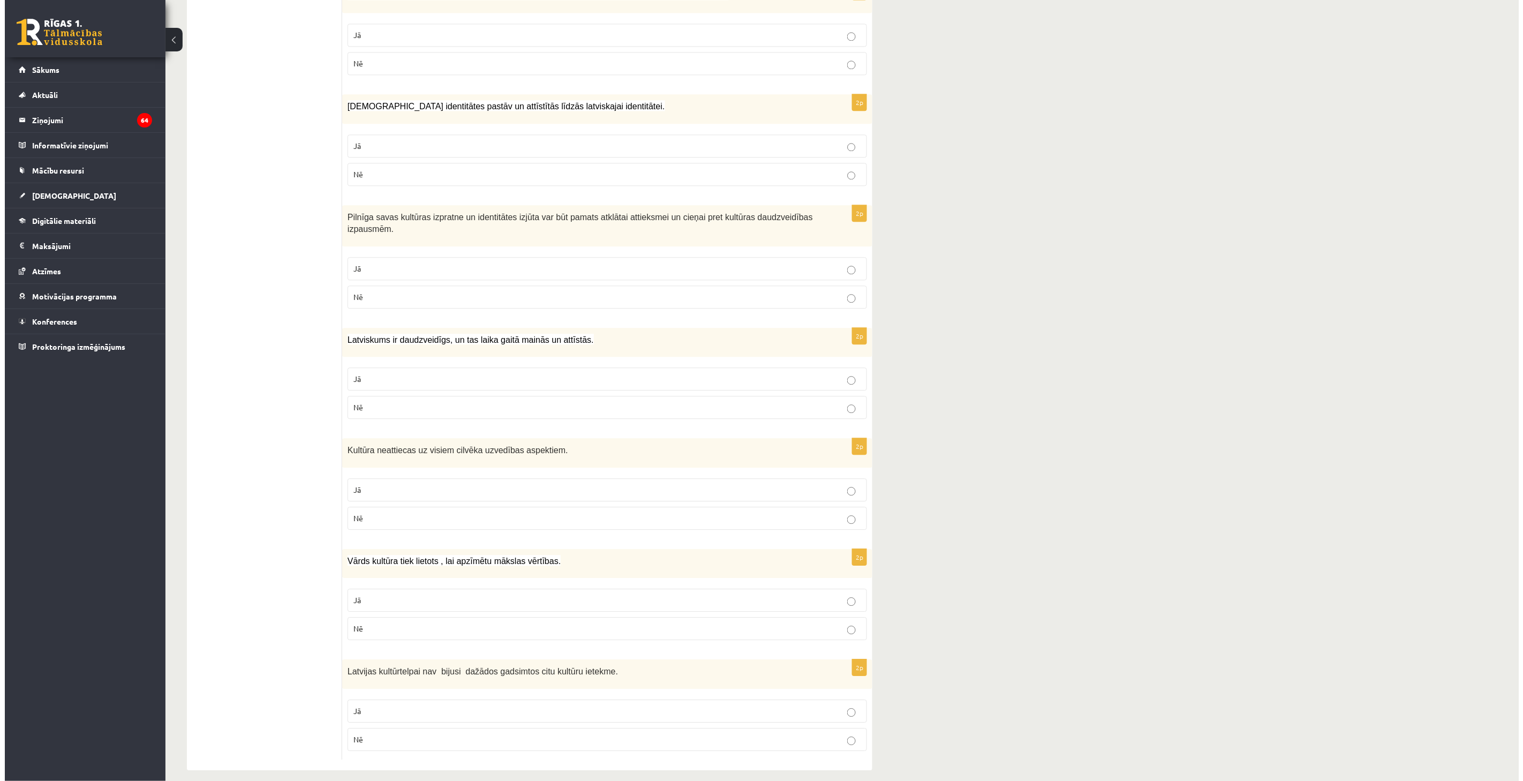
scroll to position [0, 0]
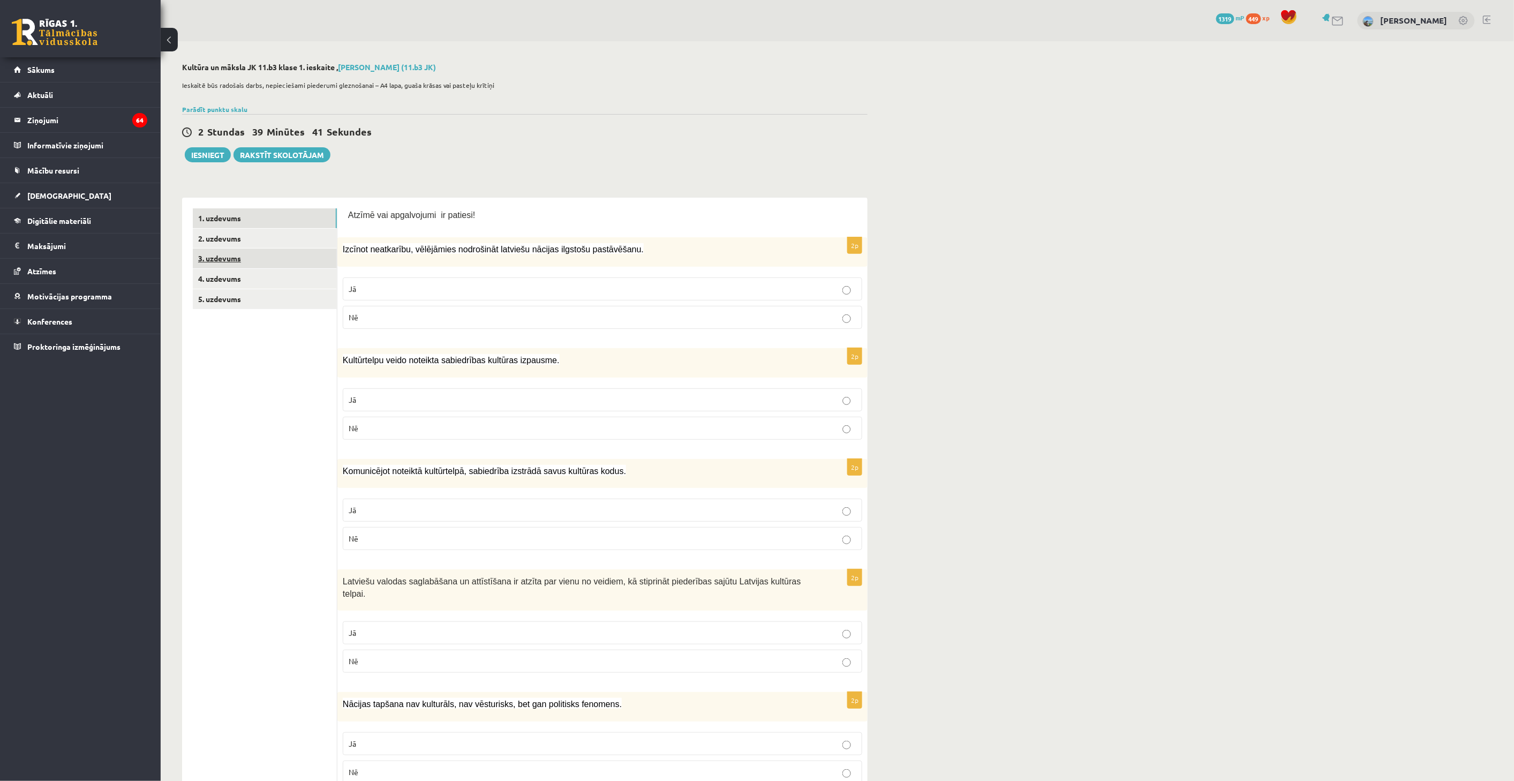
click at [231, 262] on link "3. uzdevums" at bounding box center [265, 258] width 144 height 20
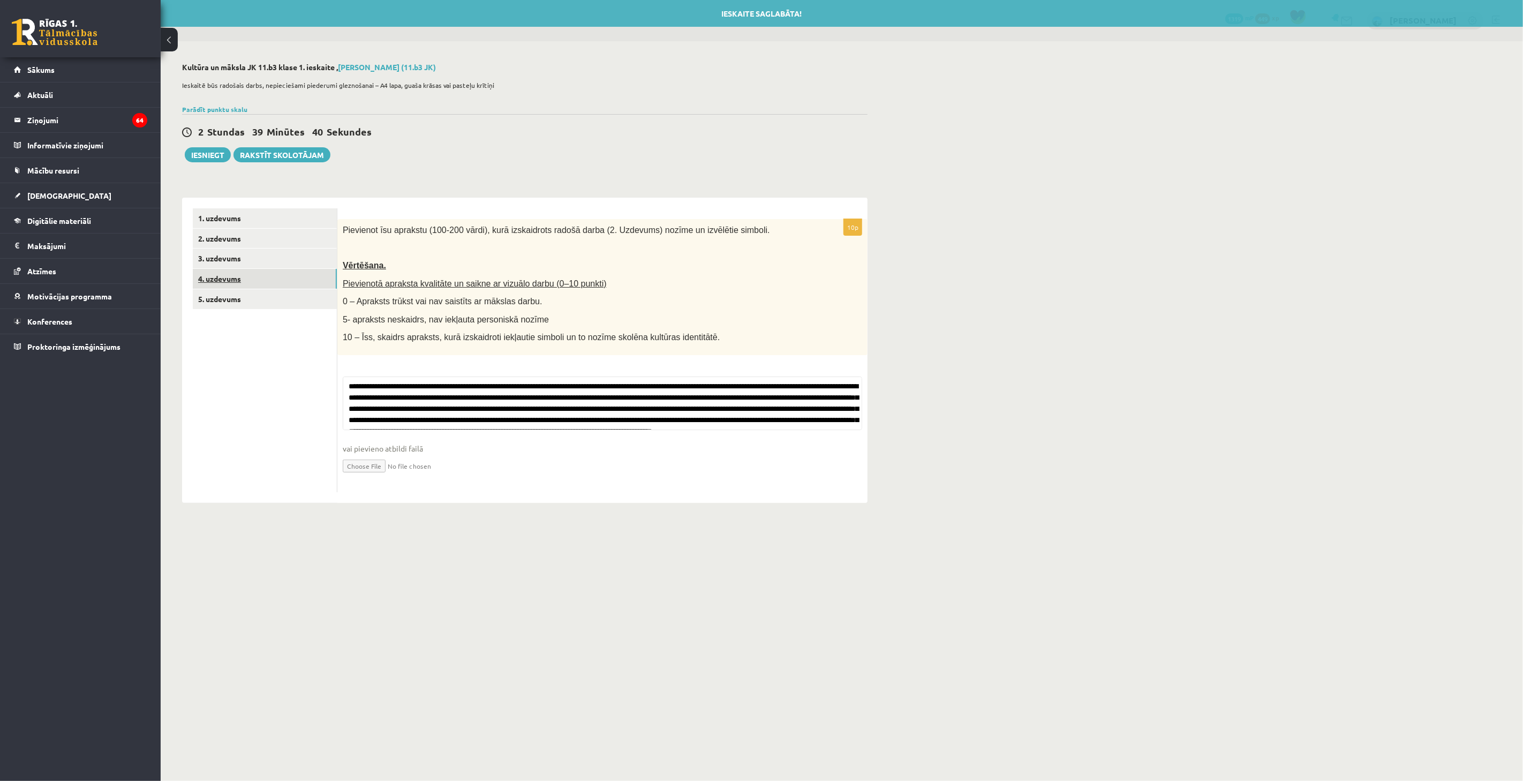
click at [241, 284] on link "4. uzdevums" at bounding box center [265, 279] width 144 height 20
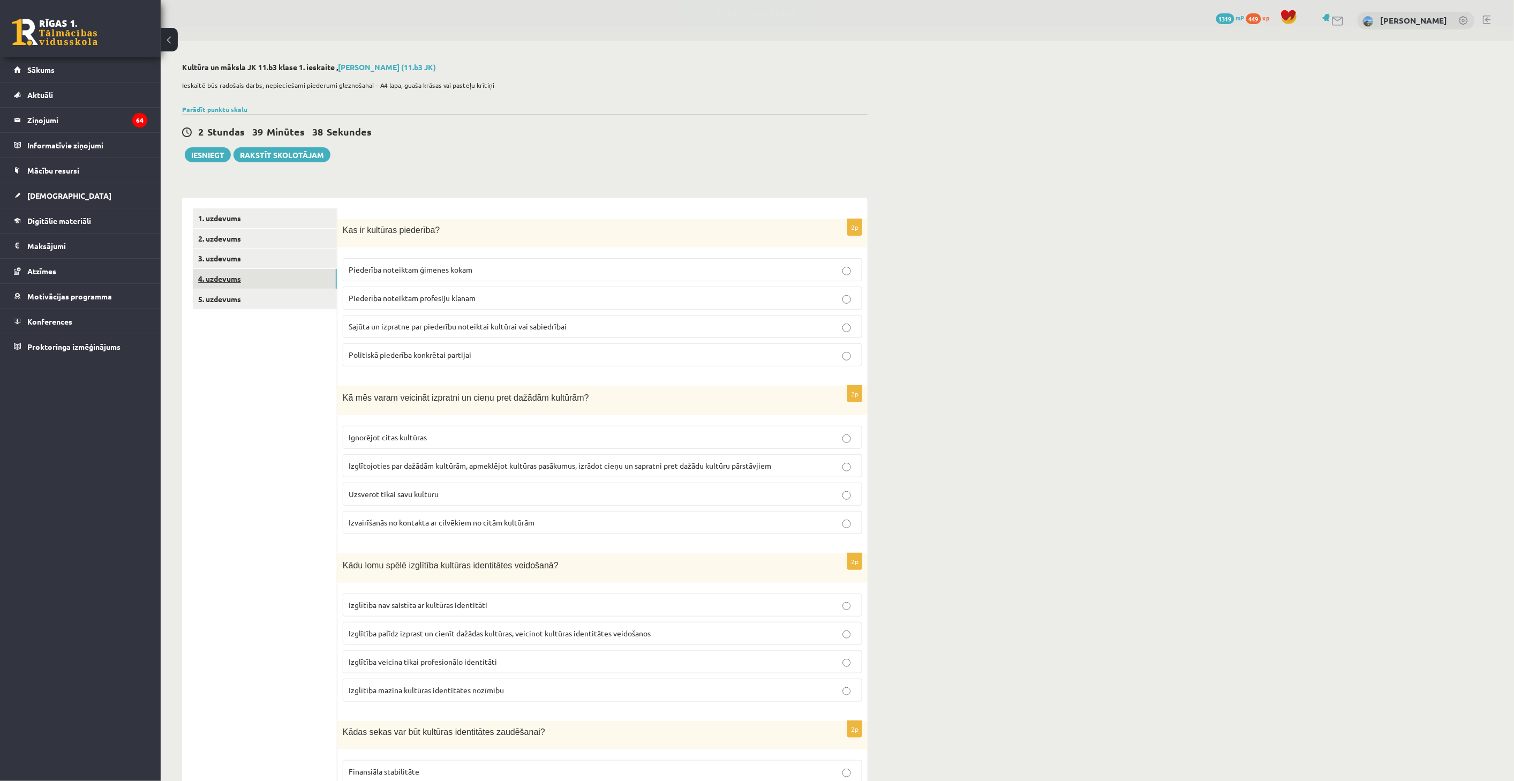
click at [251, 288] on link "4. uzdevums" at bounding box center [265, 279] width 144 height 20
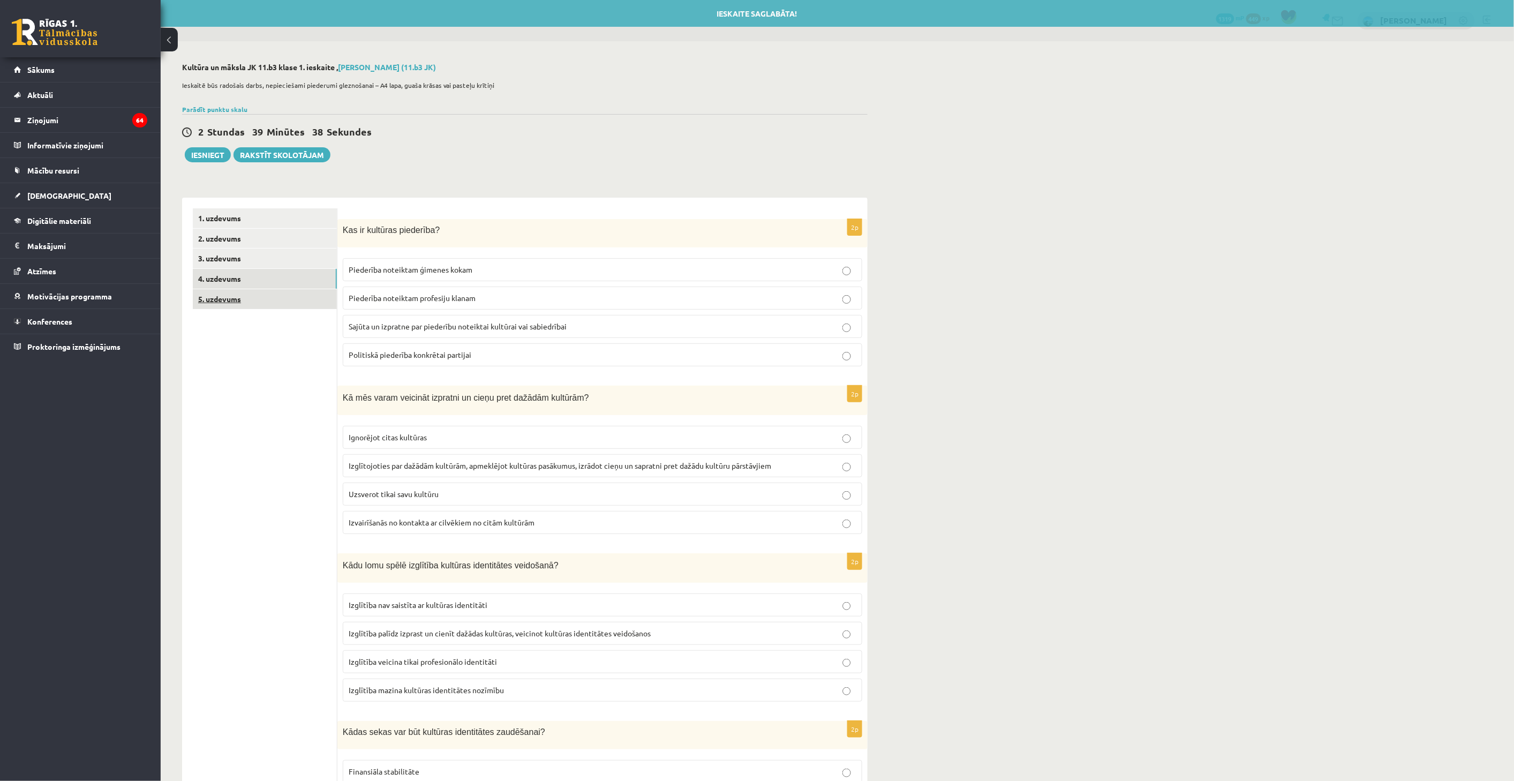
click at [237, 300] on link "5. uzdevums" at bounding box center [265, 299] width 144 height 20
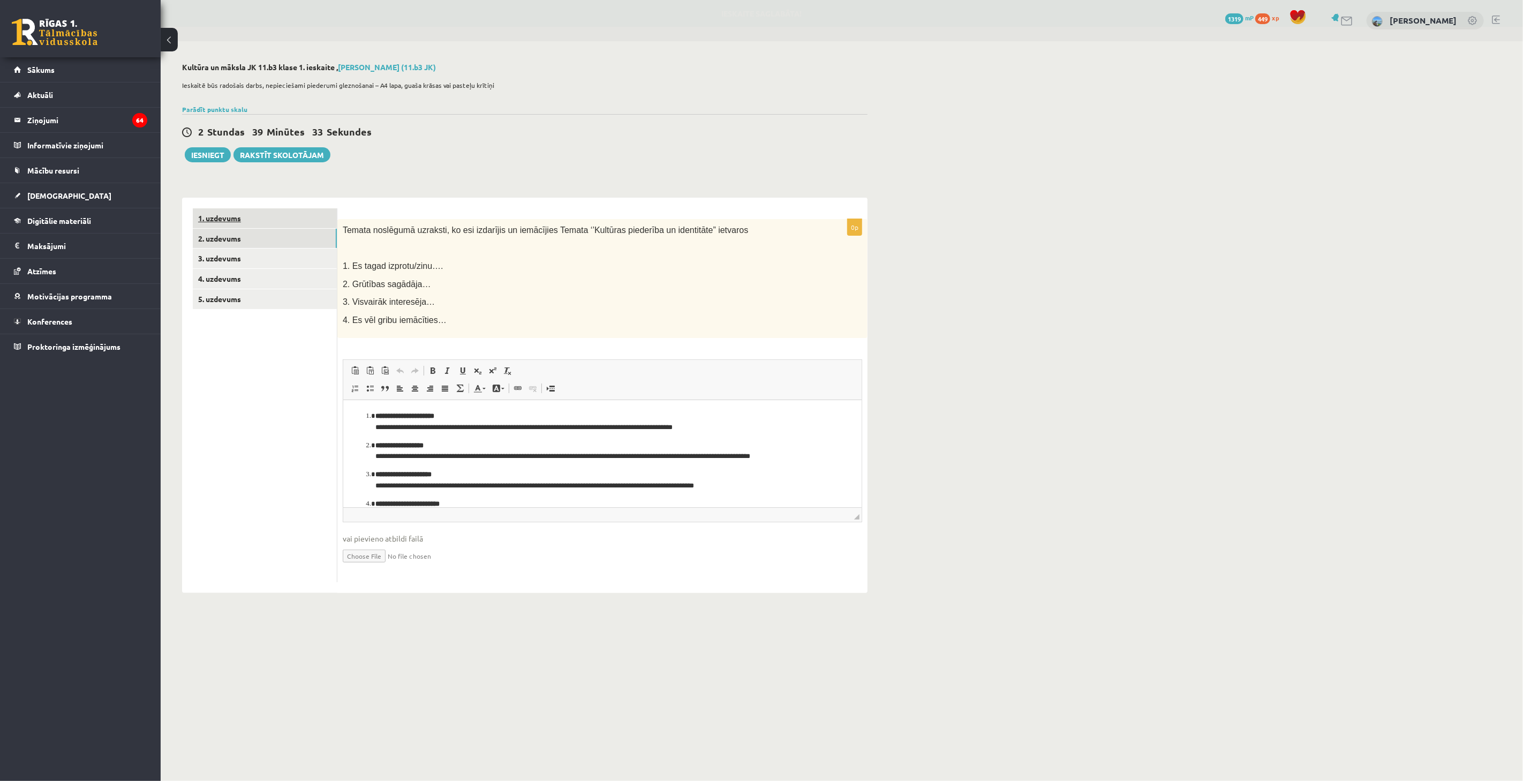
click at [197, 227] on ul "1. uzdevums 2. uzdevums 3. uzdevums 4. uzdevums 5. uzdevums" at bounding box center [265, 395] width 145 height 374
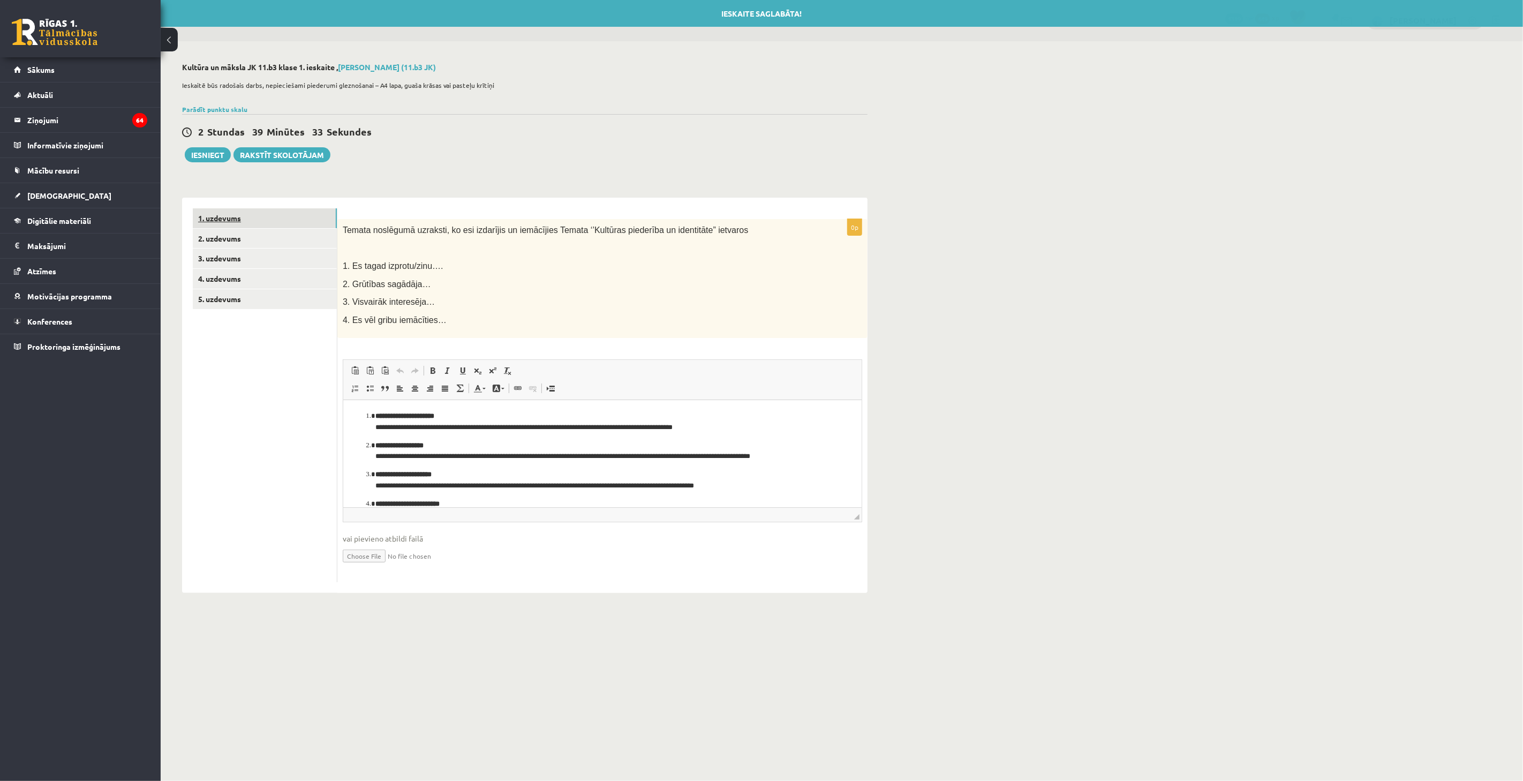
click at [226, 213] on link "1. uzdevums" at bounding box center [265, 218] width 144 height 20
